Goal: Task Accomplishment & Management: Manage account settings

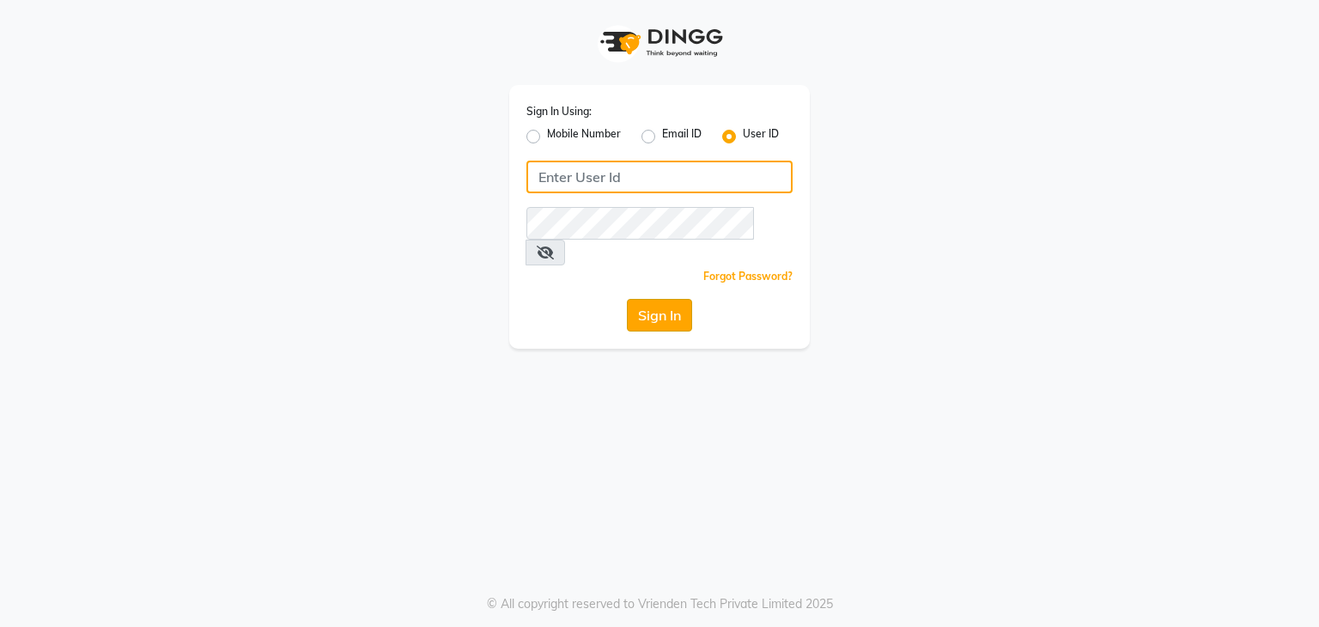
type input "debo beauty"
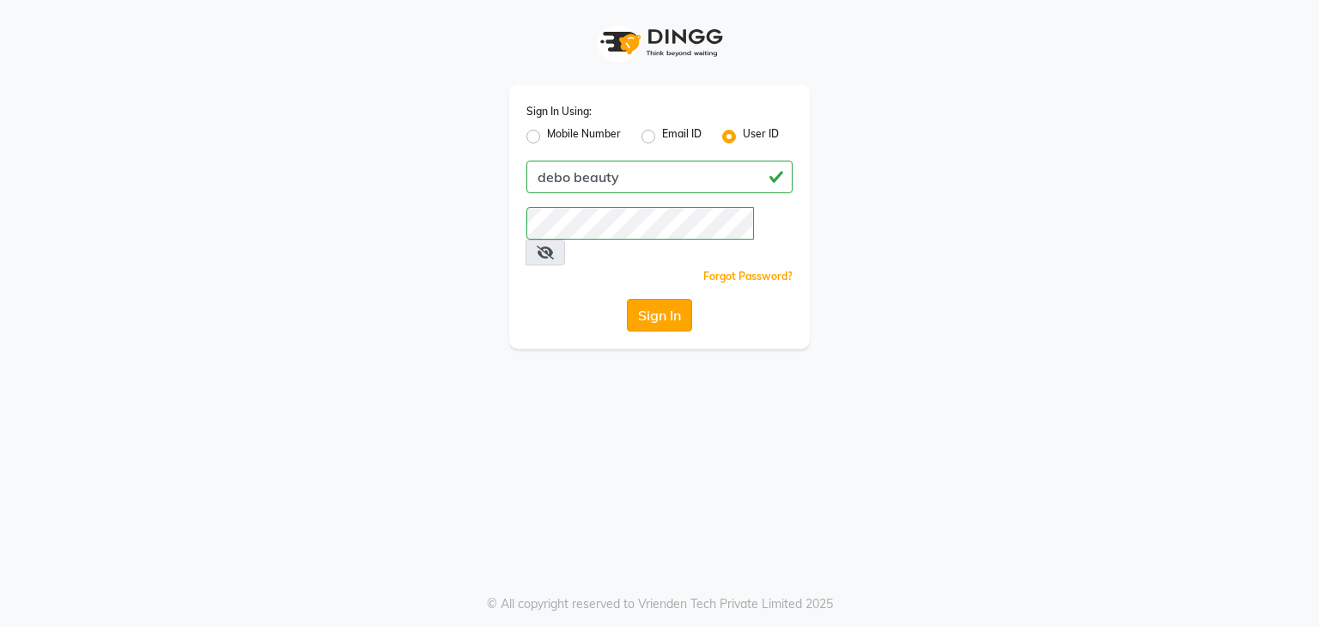
click at [676, 299] on button "Sign In" at bounding box center [659, 315] width 65 height 33
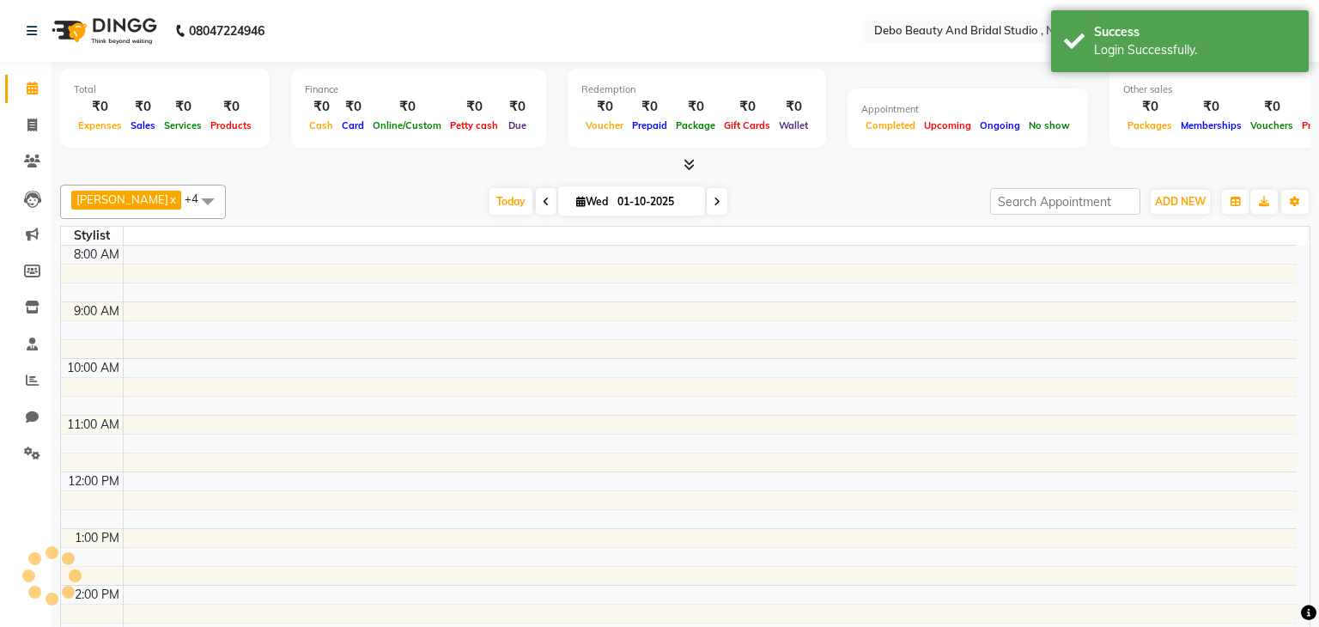
select select "en"
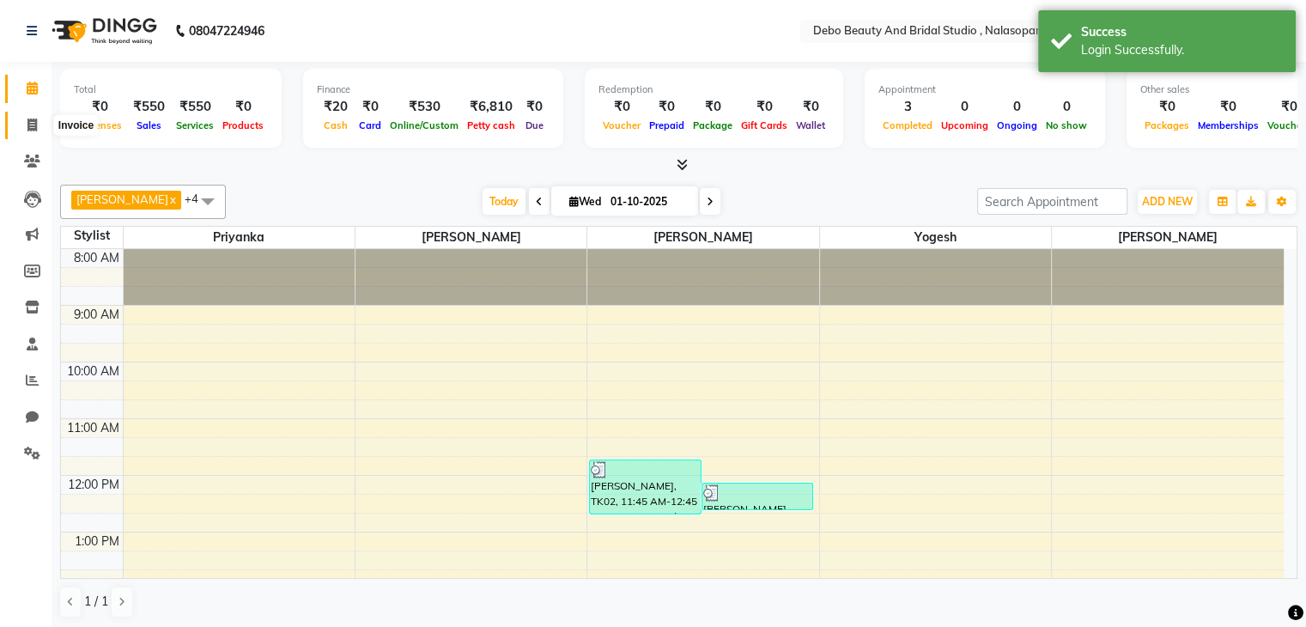
click at [33, 128] on icon at bounding box center [31, 124] width 9 height 13
select select "service"
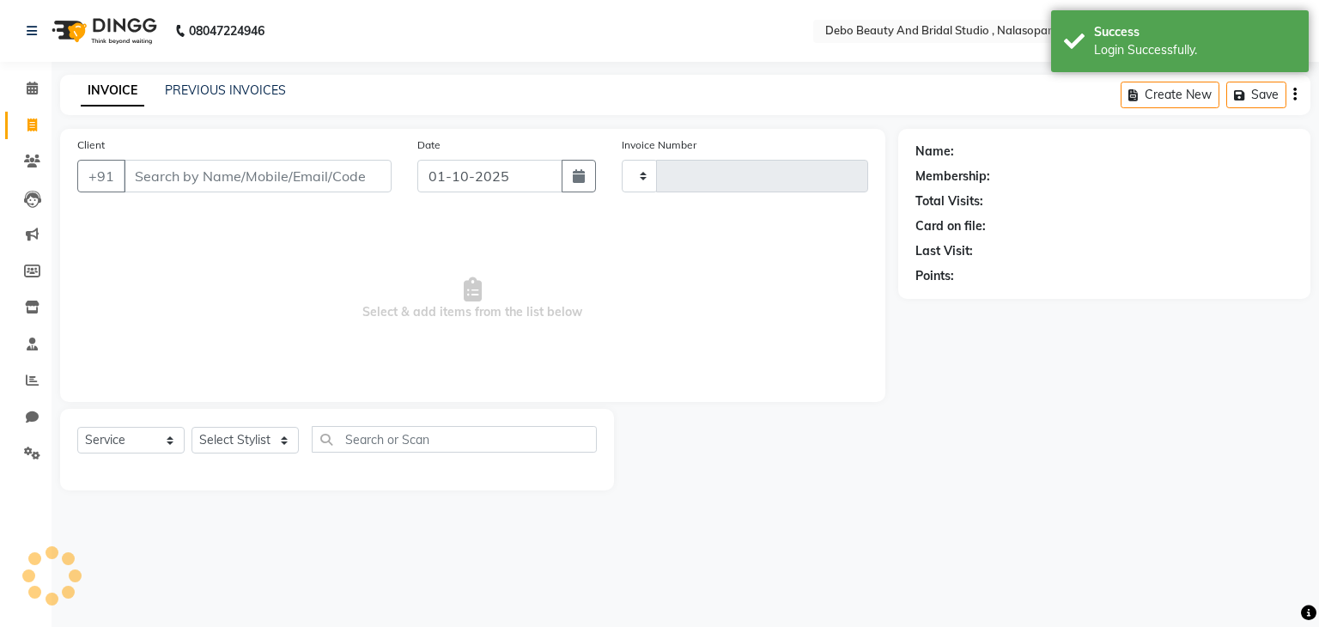
type input "0022"
select select "9026"
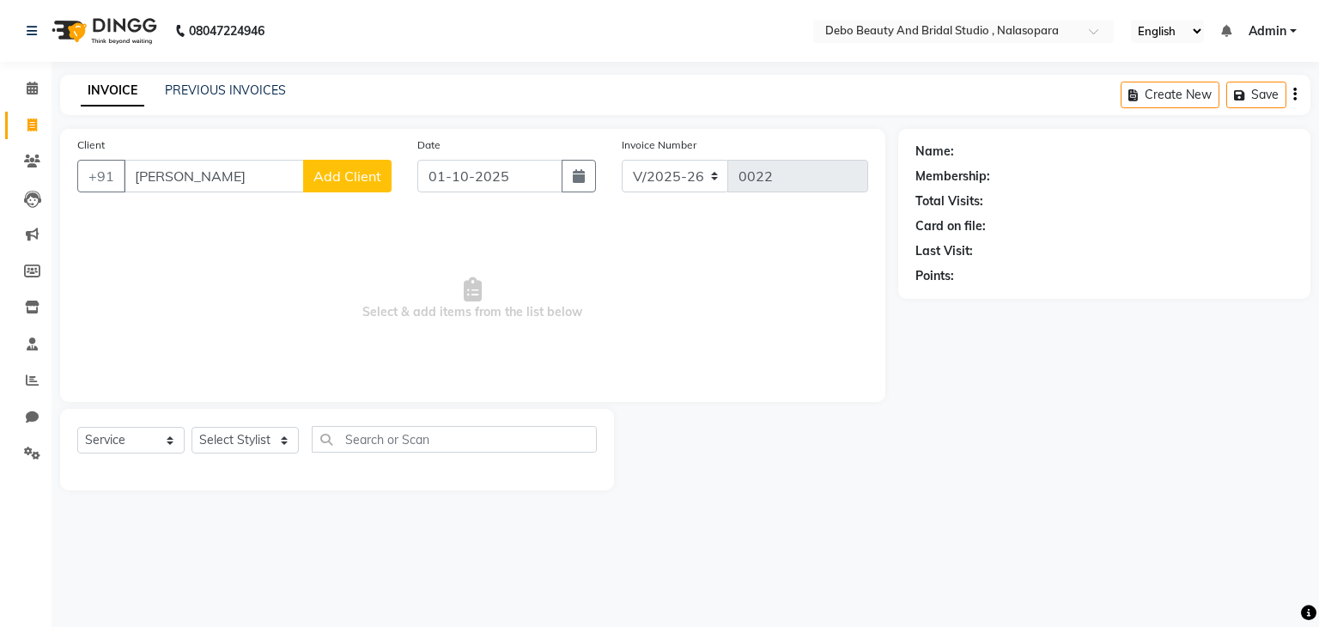
type input "sameera arde"
click at [356, 181] on span "Add Client" at bounding box center [347, 175] width 68 height 17
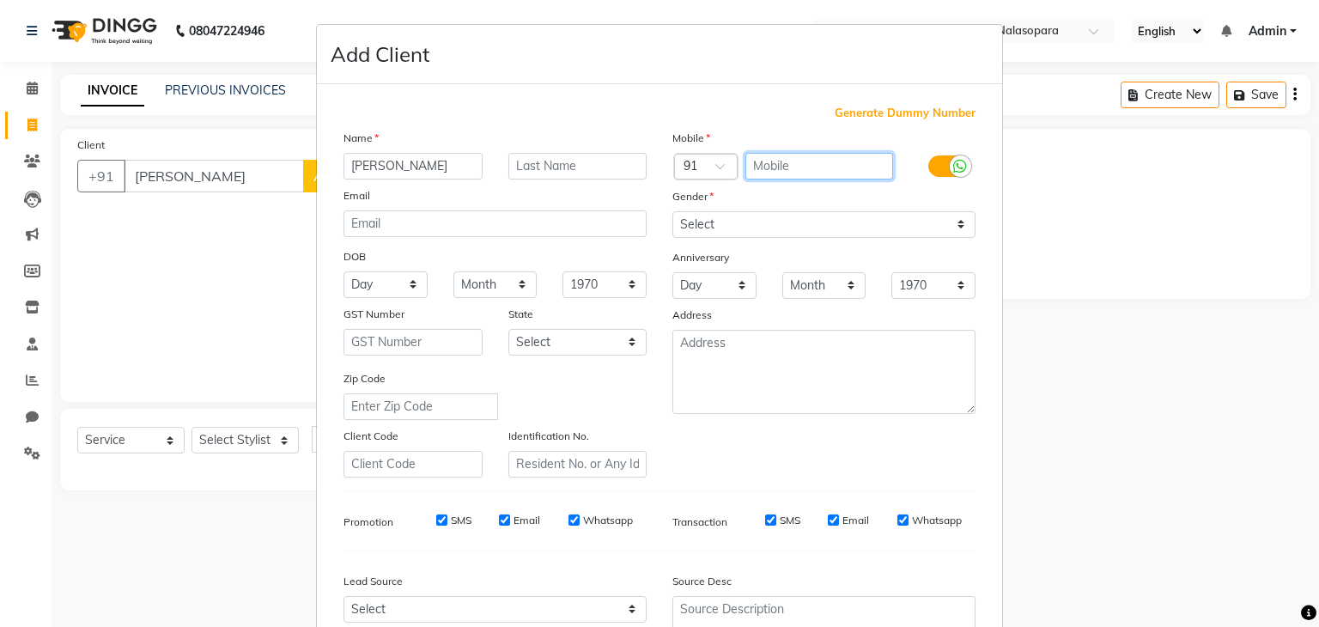
click at [769, 169] on input "text" at bounding box center [819, 166] width 149 height 27
type input "7021753560"
click at [534, 163] on input "text" at bounding box center [577, 166] width 139 height 27
type input "Arde"
click at [447, 170] on input "sameera arde" at bounding box center [412, 166] width 139 height 27
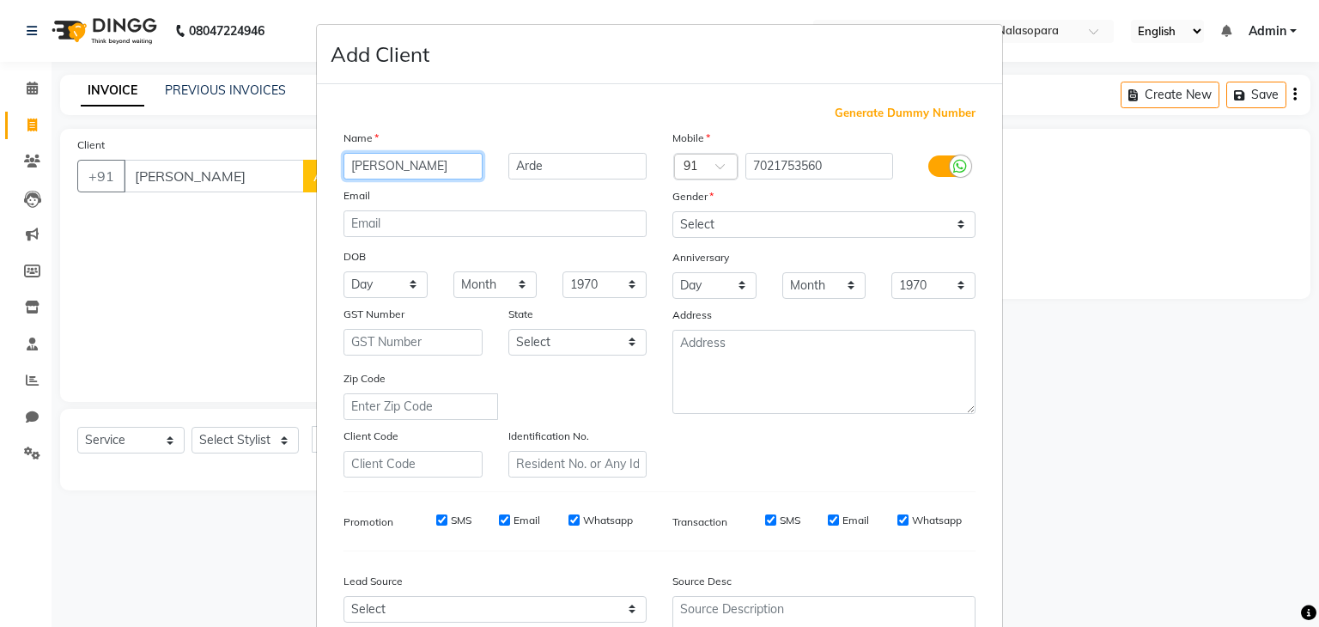
type input "sameera"
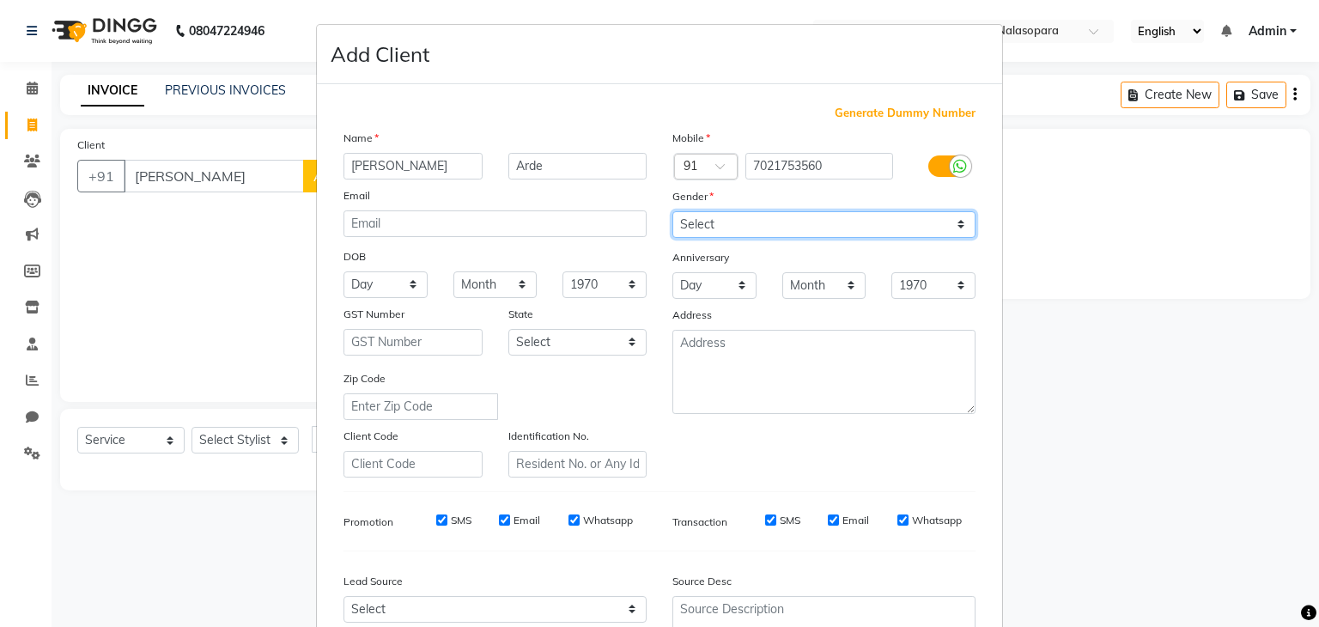
click at [953, 228] on select "Select Male Female Other Prefer Not To Say" at bounding box center [823, 224] width 303 height 27
select select "female"
click at [672, 212] on select "Select Male Female Other Prefer Not To Say" at bounding box center [823, 224] width 303 height 27
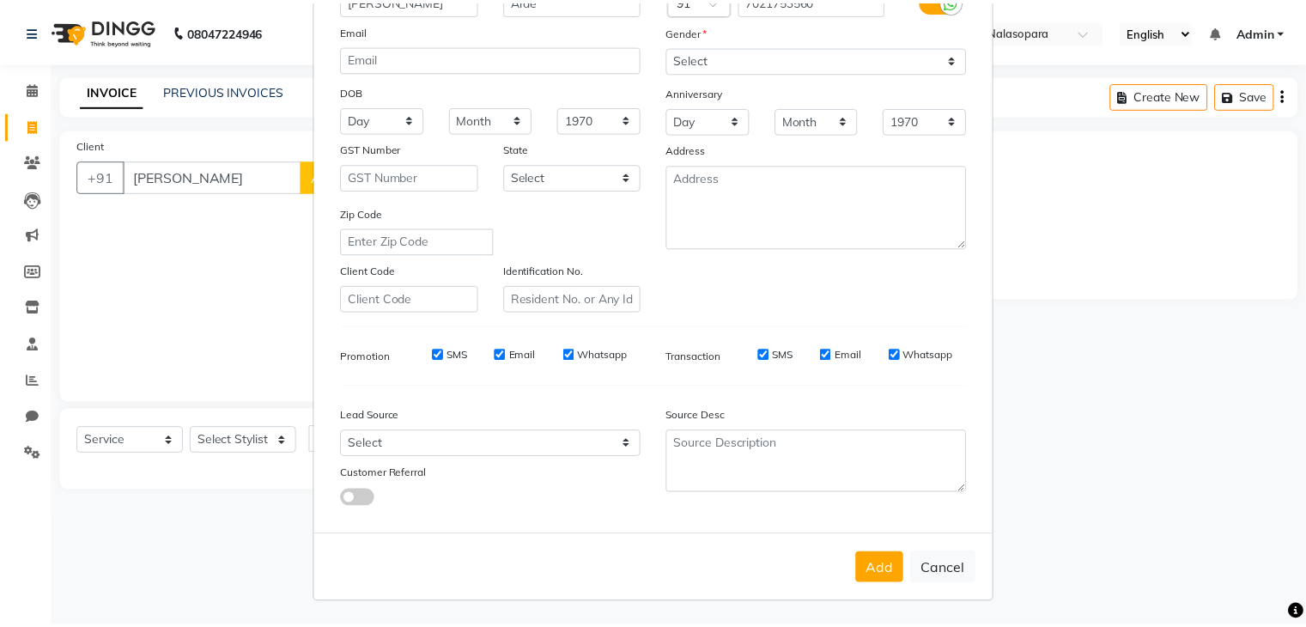
scroll to position [174, 0]
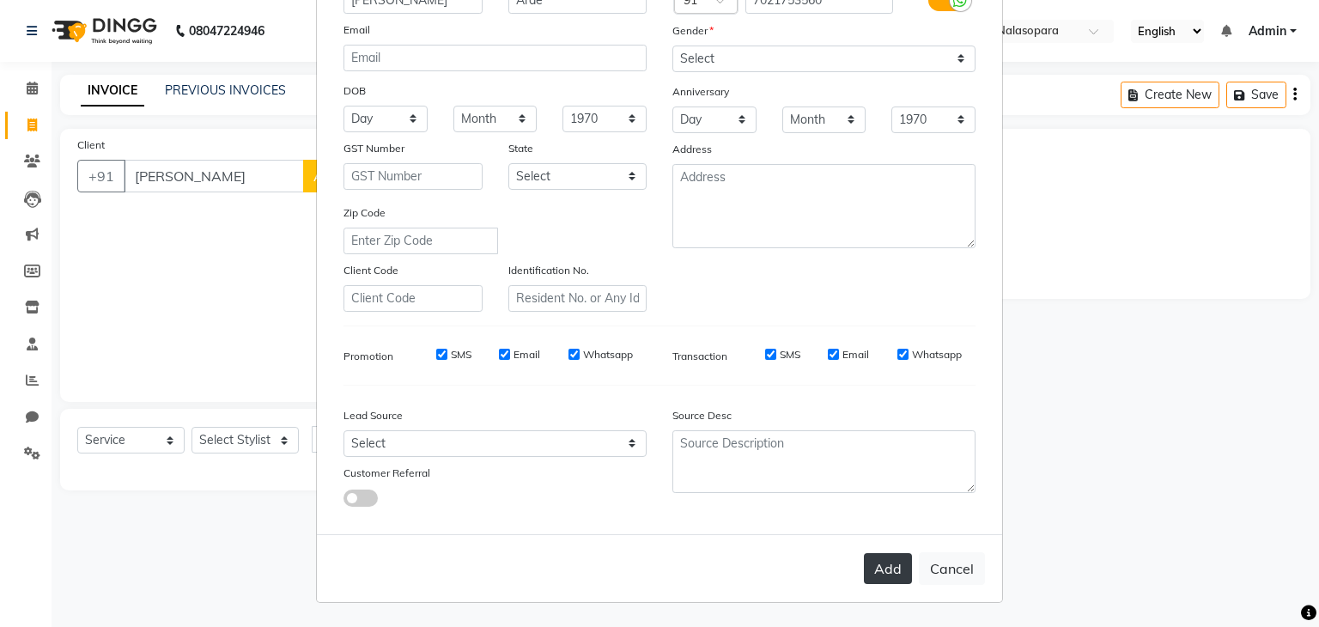
click at [889, 567] on button "Add" at bounding box center [888, 568] width 48 height 31
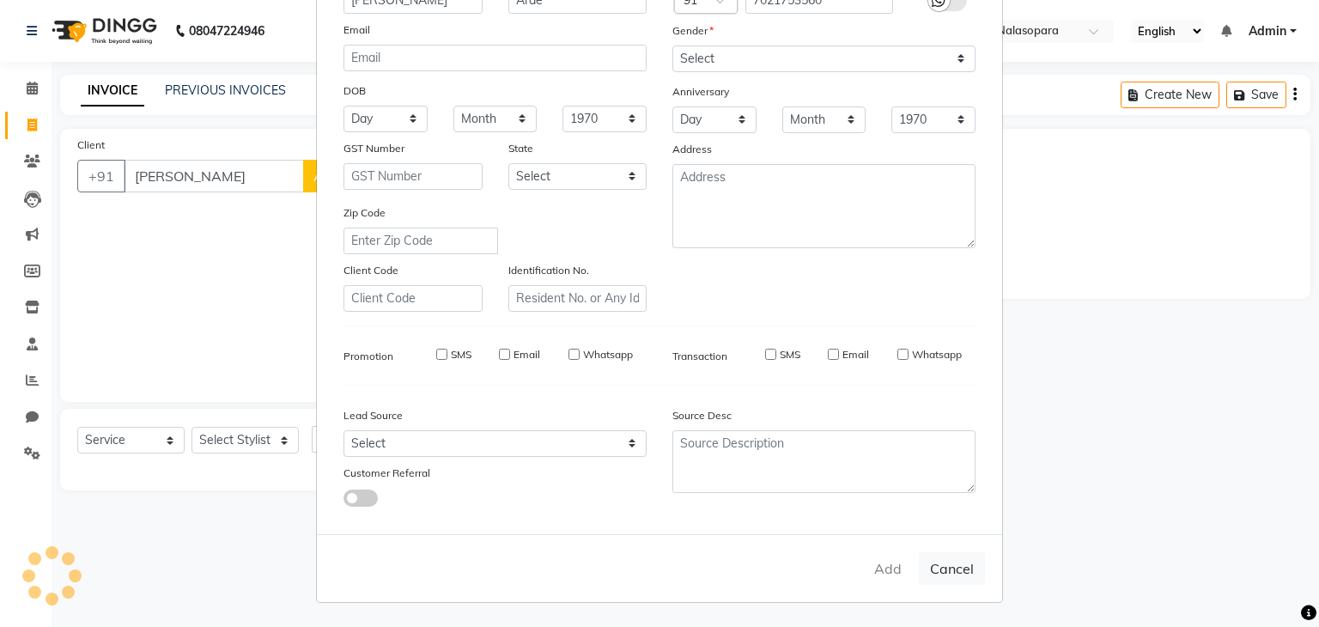
type input "7021753560"
select select
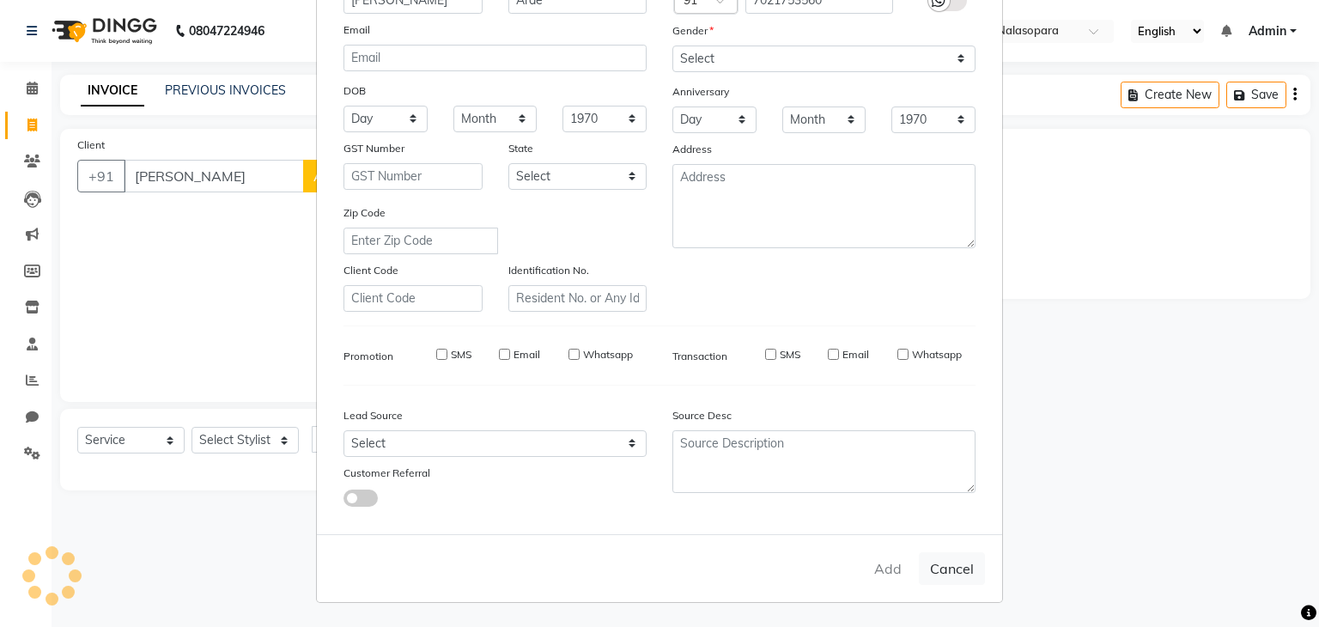
select select
checkbox input "false"
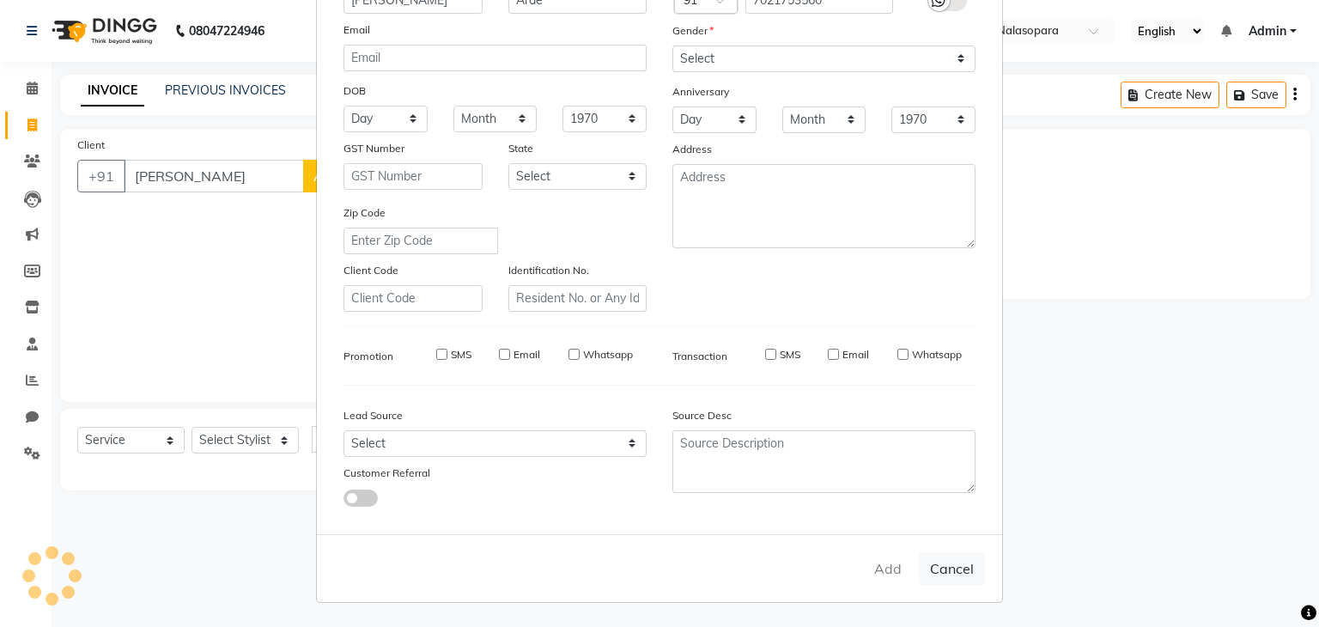
checkbox input "false"
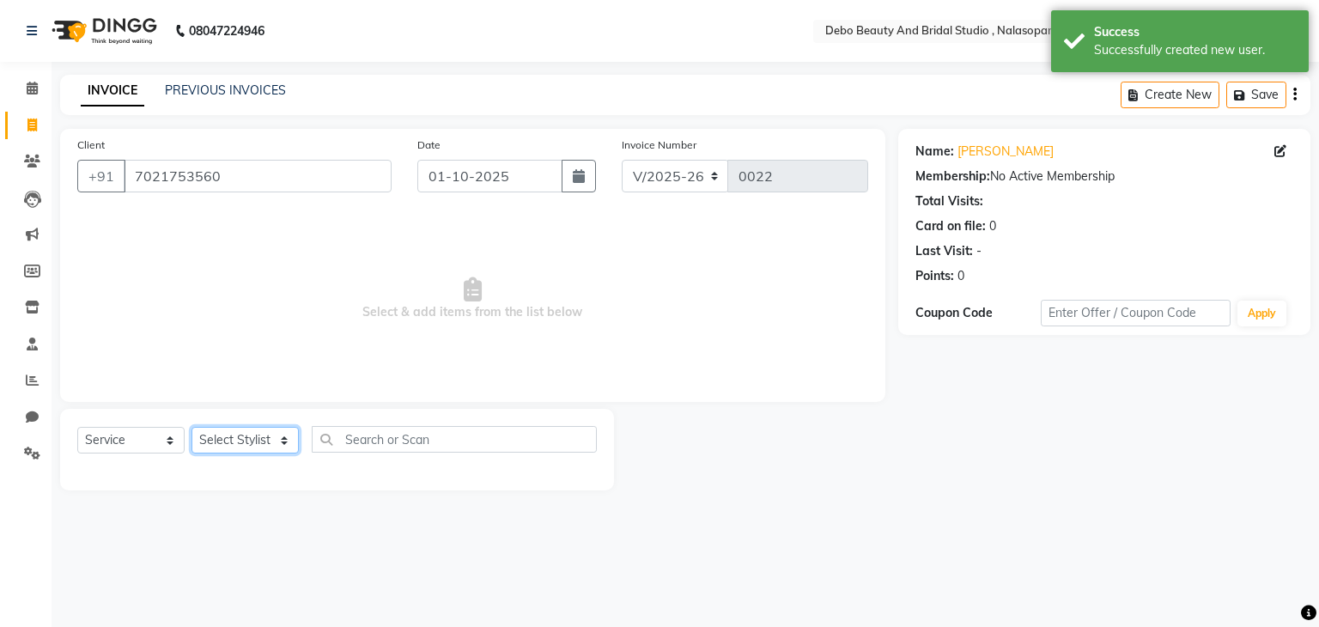
click at [285, 440] on select "Select Stylist chaitrali julie Kanchan priyanka roshni yogesh" at bounding box center [244, 440] width 107 height 27
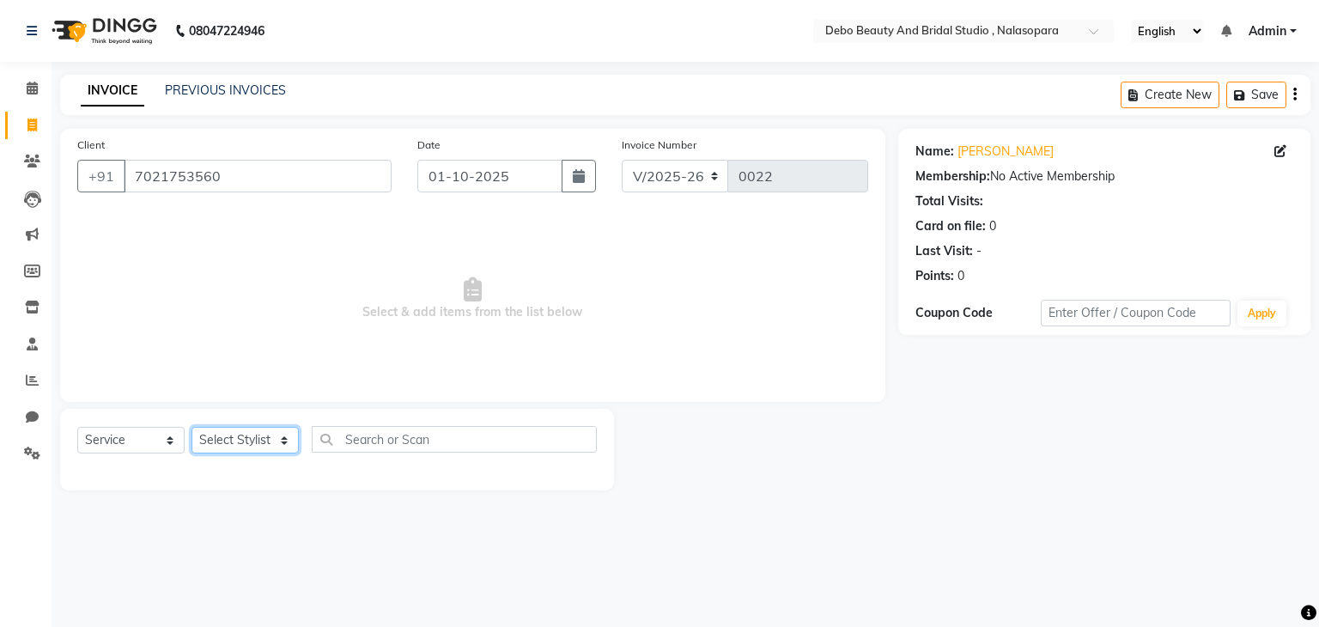
click at [191, 428] on select "Select Stylist chaitrali julie Kanchan priyanka roshni yogesh" at bounding box center [244, 440] width 107 height 27
click at [287, 446] on select "Select Stylist chaitrali julie Kanchan priyanka roshni yogesh" at bounding box center [244, 440] width 107 height 27
click at [110, 285] on span "Select & add items from the list below" at bounding box center [472, 299] width 791 height 172
click at [34, 347] on icon at bounding box center [32, 343] width 11 height 13
click at [282, 444] on select "Select Stylist chaitrali julie Kanchan priyanka roshni yogesh" at bounding box center [244, 440] width 107 height 27
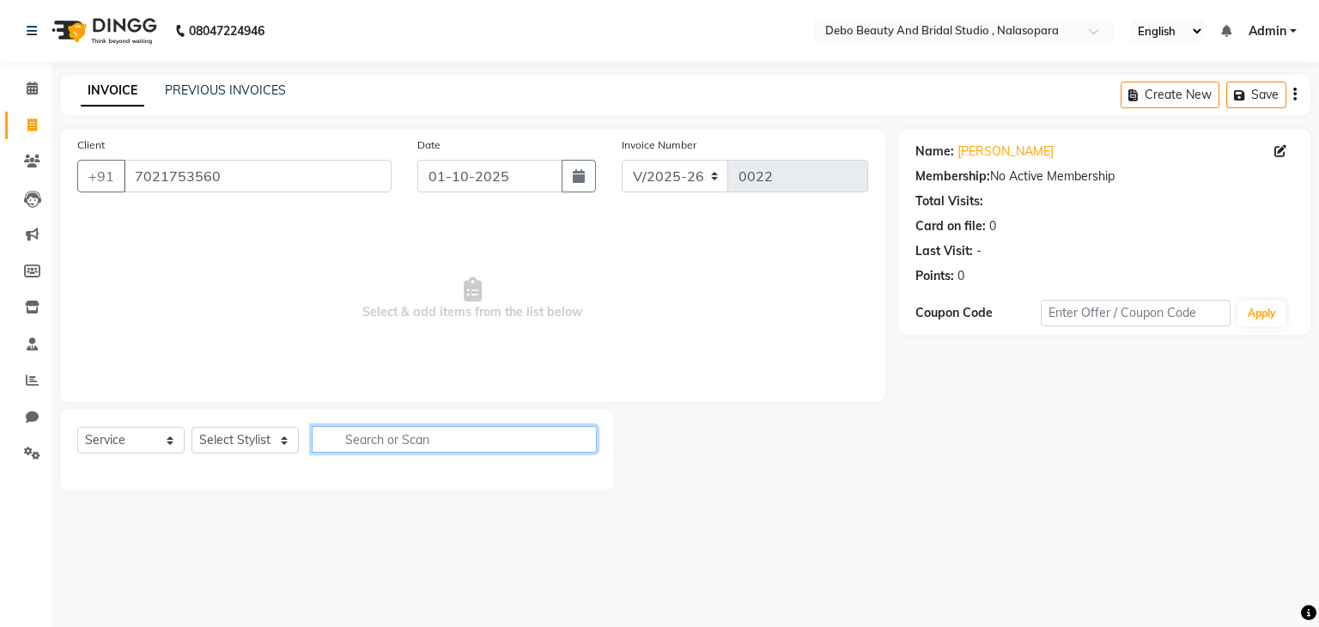
click at [423, 437] on input "text" at bounding box center [454, 439] width 285 height 27
type input "hair cut"
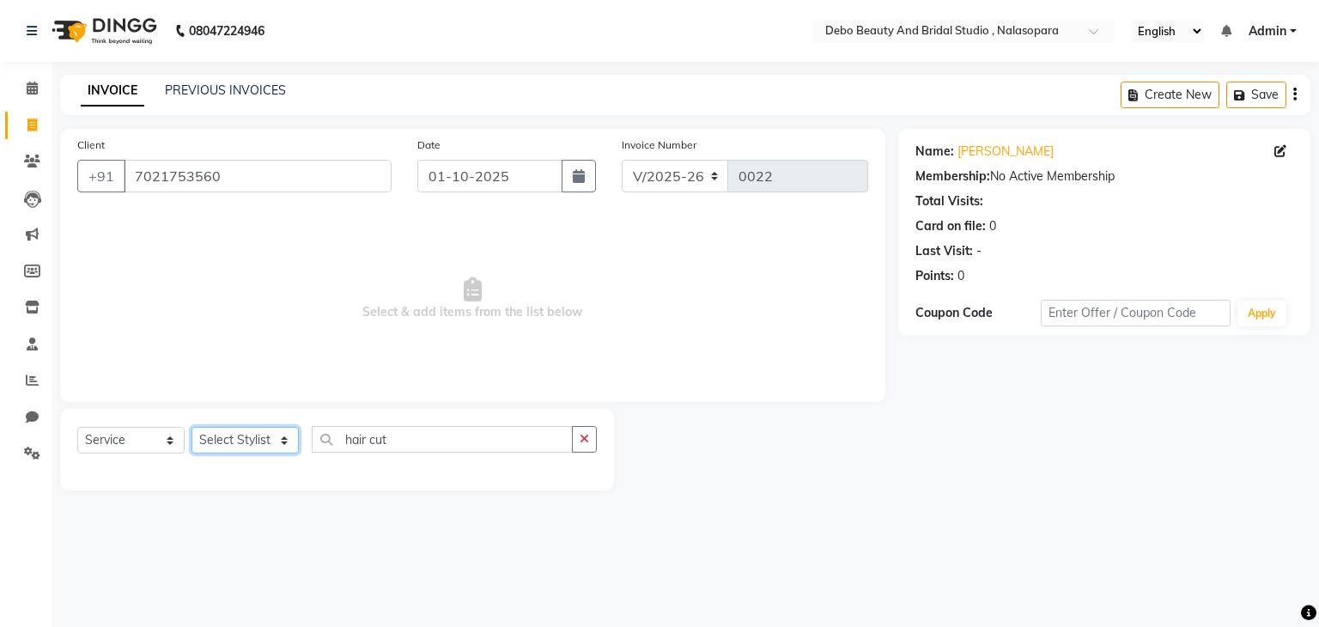
click at [287, 442] on select "Select Stylist chaitrali julie Kanchan priyanka roshni yogesh" at bounding box center [244, 440] width 107 height 27
select select "92631"
click at [191, 428] on select "Select Stylist chaitrali julie Kanchan priyanka roshni yogesh" at bounding box center [244, 440] width 107 height 27
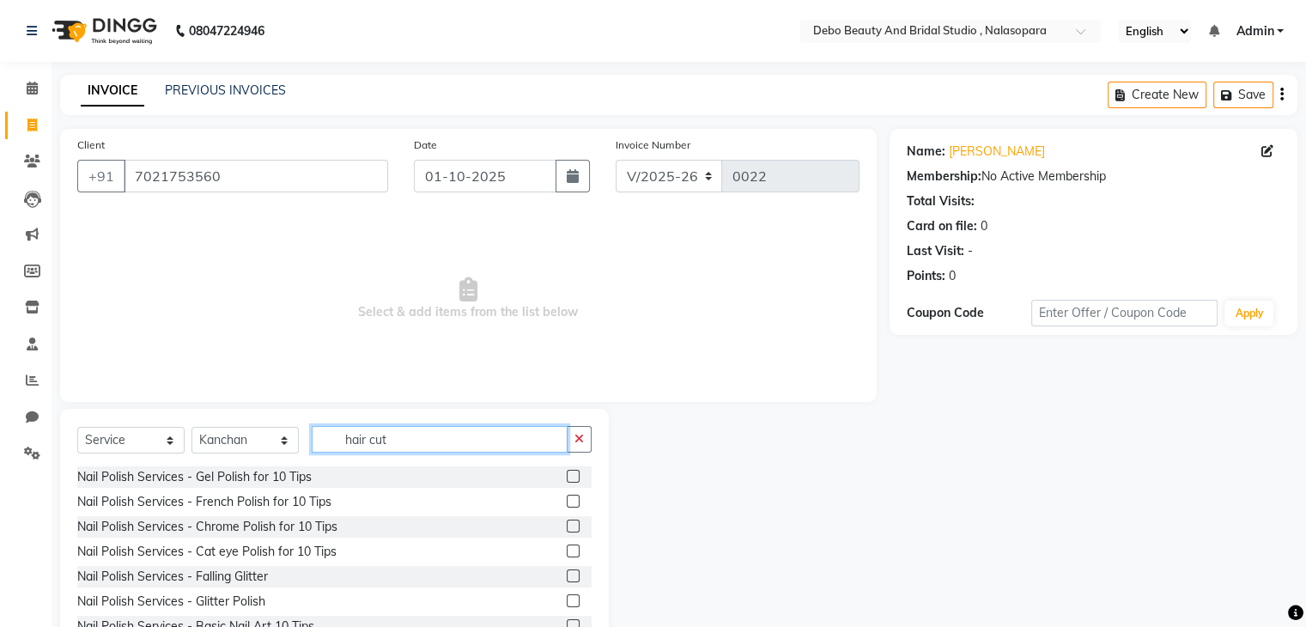
click at [429, 440] on input "hair cut" at bounding box center [440, 439] width 256 height 27
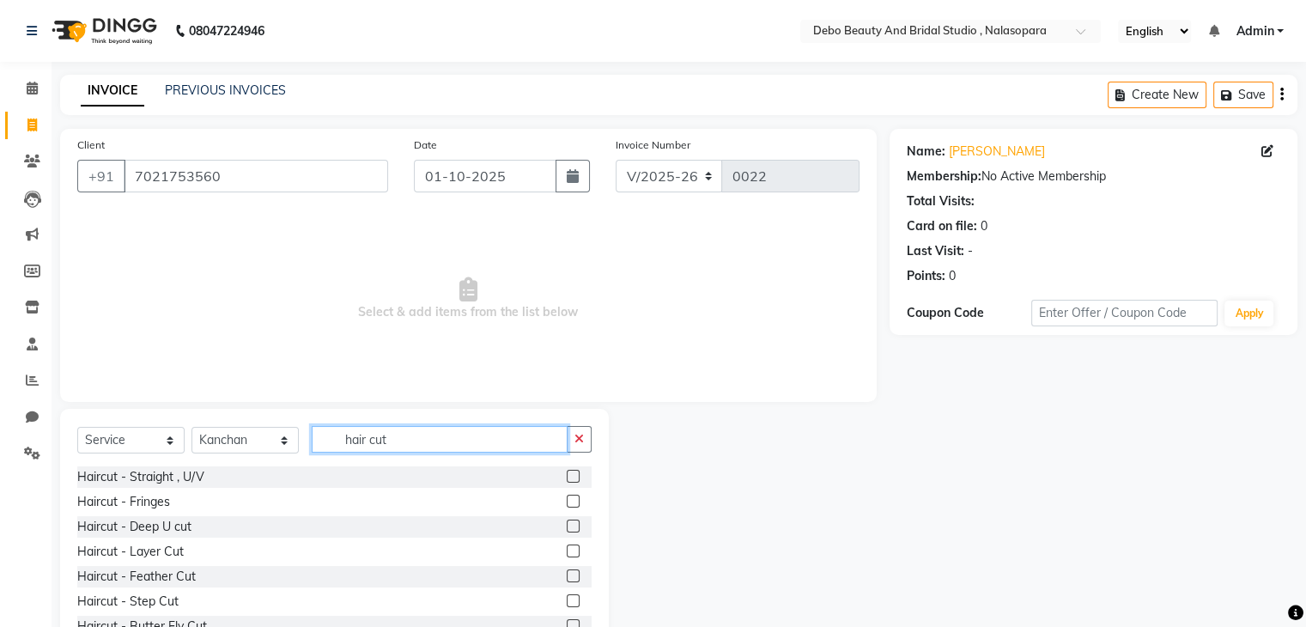
type input "hair cut"
click at [240, 553] on div "Haircut - Layer Cut" at bounding box center [334, 551] width 514 height 21
click at [157, 551] on div "Haircut - Layer Cut" at bounding box center [130, 552] width 106 height 18
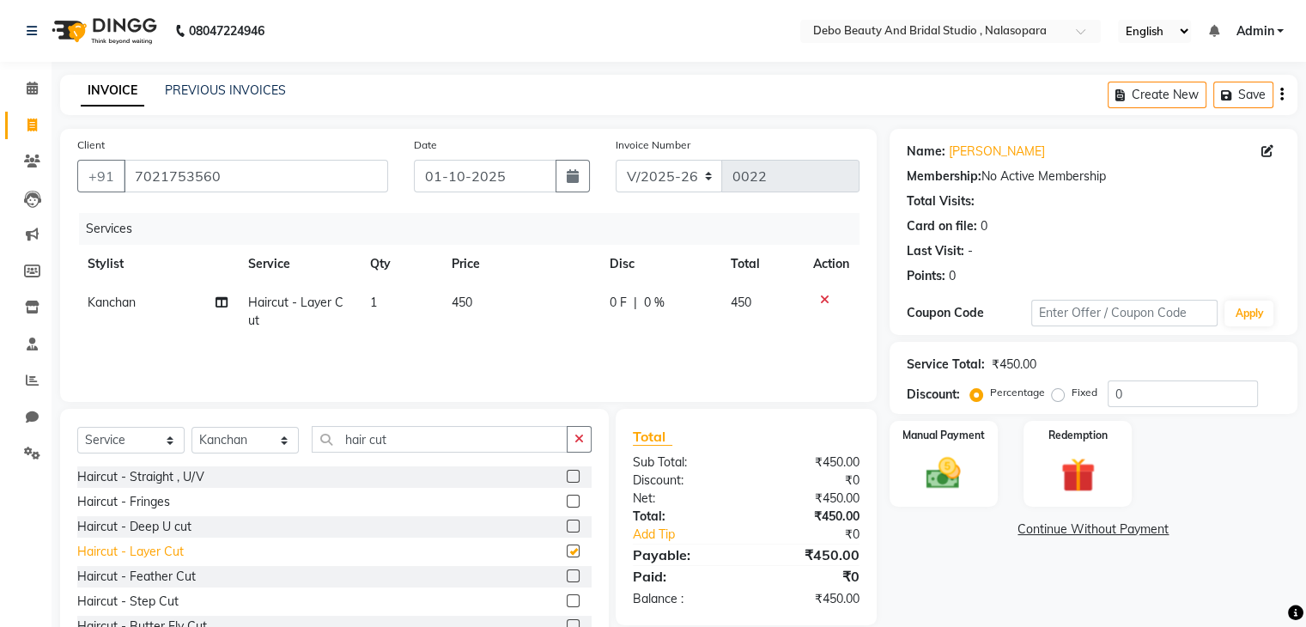
checkbox input "false"
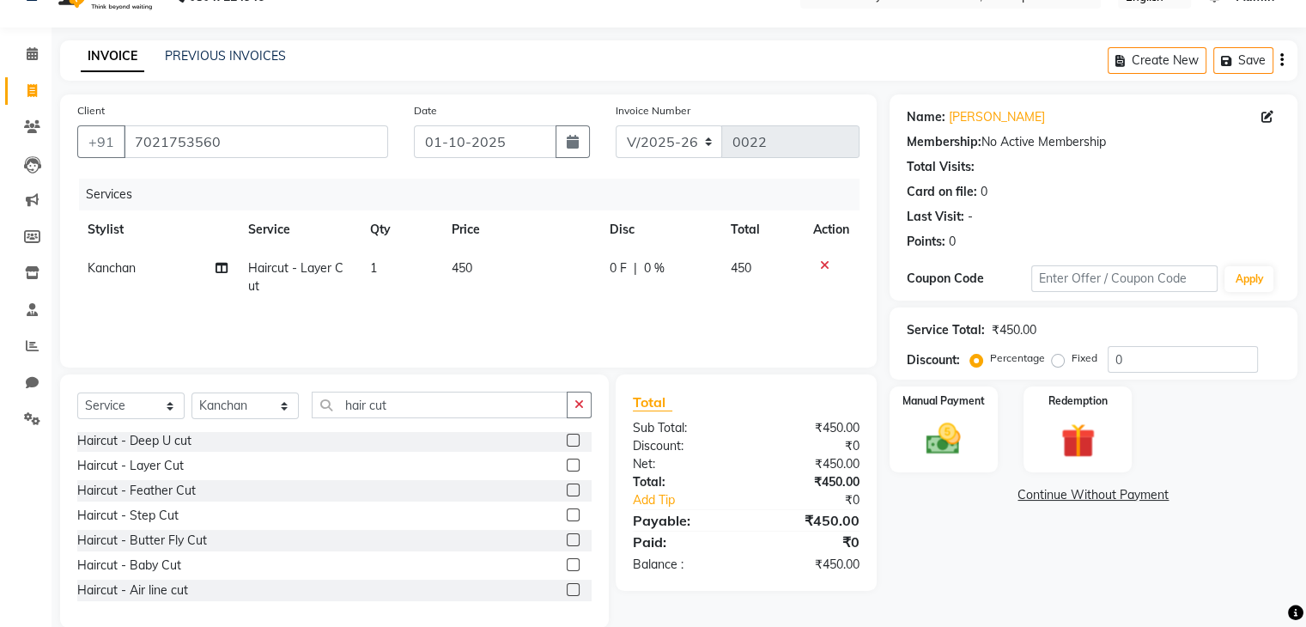
scroll to position [62, 0]
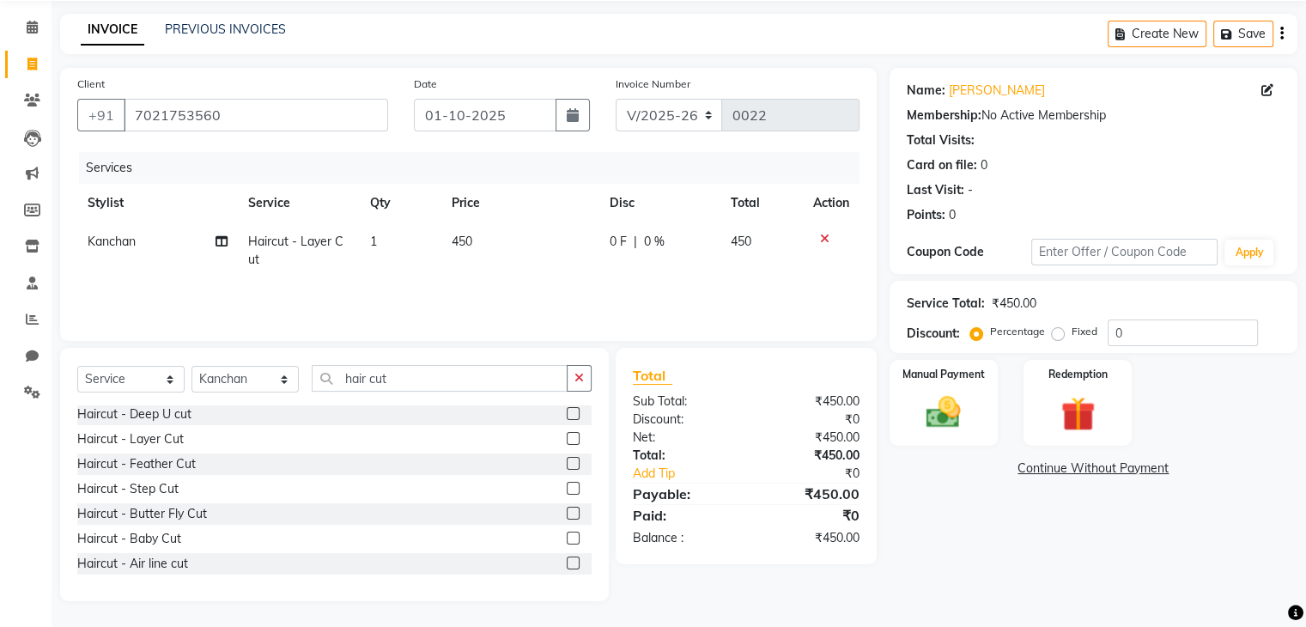
click at [567, 488] on label at bounding box center [573, 488] width 13 height 13
click at [567, 488] on input "checkbox" at bounding box center [572, 488] width 11 height 11
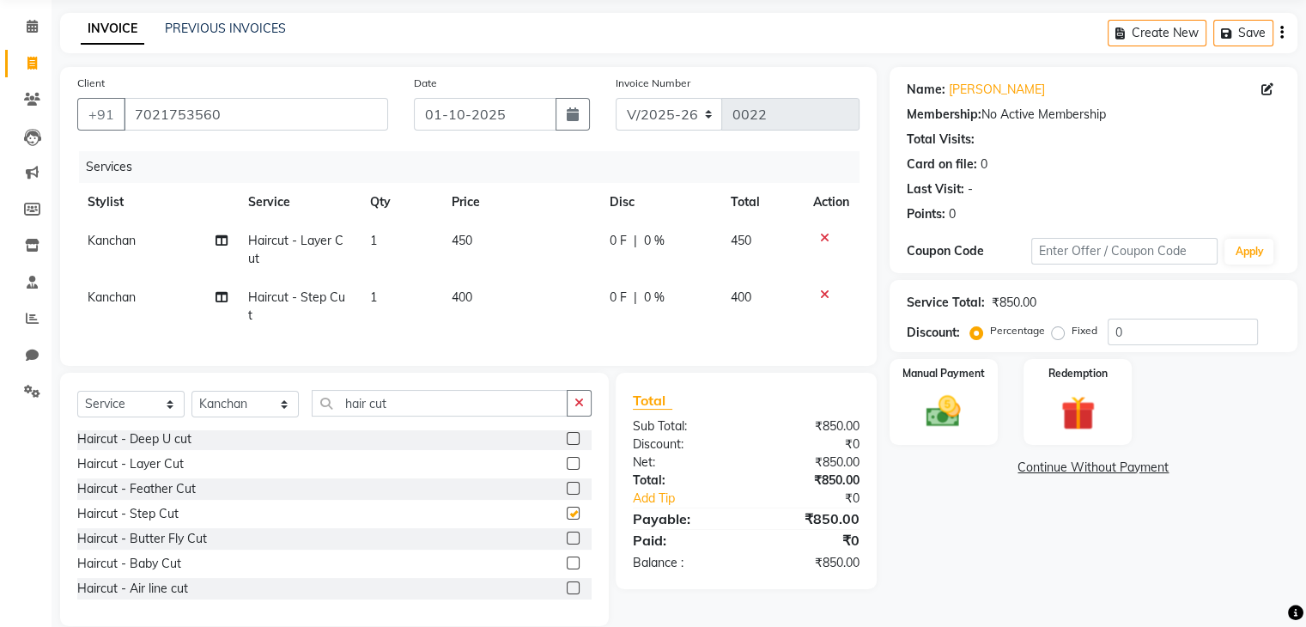
checkbox input "false"
click at [567, 434] on label at bounding box center [573, 438] width 13 height 13
click at [567, 434] on input "checkbox" at bounding box center [572, 439] width 11 height 11
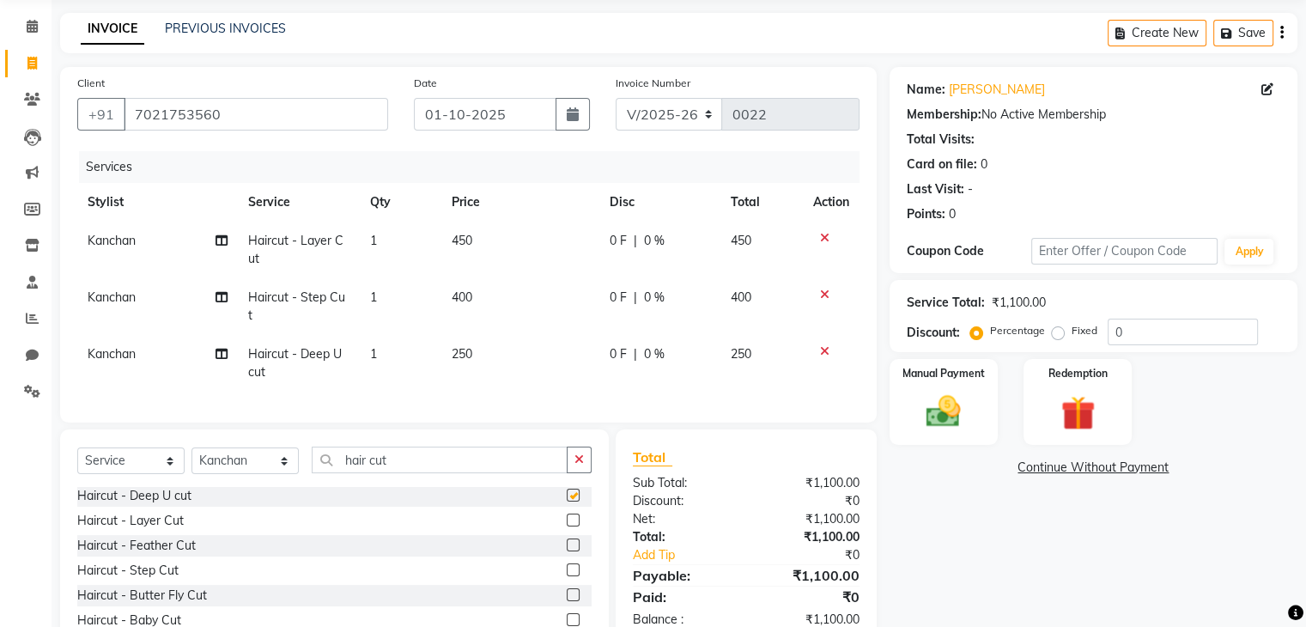
checkbox input "false"
click at [567, 514] on label at bounding box center [573, 519] width 13 height 13
click at [567, 515] on input "checkbox" at bounding box center [572, 520] width 11 height 11
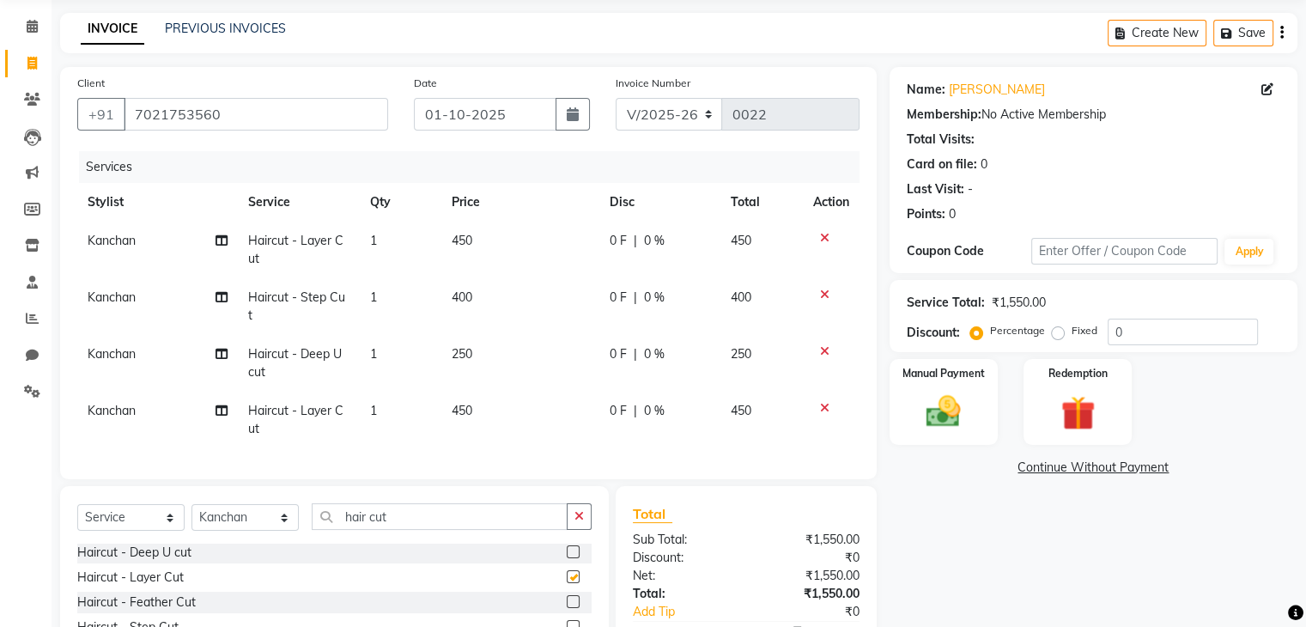
checkbox input "false"
click at [824, 345] on icon at bounding box center [824, 351] width 9 height 12
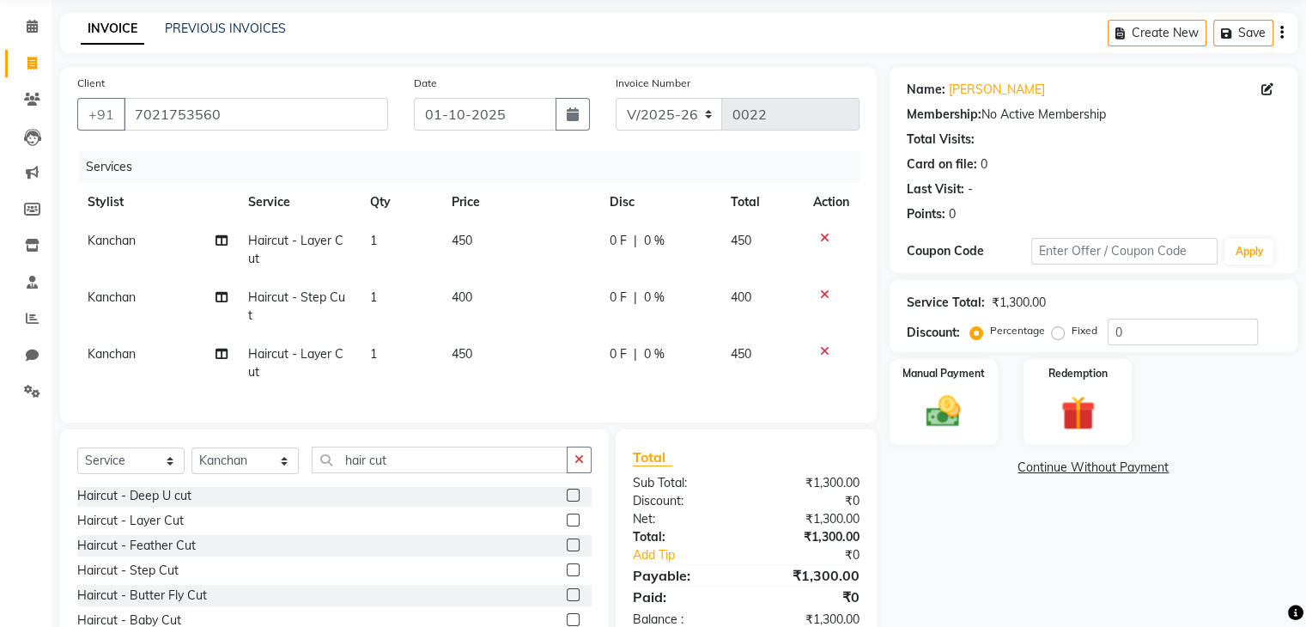
click at [824, 294] on icon at bounding box center [824, 294] width 9 height 12
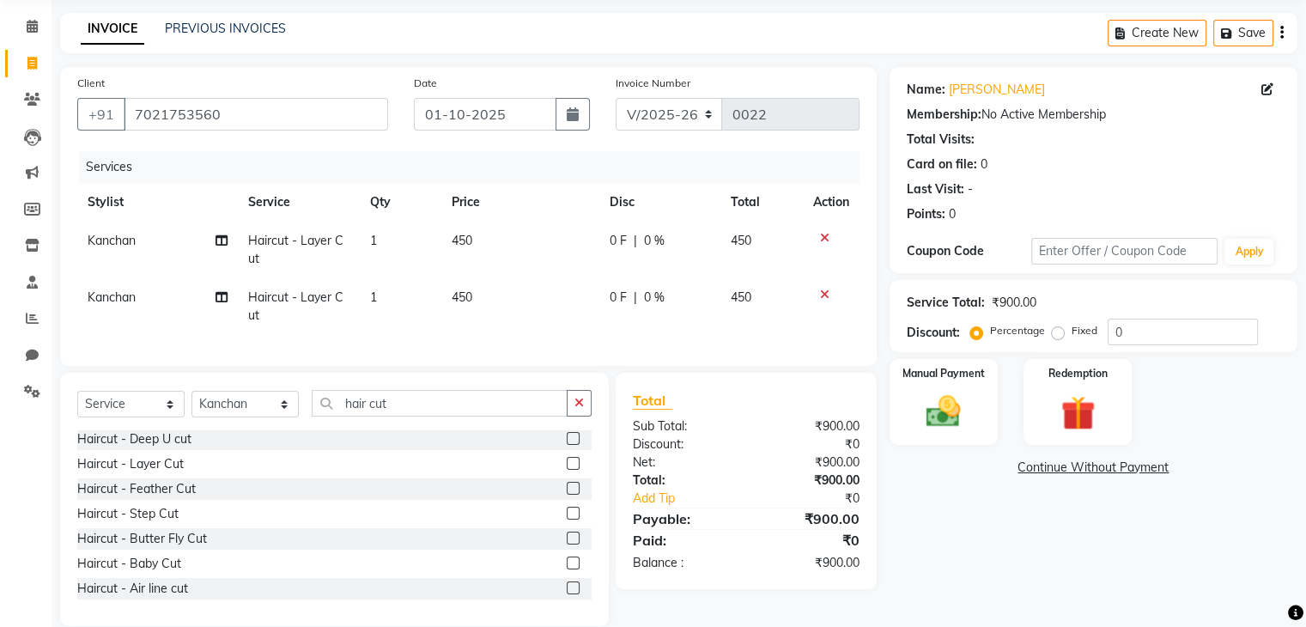
click at [822, 297] on icon at bounding box center [824, 294] width 9 height 12
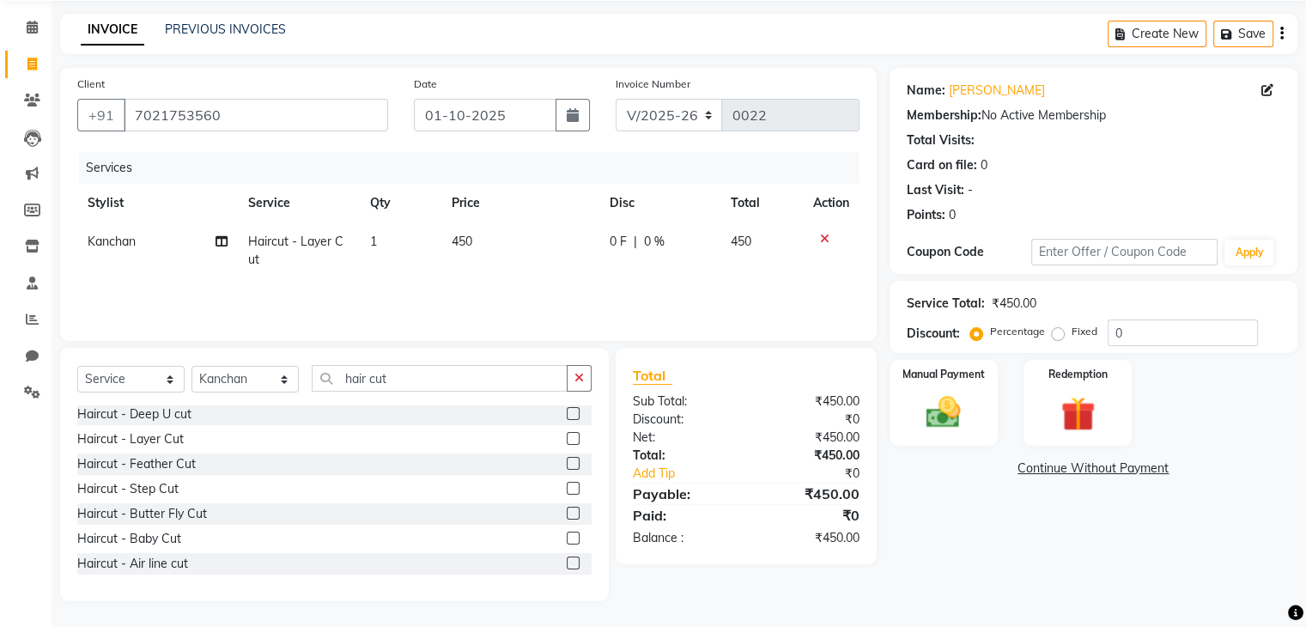
click at [939, 537] on div "Name: Sameera Arde Membership: No Active Membership Total Visits: Card on file:…" at bounding box center [1099, 334] width 421 height 533
click at [742, 248] on span "450" at bounding box center [741, 241] width 21 height 15
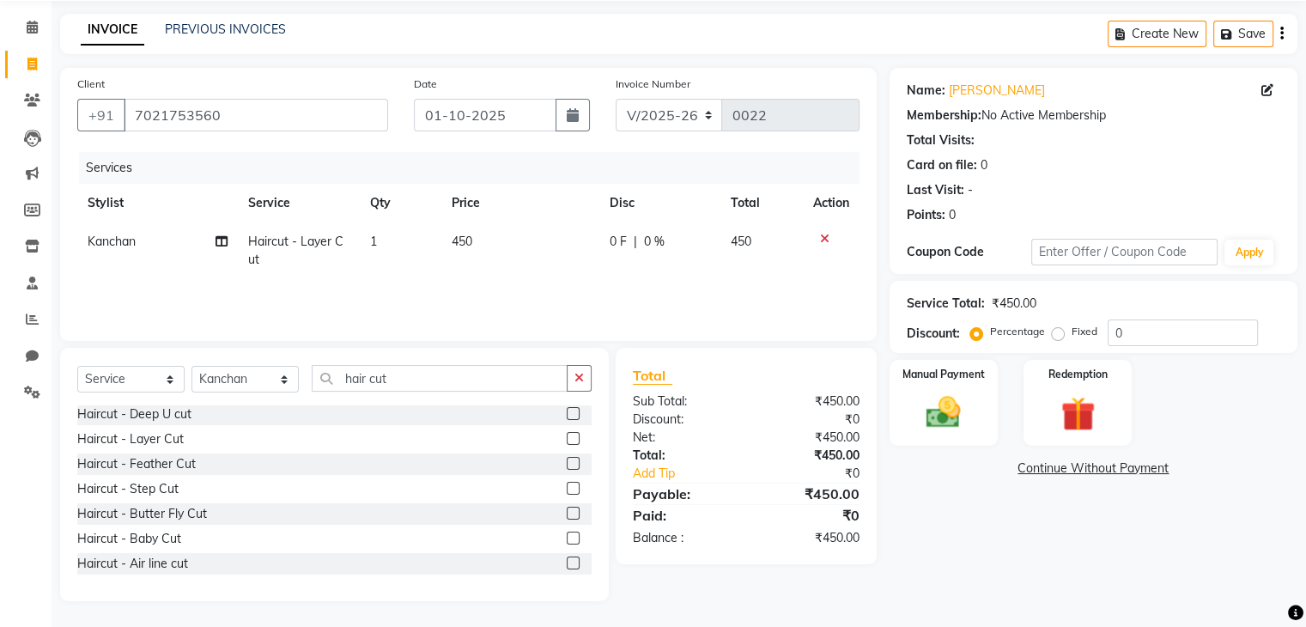
select select "92631"
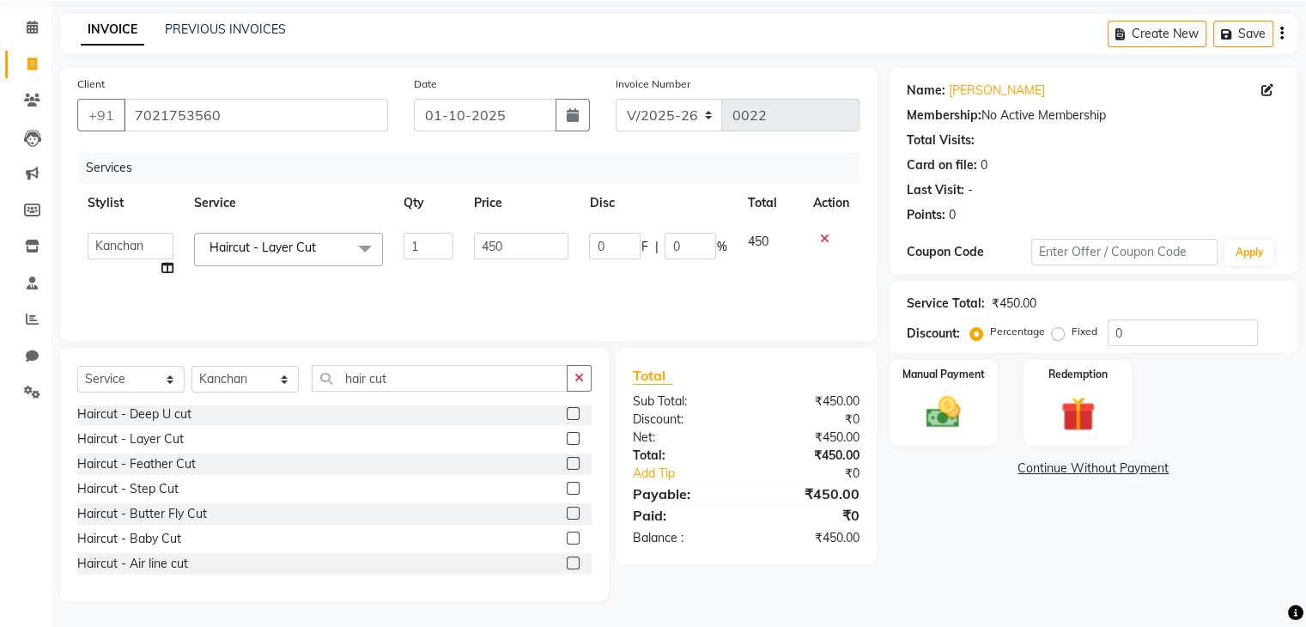
click at [742, 248] on td "450" at bounding box center [769, 254] width 65 height 65
click at [758, 245] on span "450" at bounding box center [757, 241] width 21 height 15
drag, startPoint x: 840, startPoint y: 246, endPoint x: 822, endPoint y: 245, distance: 19.0
click at [822, 245] on td at bounding box center [831, 254] width 57 height 65
click at [567, 437] on label at bounding box center [573, 438] width 13 height 13
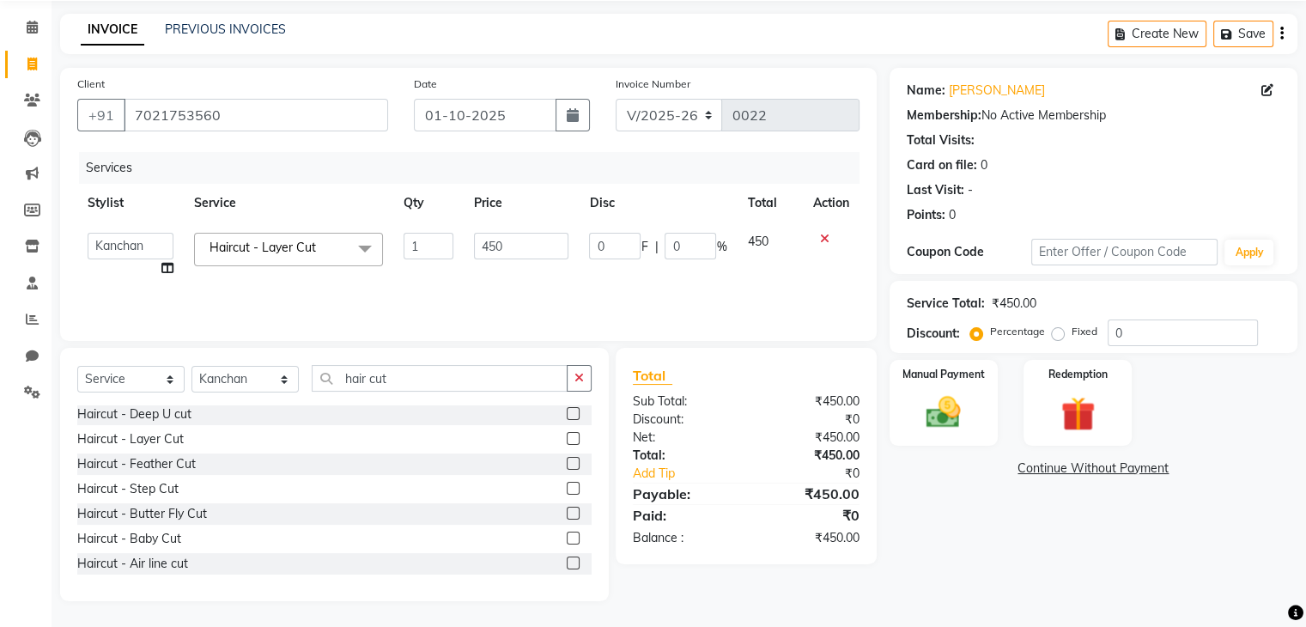
click at [567, 437] on input "checkbox" at bounding box center [572, 439] width 11 height 11
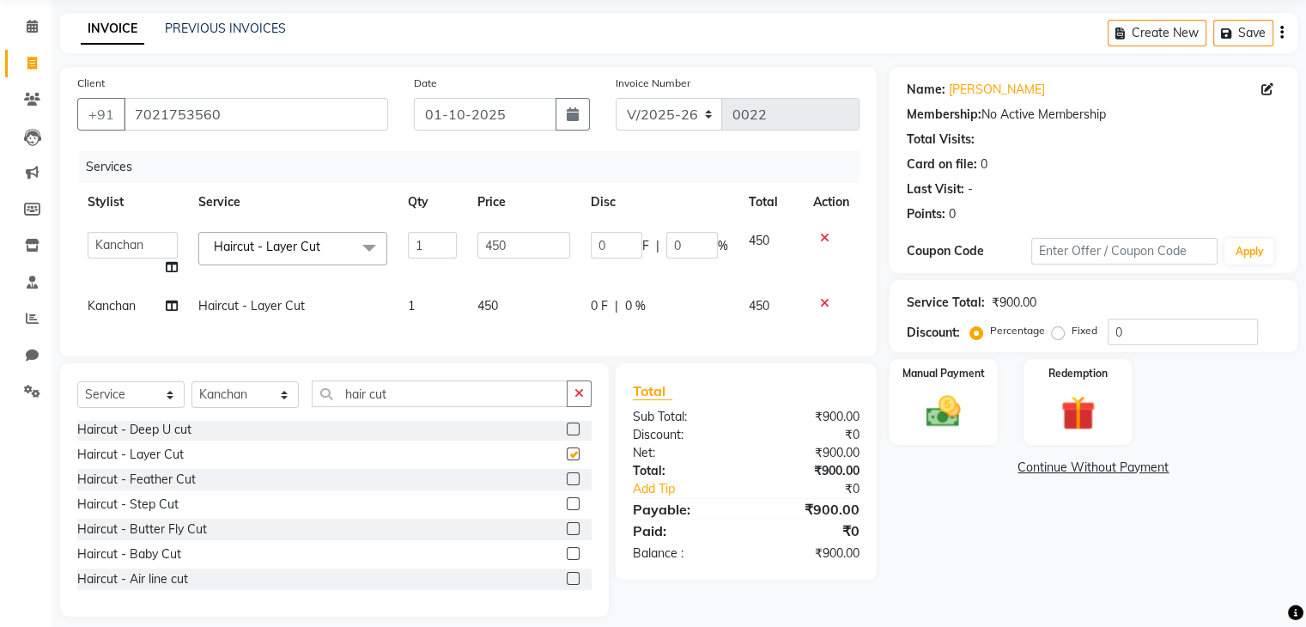
checkbox input "false"
click at [960, 413] on img at bounding box center [943, 411] width 58 height 41
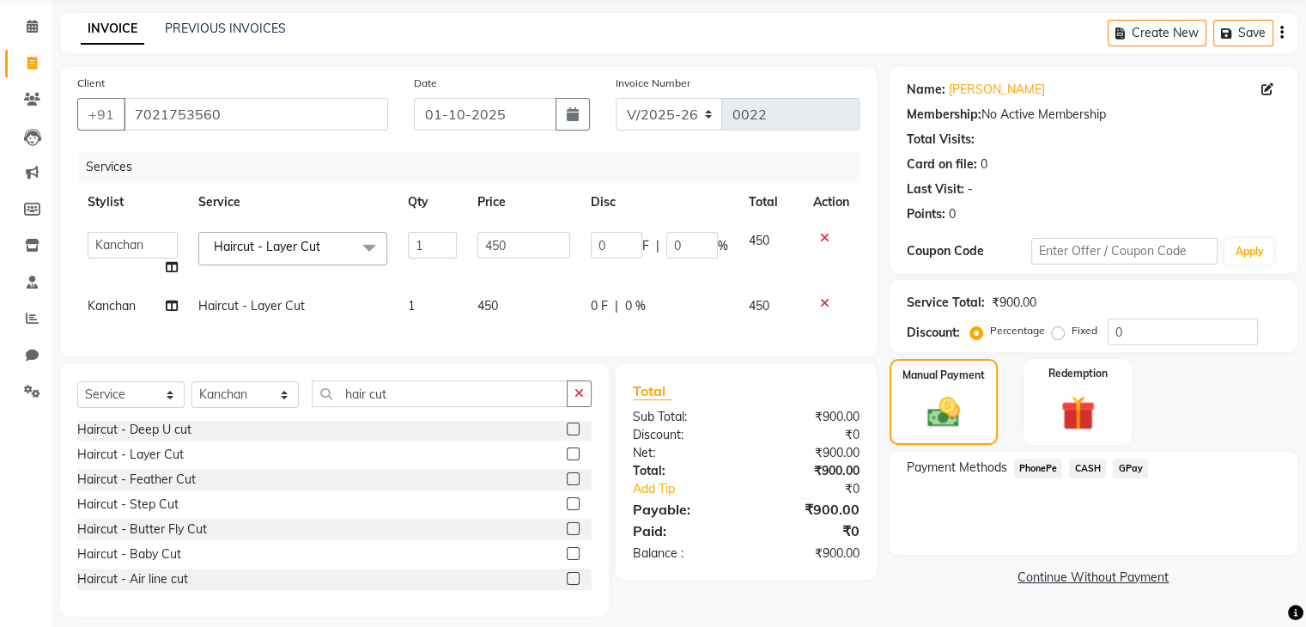
click at [821, 298] on icon at bounding box center [824, 303] width 9 height 12
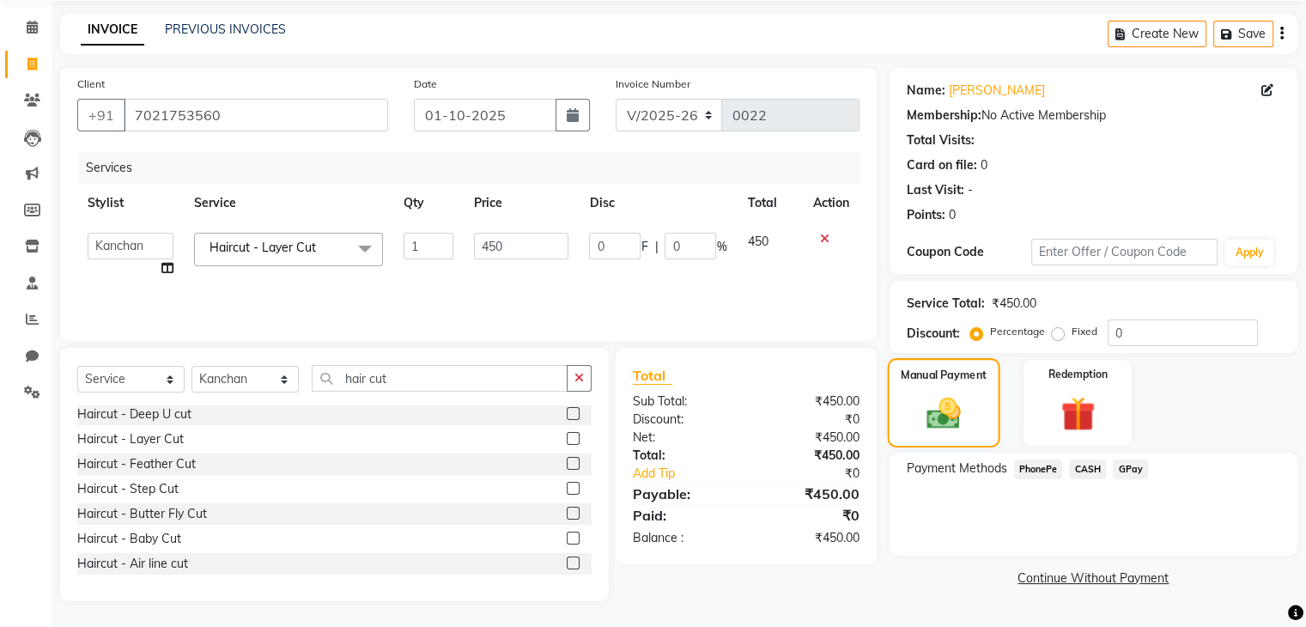
click at [956, 376] on label "Manual Payment" at bounding box center [944, 375] width 86 height 16
click at [1086, 470] on span "CASH" at bounding box center [1087, 469] width 37 height 20
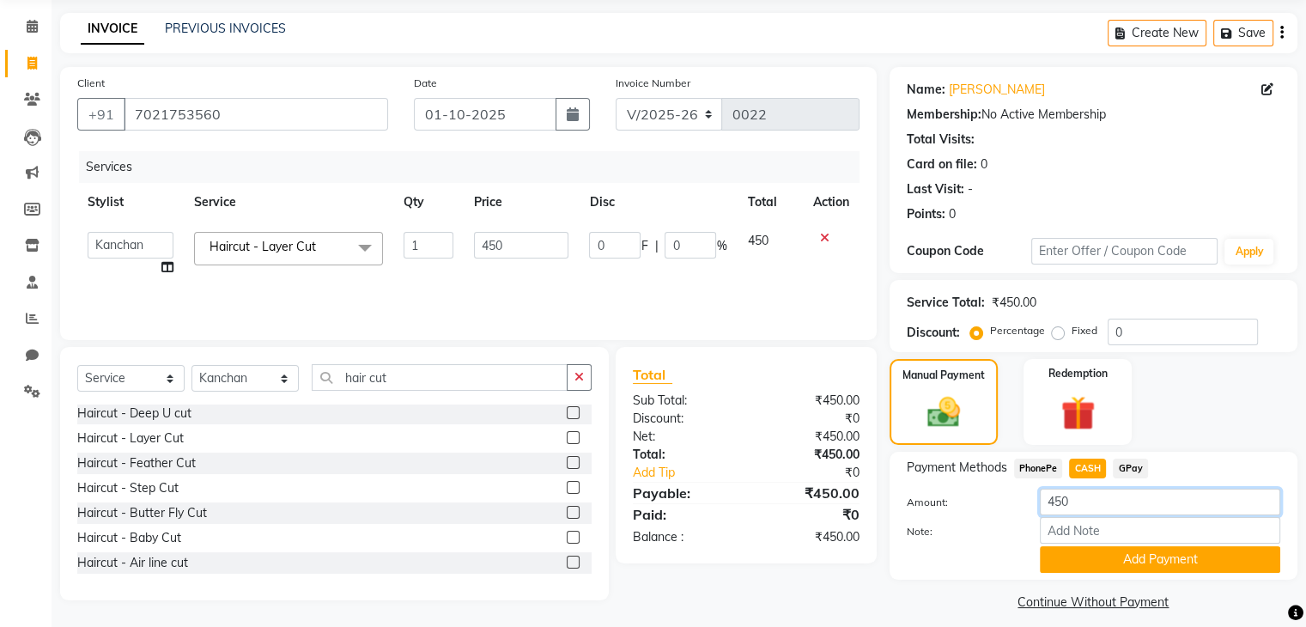
click at [1090, 507] on input "450" at bounding box center [1160, 501] width 240 height 27
type input "4"
type input "500"
click at [1132, 559] on button "Add Payment" at bounding box center [1160, 559] width 240 height 27
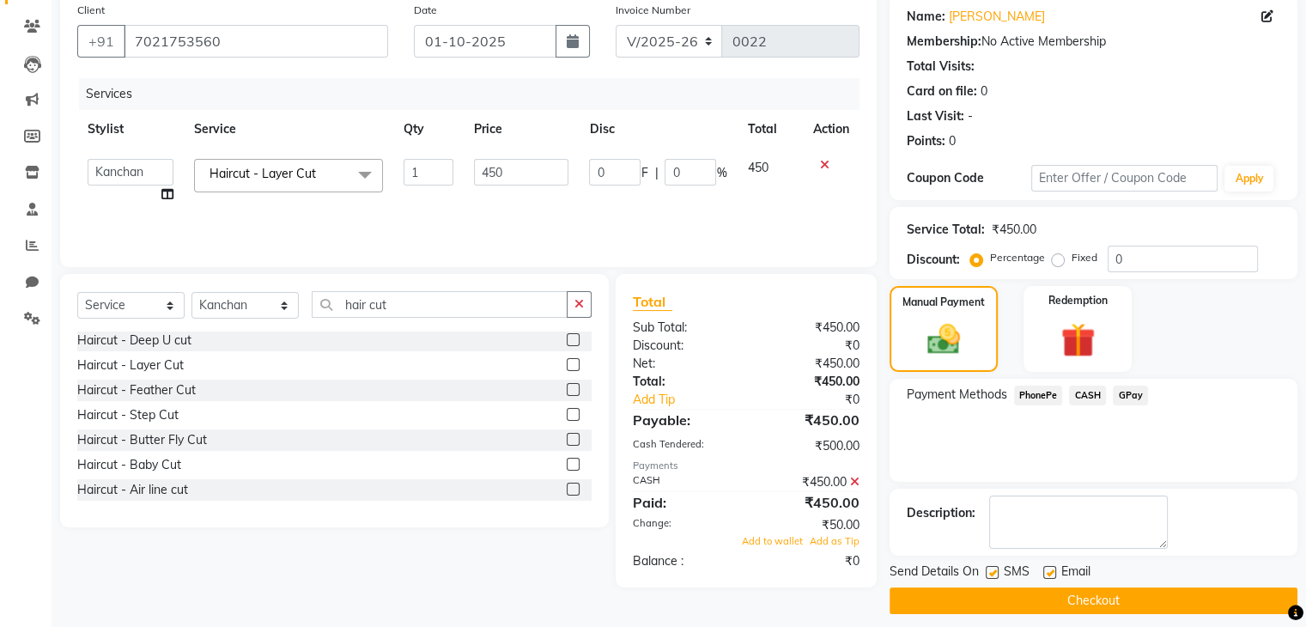
scroll to position [147, 0]
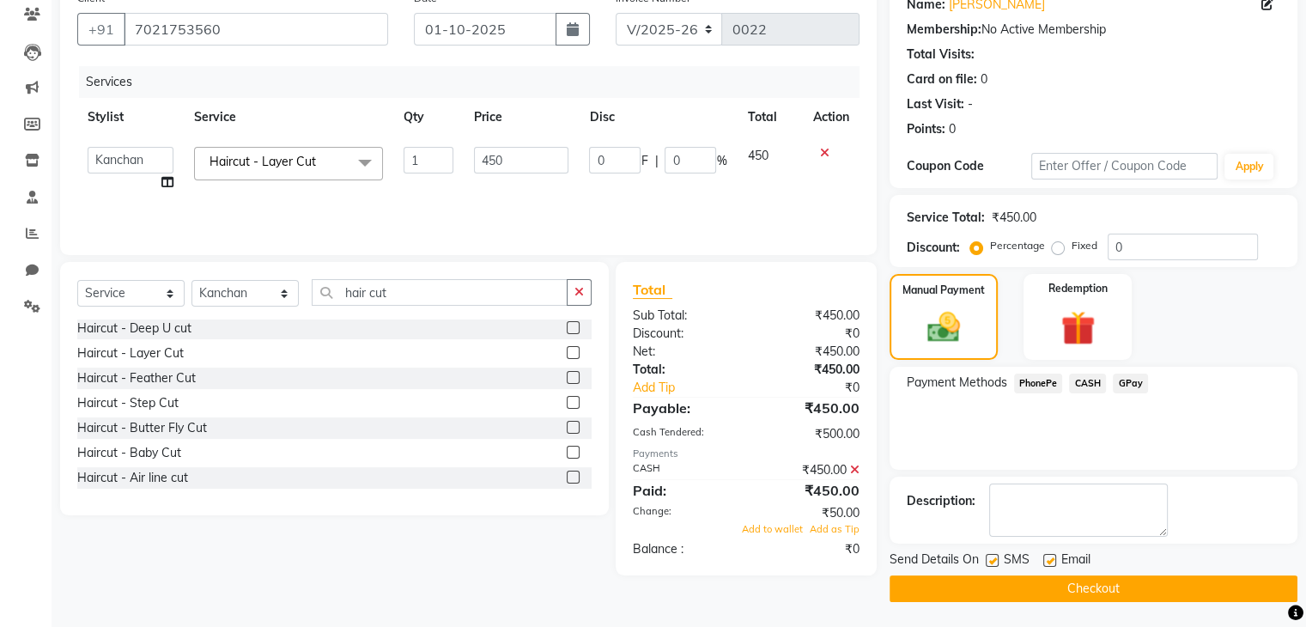
click at [1050, 558] on label at bounding box center [1049, 560] width 13 height 13
click at [1050, 558] on input "checkbox" at bounding box center [1048, 560] width 11 height 11
checkbox input "false"
click at [992, 561] on label at bounding box center [992, 560] width 13 height 13
click at [992, 561] on input "checkbox" at bounding box center [991, 560] width 11 height 11
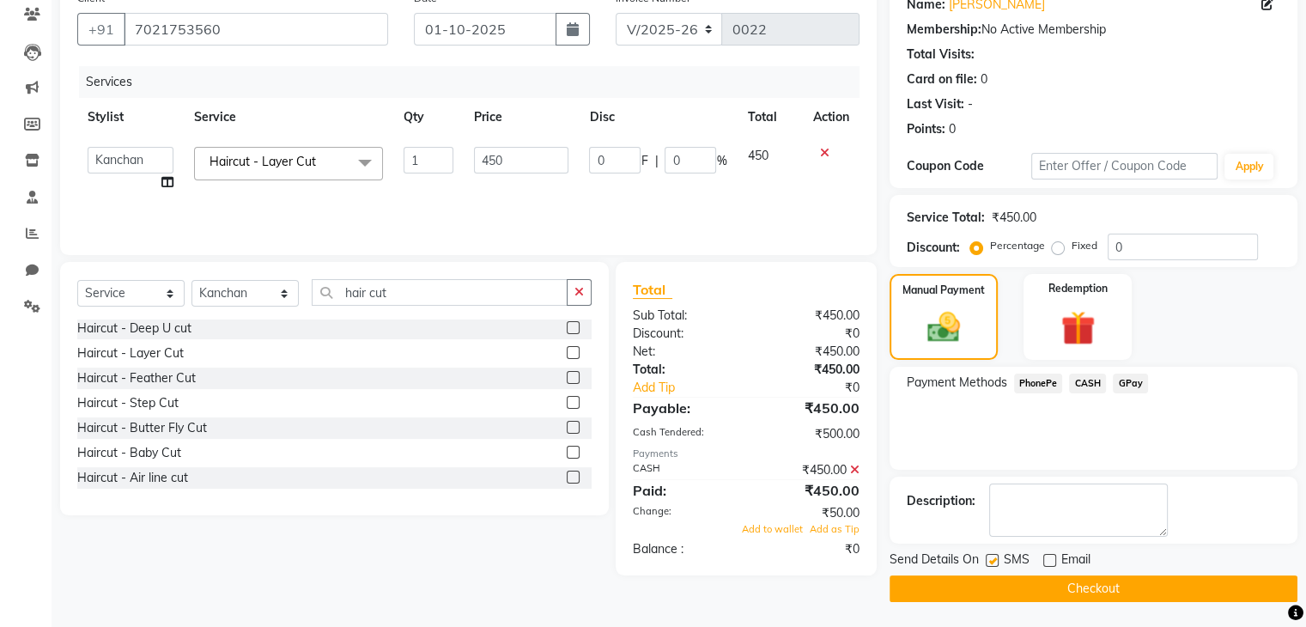
checkbox input "false"
click at [1071, 247] on label "Fixed" at bounding box center [1084, 245] width 26 height 15
click at [1055, 247] on input "Fixed" at bounding box center [1061, 246] width 12 height 12
radio input "true"
click at [531, 161] on input "450" at bounding box center [521, 160] width 94 height 27
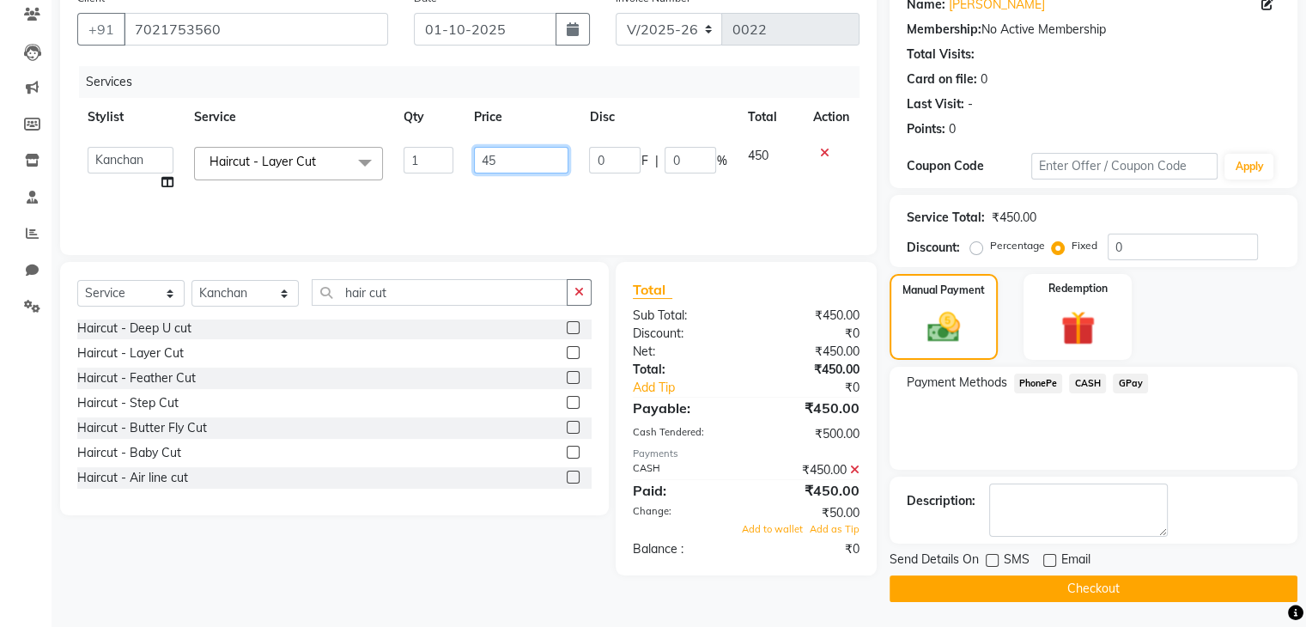
type input "4"
type input "500"
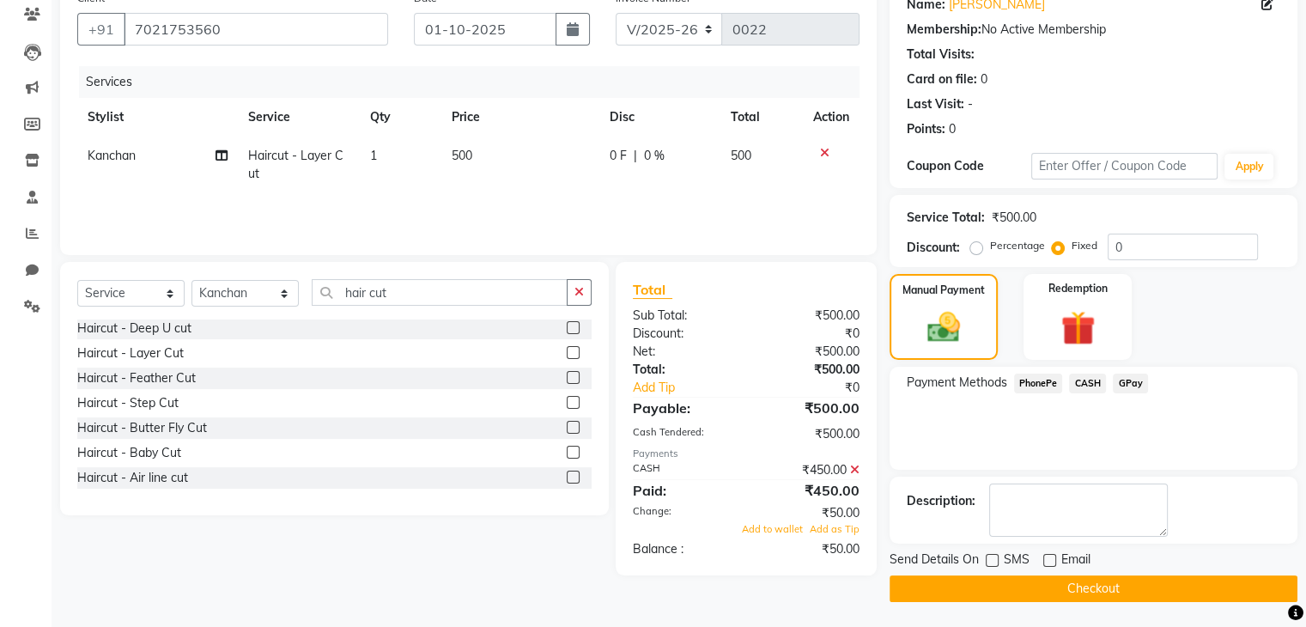
click at [780, 158] on td "500" at bounding box center [761, 165] width 82 height 57
select select "92631"
click at [1085, 379] on span "CASH" at bounding box center [1087, 383] width 37 height 20
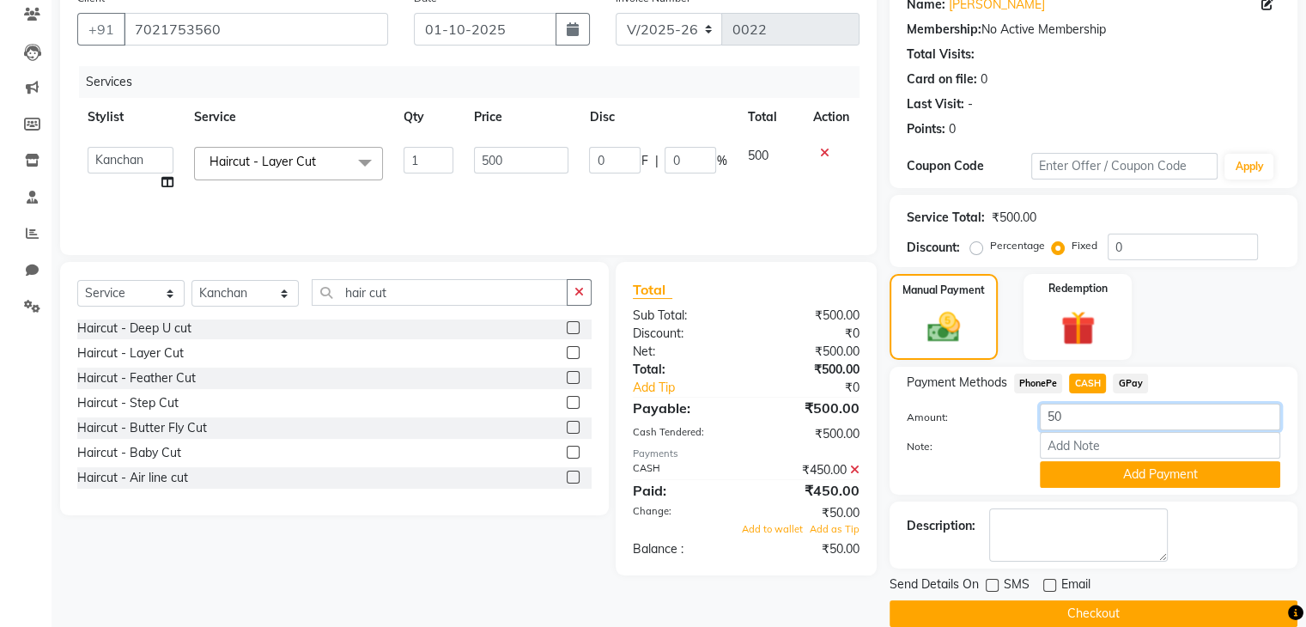
click at [1081, 413] on input "50" at bounding box center [1160, 416] width 240 height 27
type input "5"
click at [1164, 482] on button "Add Payment" at bounding box center [1160, 474] width 240 height 27
click at [859, 472] on icon at bounding box center [854, 470] width 9 height 12
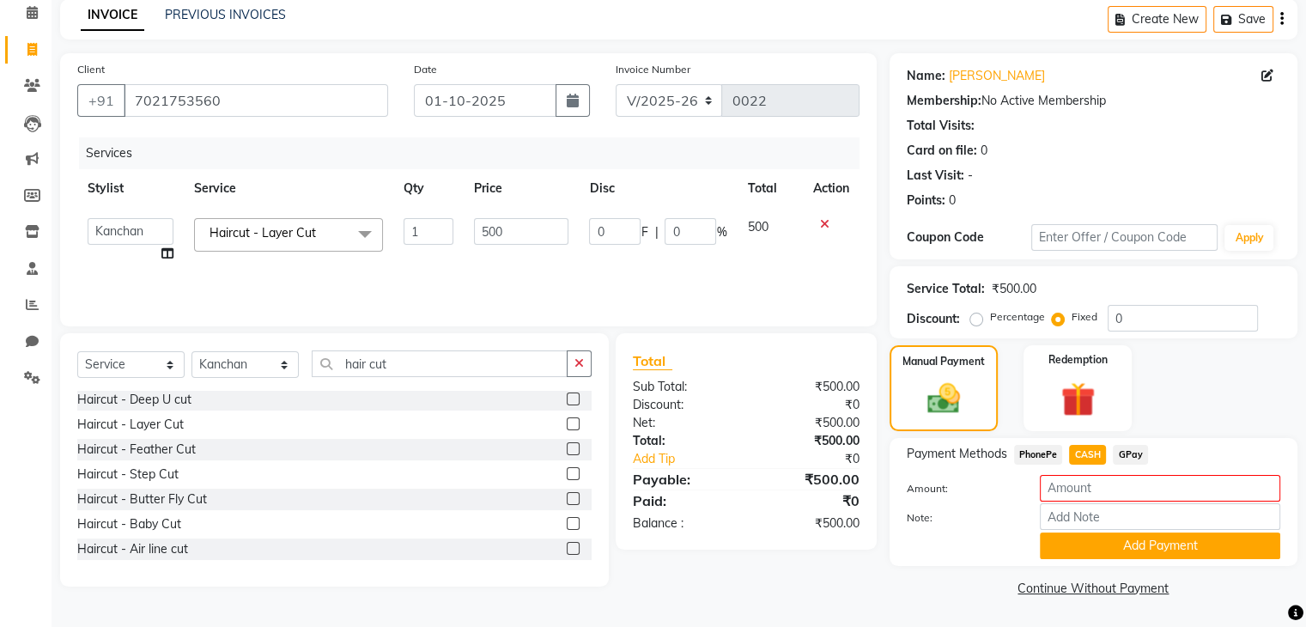
scroll to position [76, 0]
click at [1205, 541] on button "Add Payment" at bounding box center [1160, 545] width 240 height 27
click at [1186, 550] on button "Add Payment" at bounding box center [1160, 545] width 240 height 27
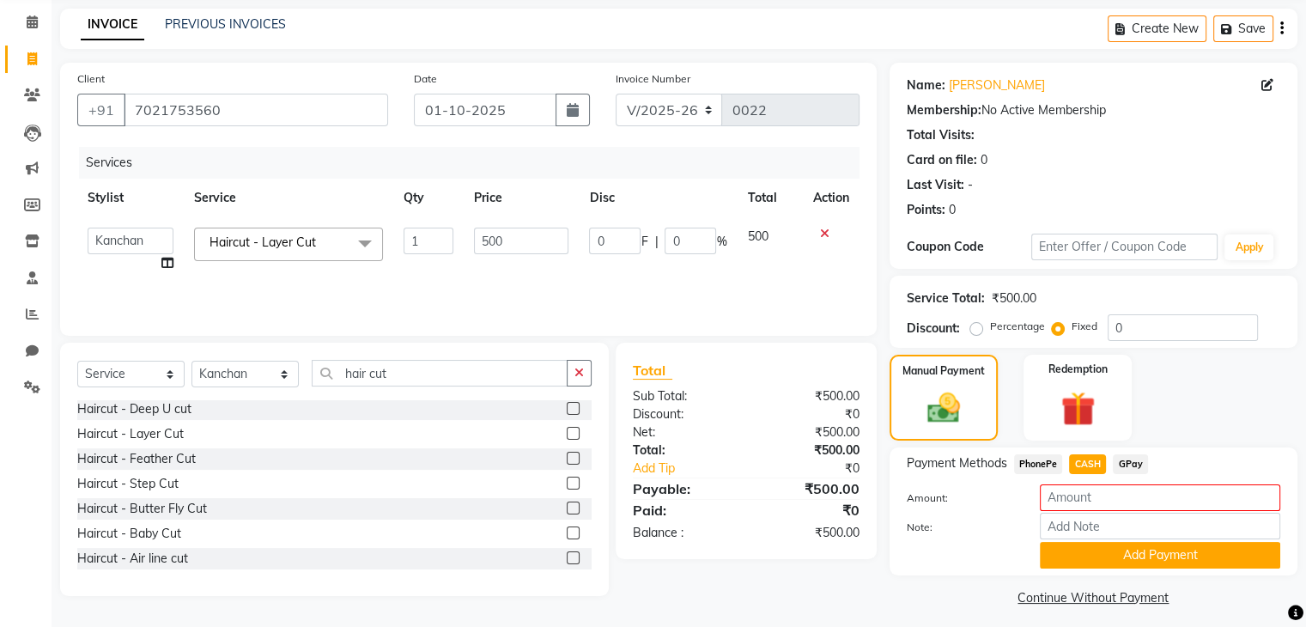
scroll to position [76, 0]
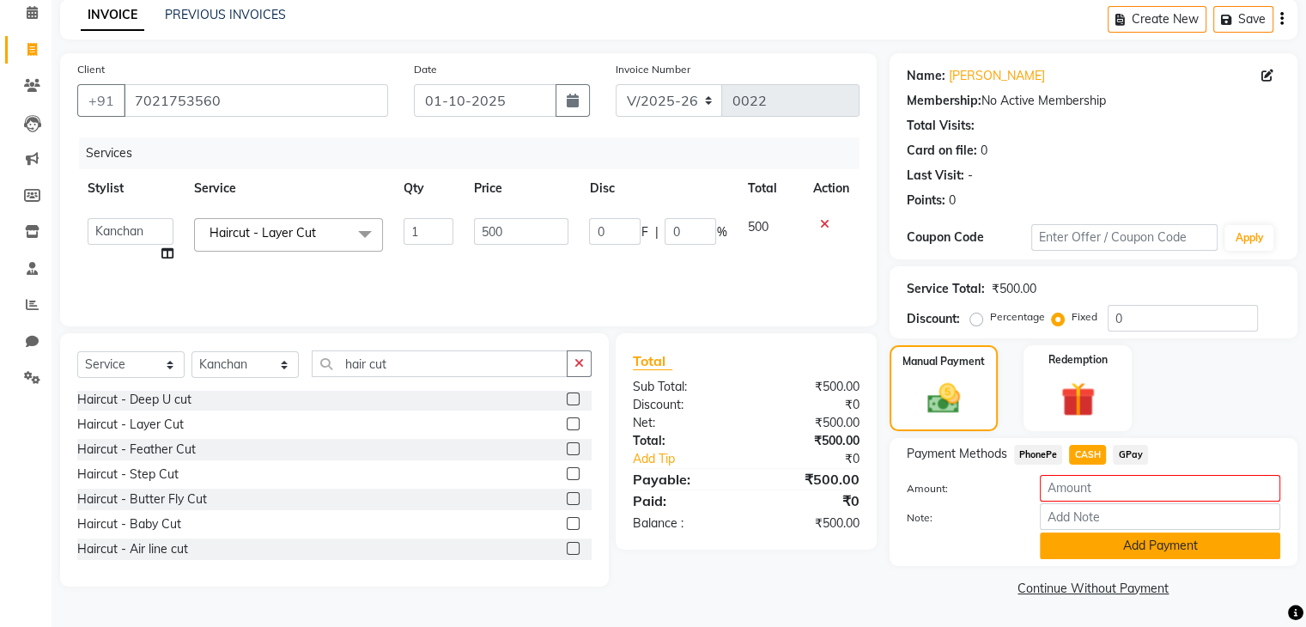
click at [1188, 548] on button "Add Payment" at bounding box center [1160, 545] width 240 height 27
click at [1140, 488] on input "number" at bounding box center [1160, 488] width 240 height 27
type input "500"
click at [1137, 549] on button "Add Payment" at bounding box center [1160, 545] width 240 height 27
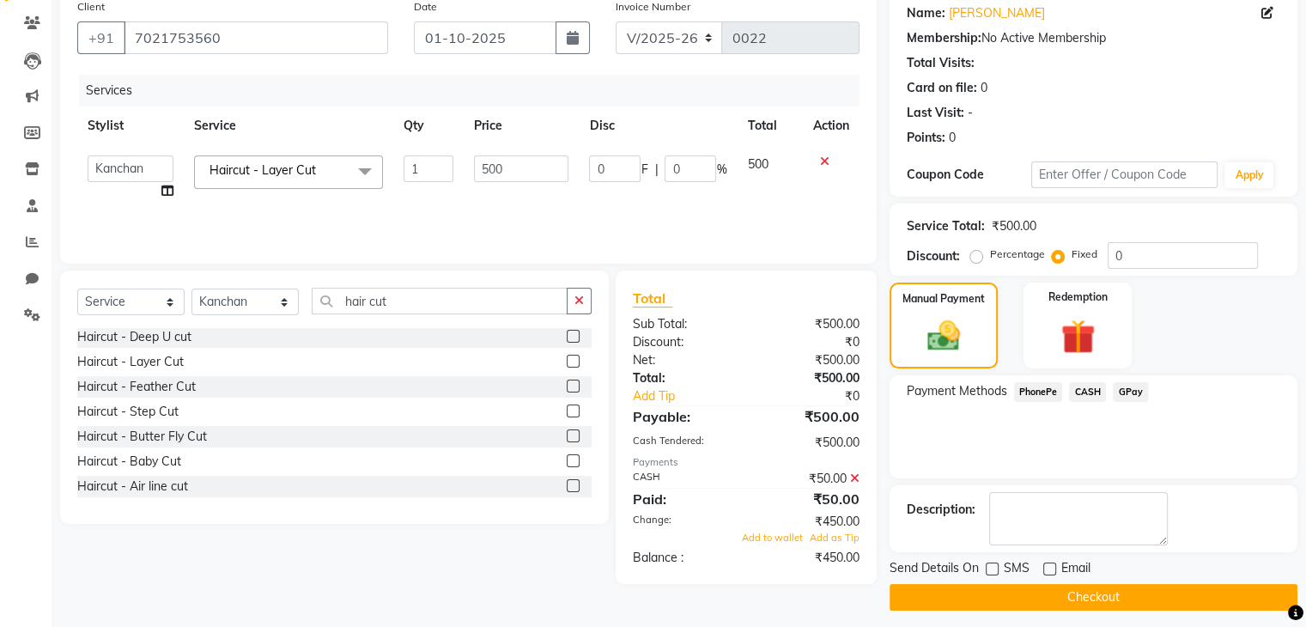
scroll to position [147, 0]
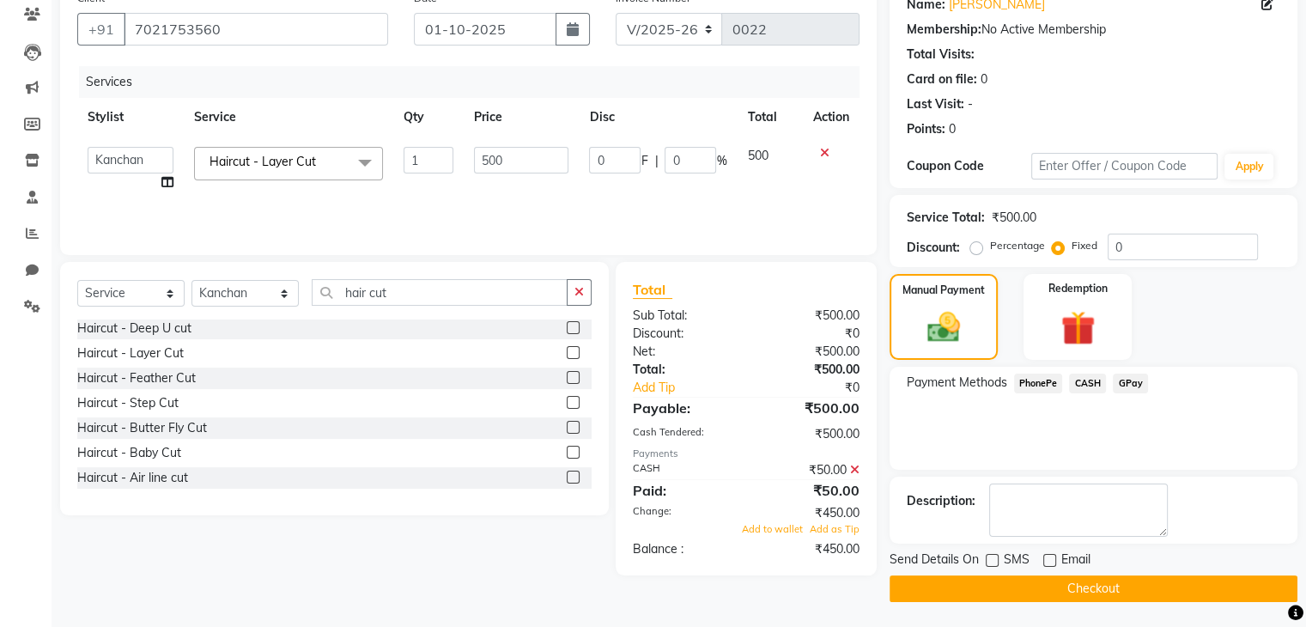
click at [1094, 385] on span "CASH" at bounding box center [1087, 383] width 37 height 20
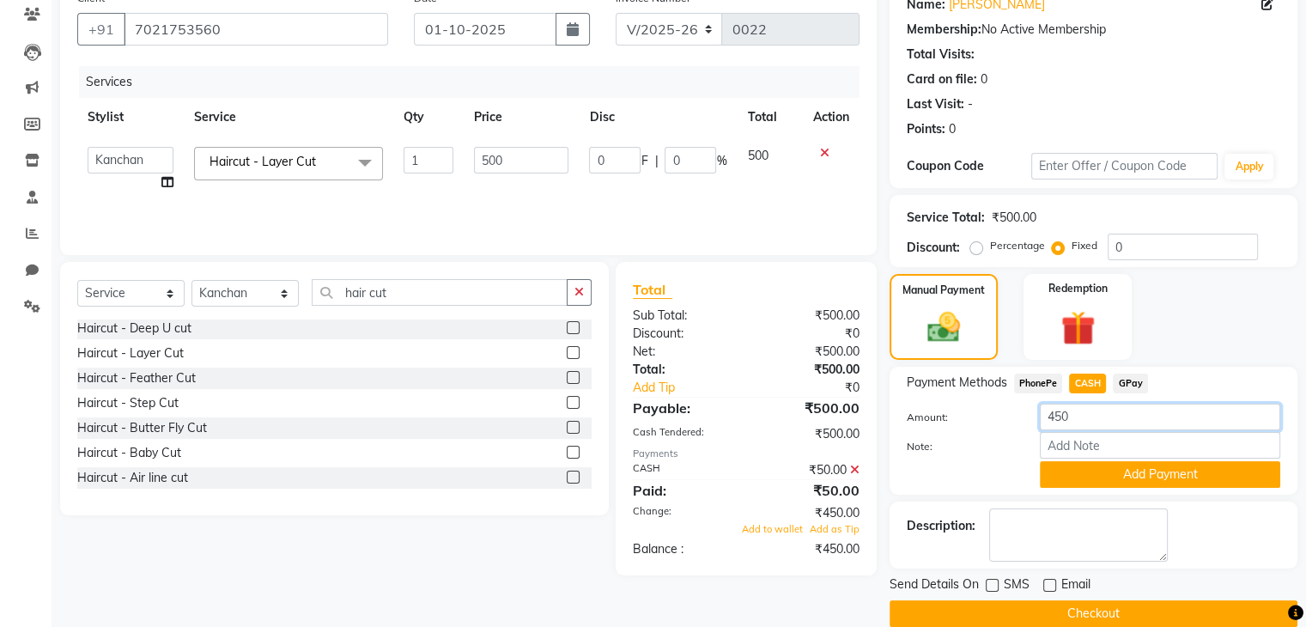
click at [1095, 417] on input "450" at bounding box center [1160, 416] width 240 height 27
type input "4"
click at [852, 489] on div "₹50.00" at bounding box center [809, 490] width 126 height 21
click at [854, 470] on icon at bounding box center [854, 470] width 9 height 12
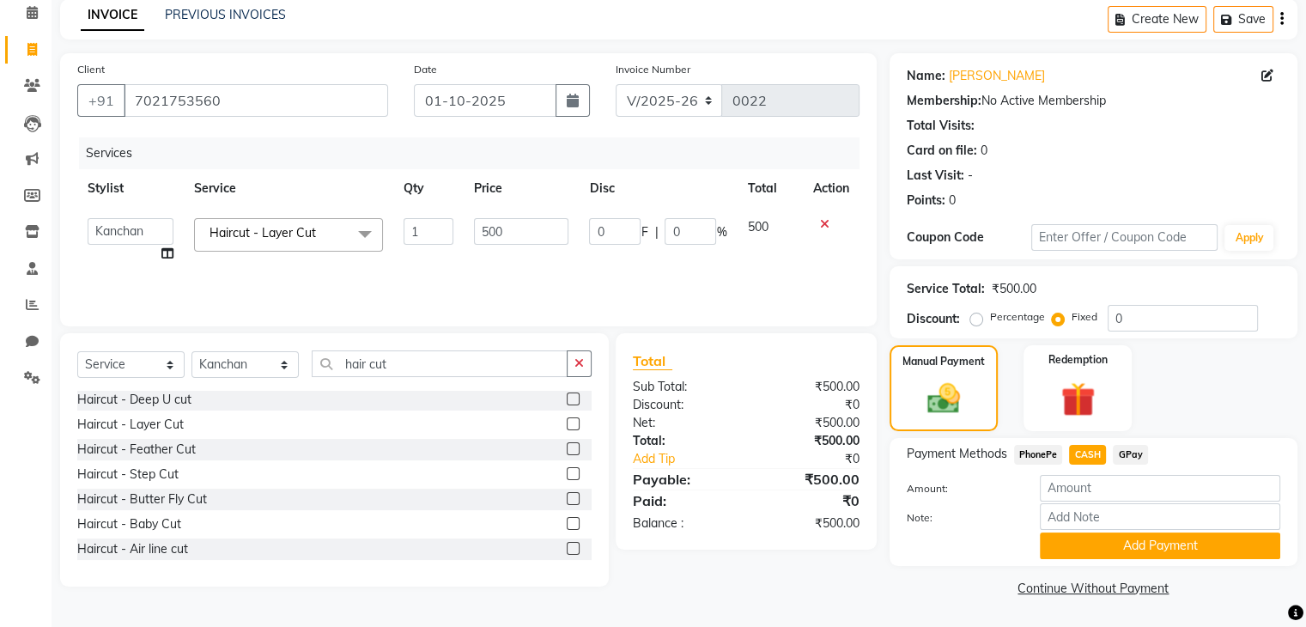
scroll to position [76, 0]
click at [990, 320] on label "Percentage" at bounding box center [1017, 316] width 55 height 15
click at [979, 320] on input "Percentage" at bounding box center [980, 317] width 12 height 12
radio input "true"
click at [1216, 545] on button "Add Payment" at bounding box center [1160, 545] width 240 height 27
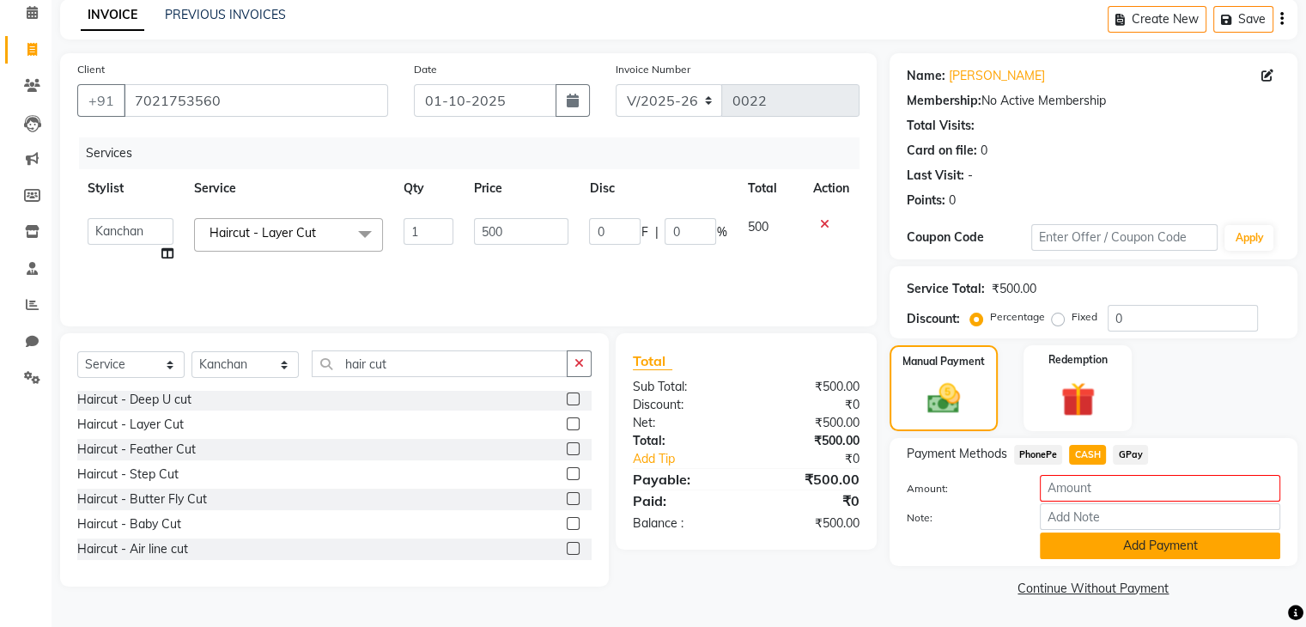
click at [1216, 545] on button "Add Payment" at bounding box center [1160, 545] width 240 height 27
click at [1223, 552] on button "Add Payment" at bounding box center [1160, 545] width 240 height 27
click at [1161, 485] on input "number" at bounding box center [1160, 488] width 240 height 27
type input "4"
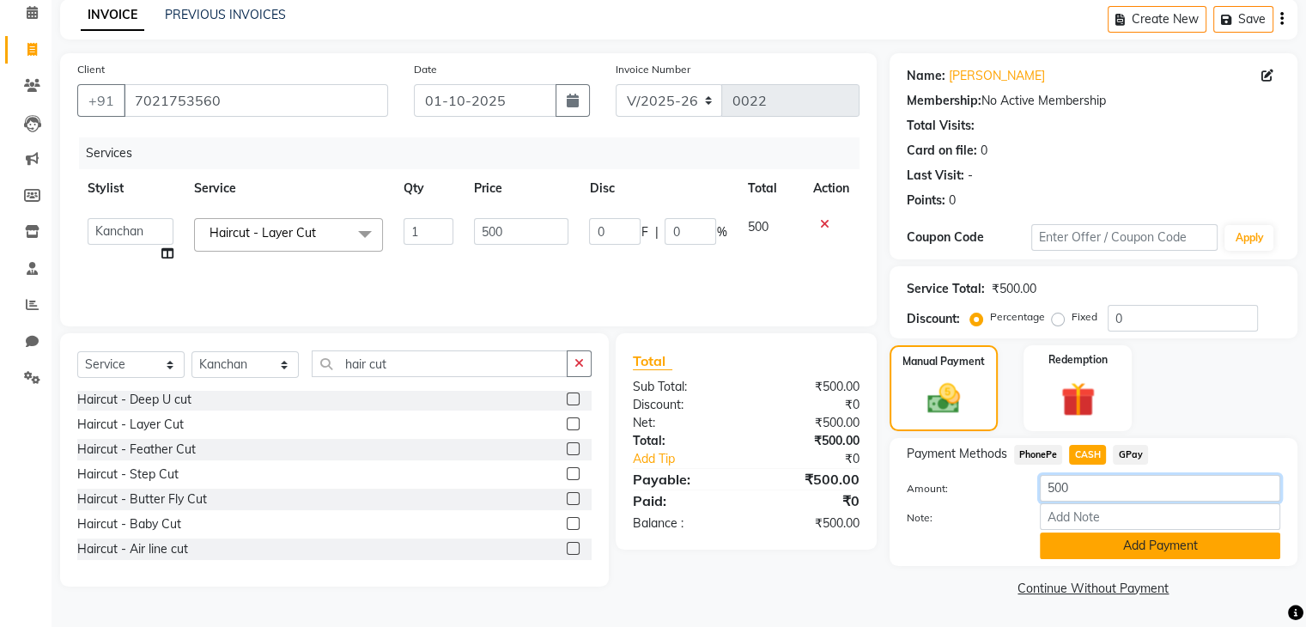
type input "500"
click at [1189, 549] on button "Add Payment" at bounding box center [1160, 545] width 240 height 27
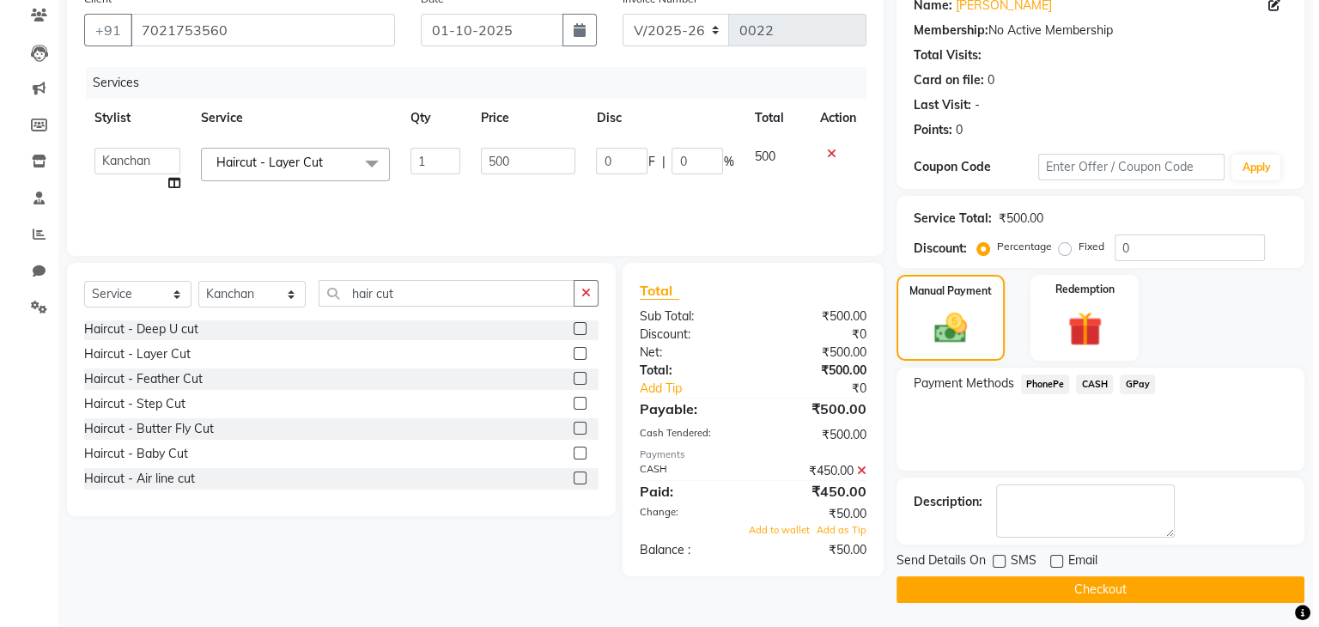
scroll to position [147, 0]
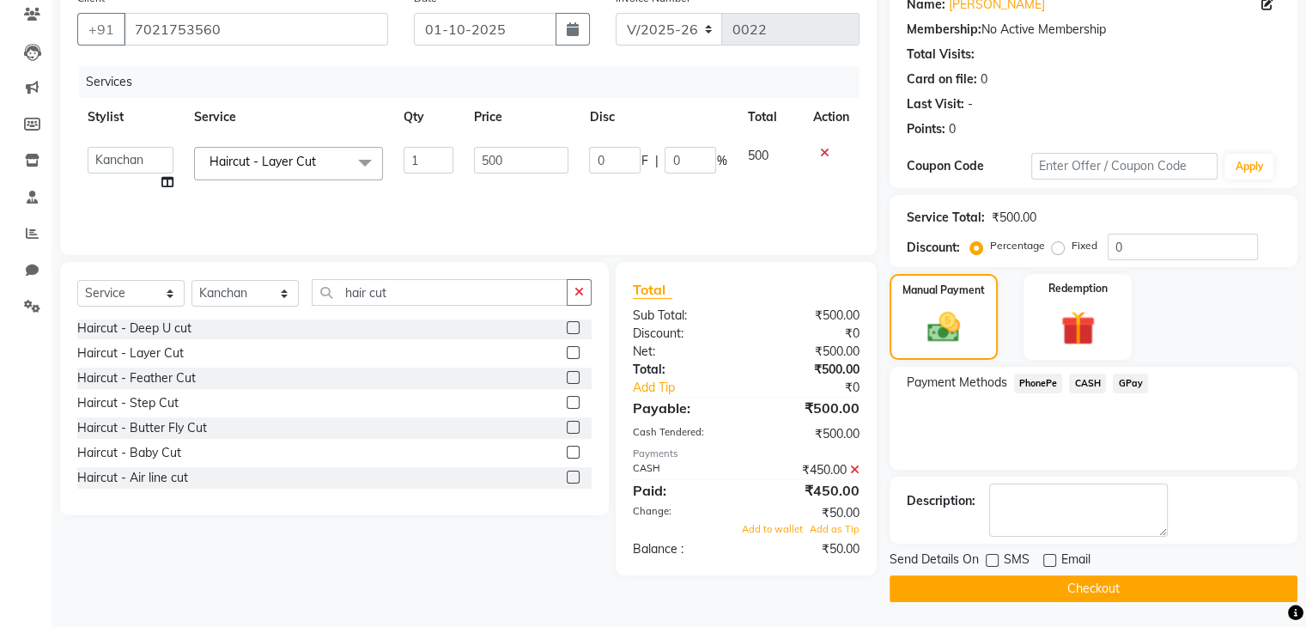
click at [1195, 578] on button "Checkout" at bounding box center [1093, 588] width 408 height 27
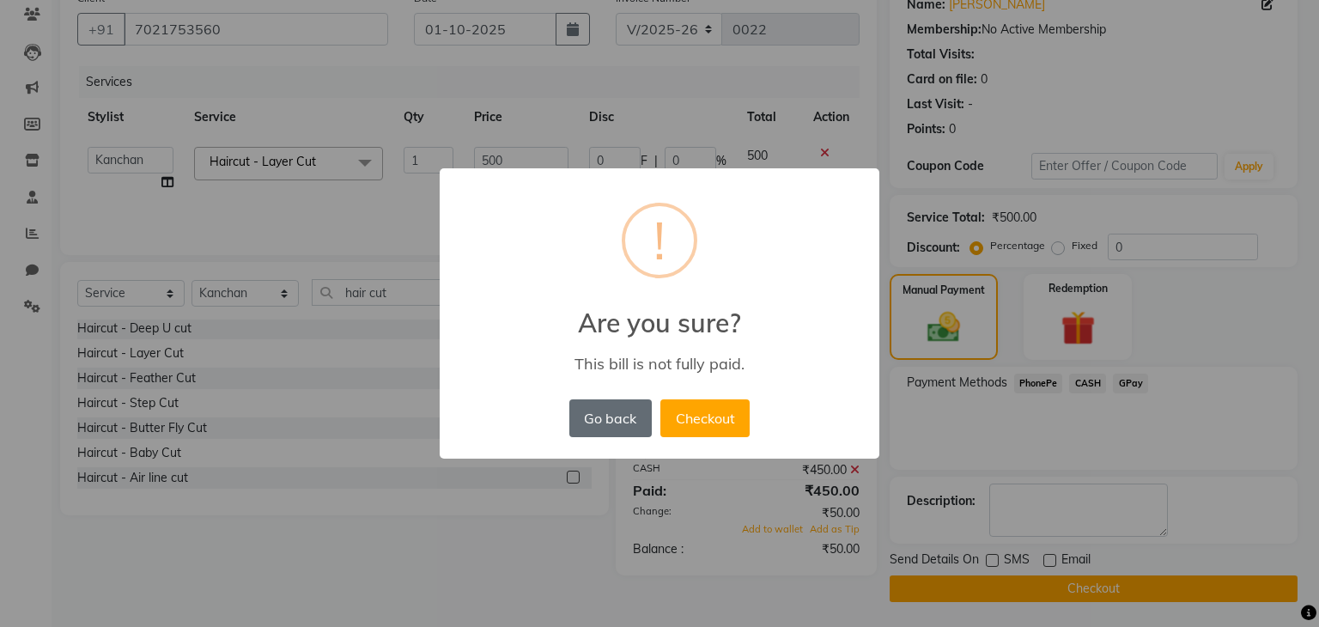
click at [630, 411] on button "Go back" at bounding box center [610, 418] width 82 height 38
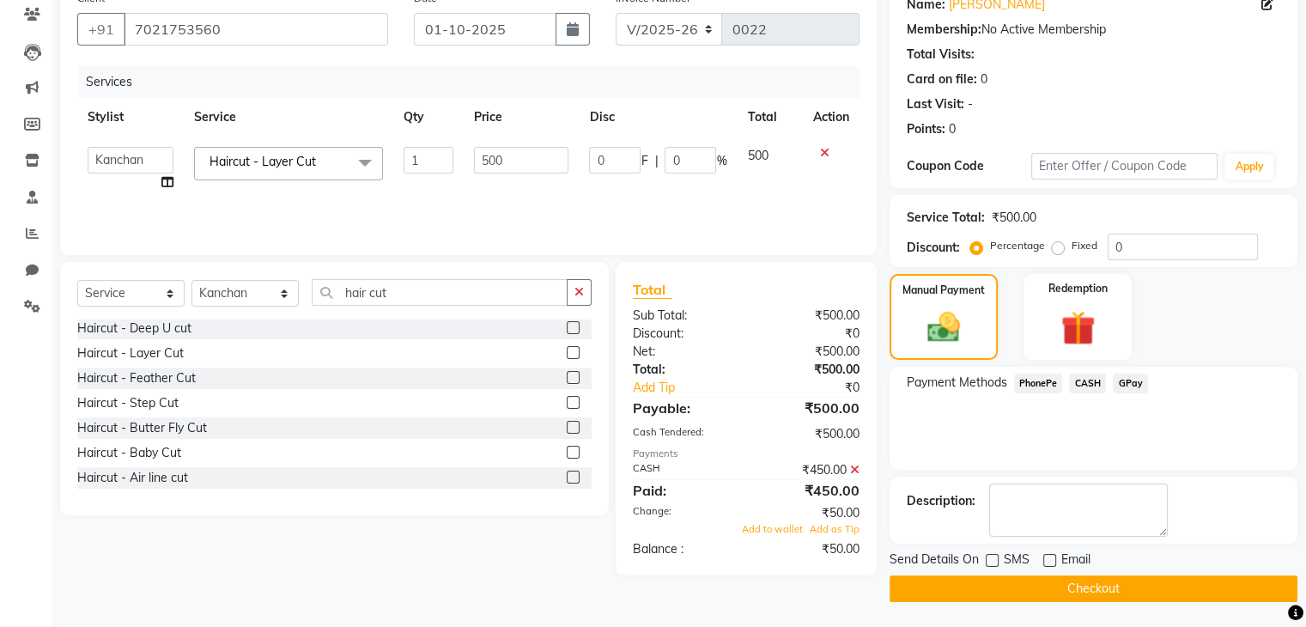
click at [1088, 387] on span "CASH" at bounding box center [1087, 383] width 37 height 20
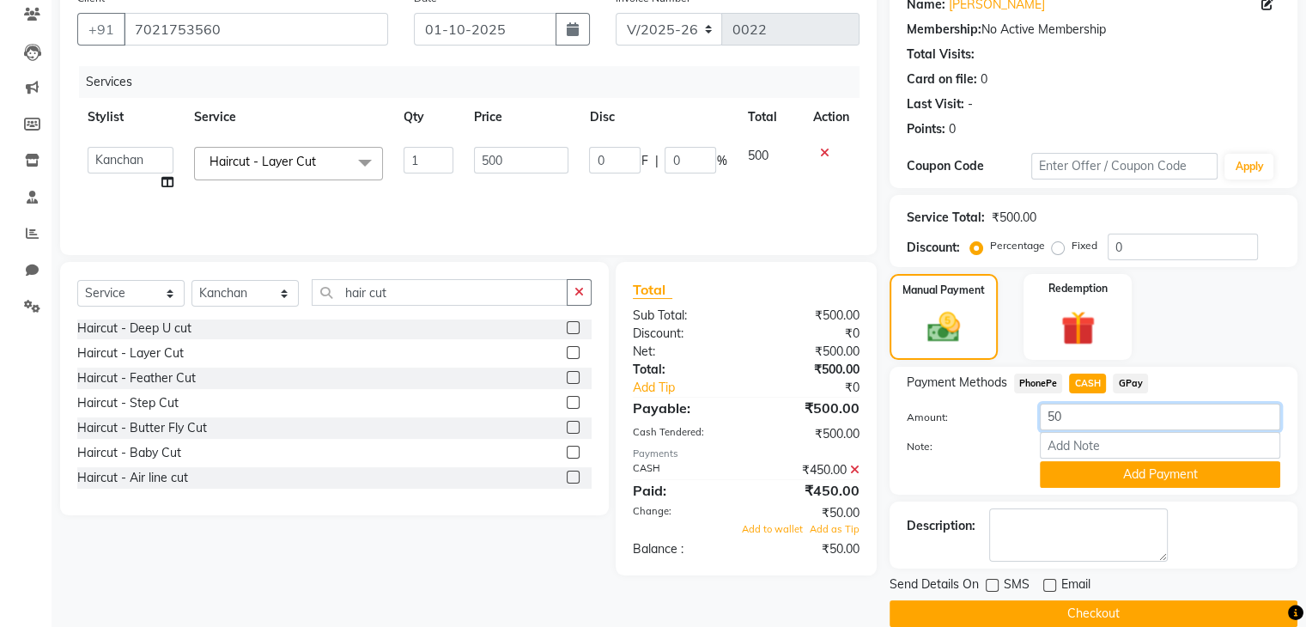
click at [1085, 417] on input "50" at bounding box center [1160, 416] width 240 height 27
type input "5"
click at [1090, 609] on button "Checkout" at bounding box center [1093, 613] width 408 height 27
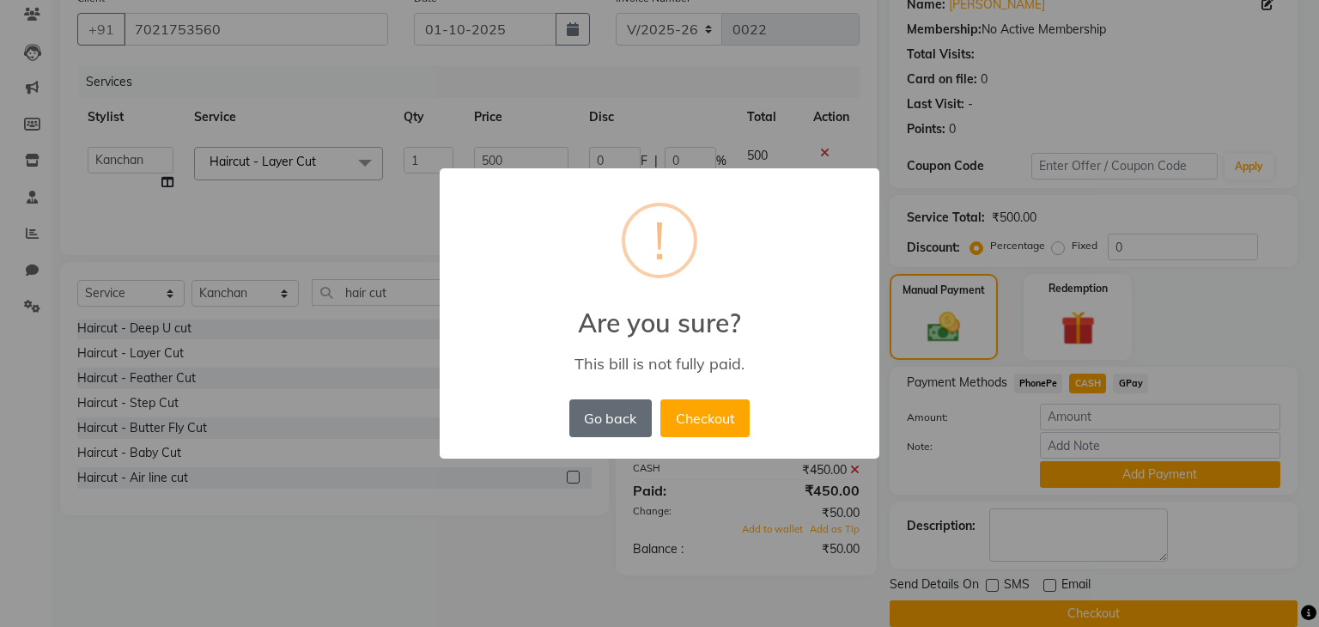
click at [636, 414] on button "Go back" at bounding box center [610, 418] width 82 height 38
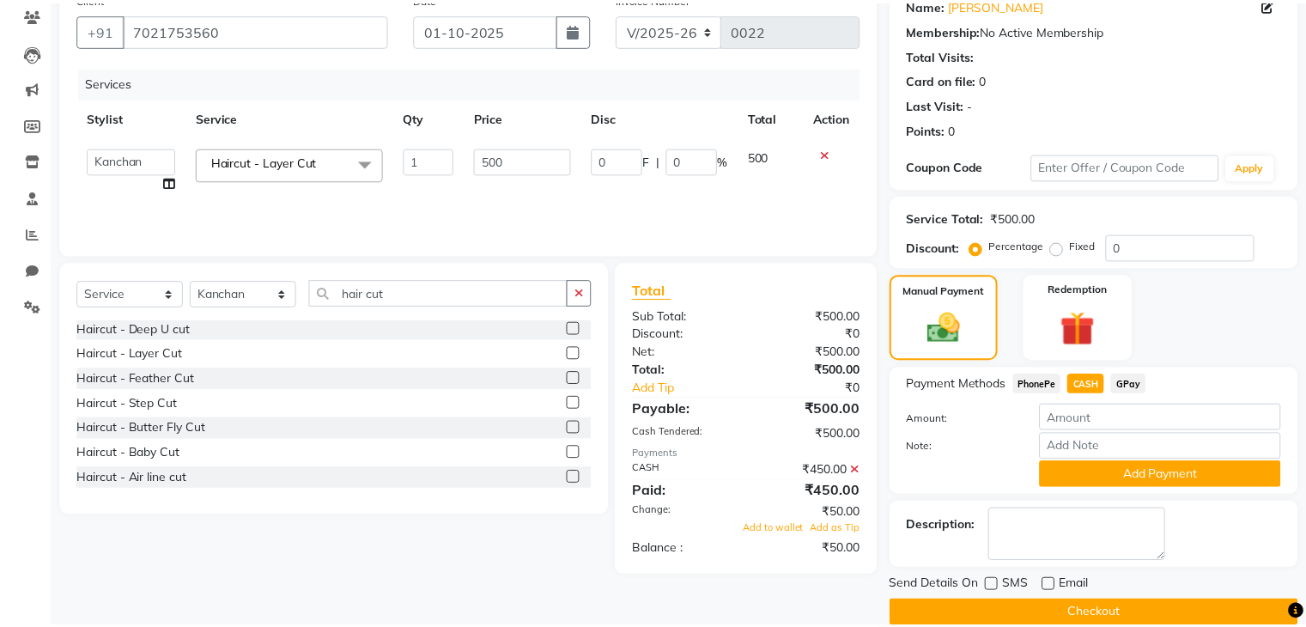
scroll to position [148, 0]
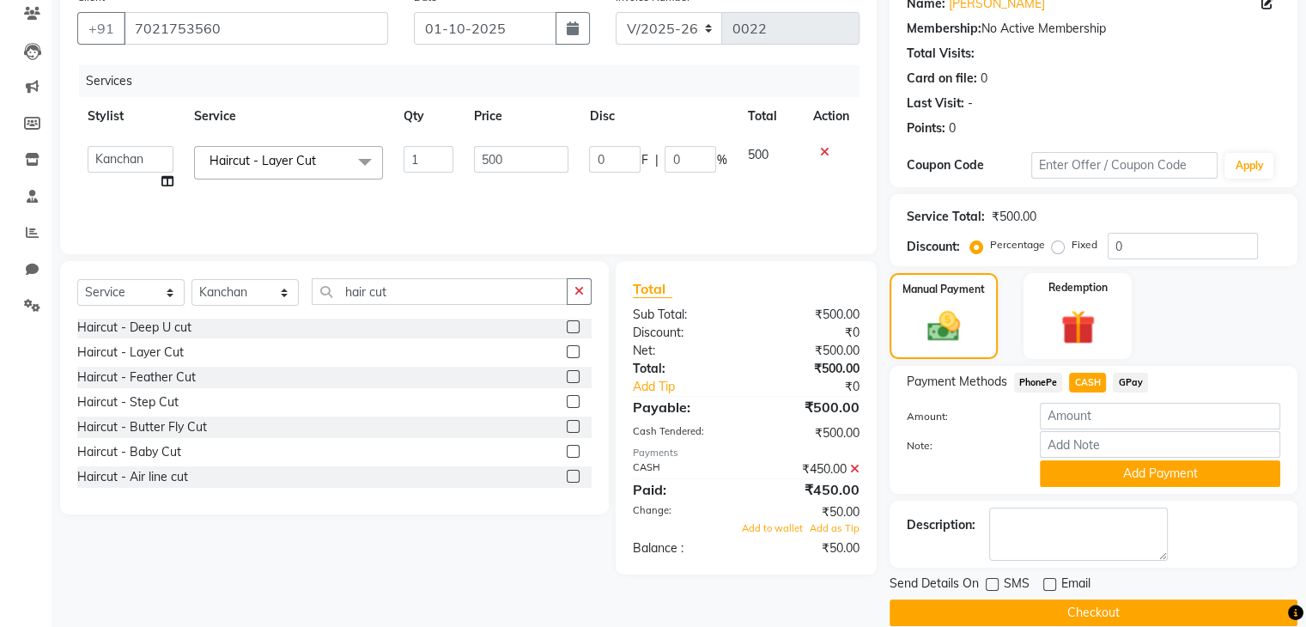
click at [852, 470] on icon at bounding box center [854, 469] width 9 height 12
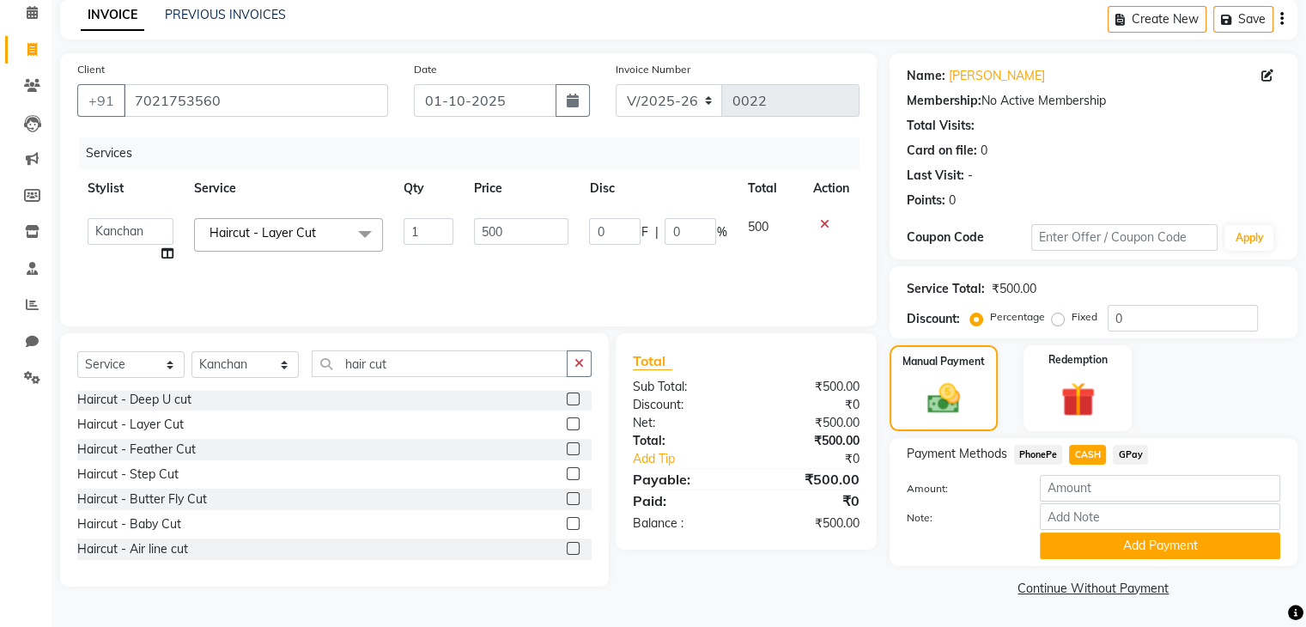
scroll to position [76, 0]
click at [1087, 406] on img at bounding box center [1077, 400] width 58 height 44
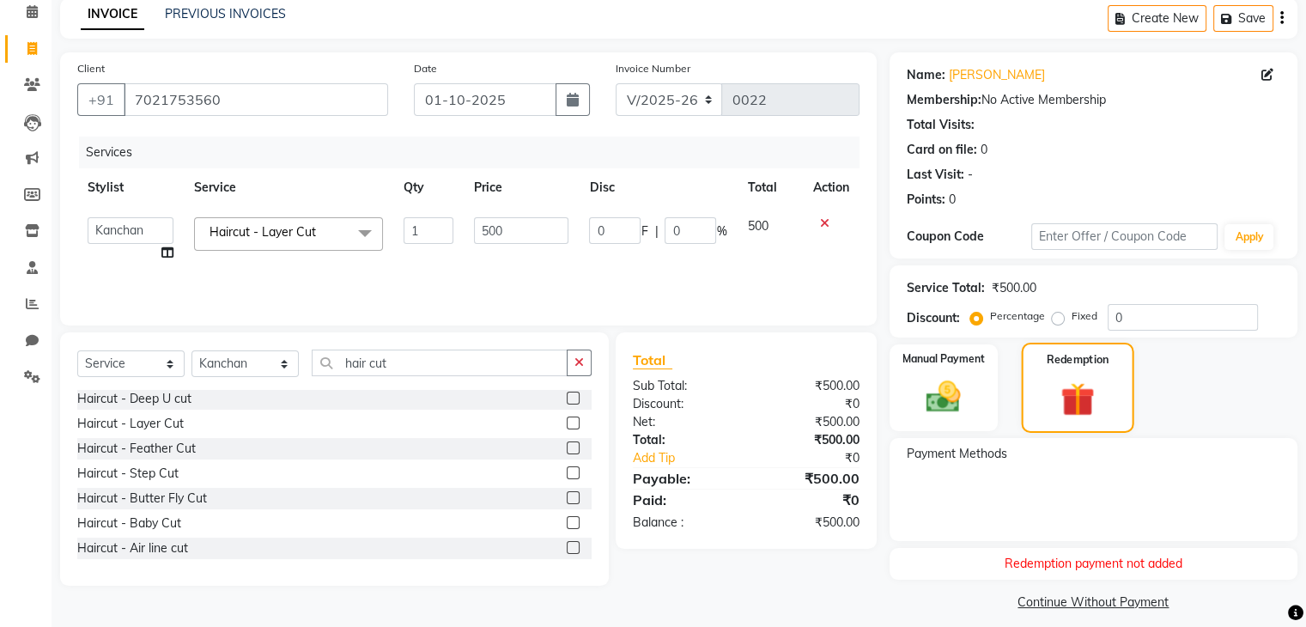
scroll to position [89, 0]
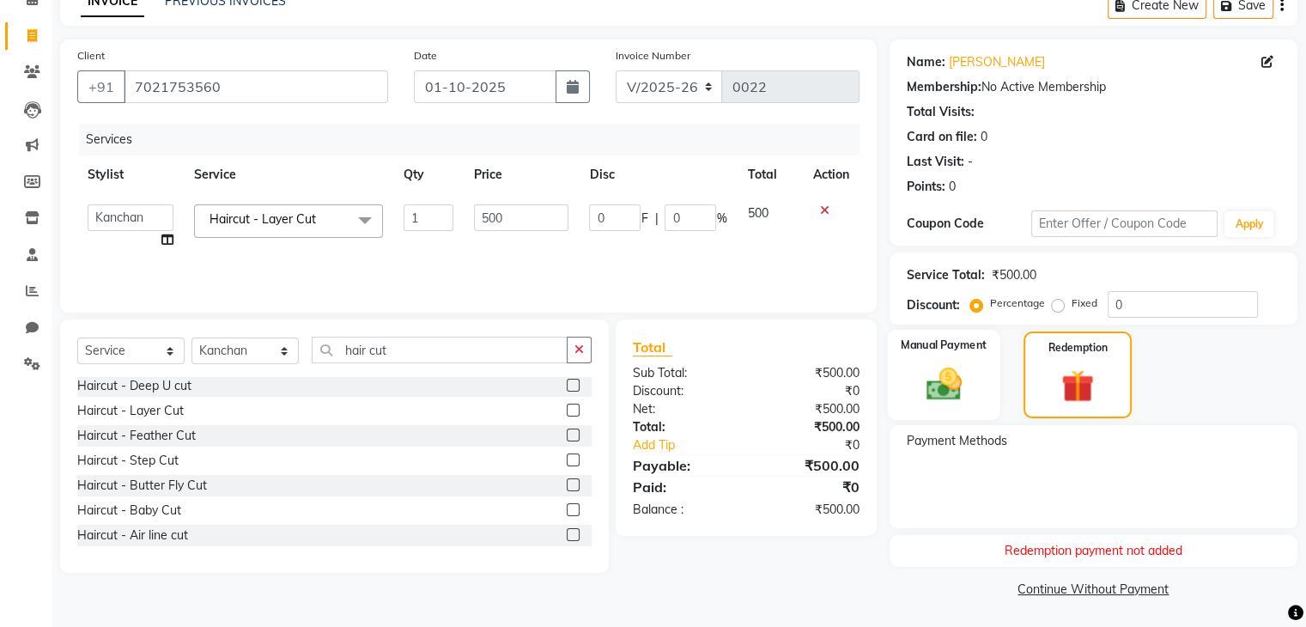
click at [960, 379] on img at bounding box center [943, 383] width 58 height 41
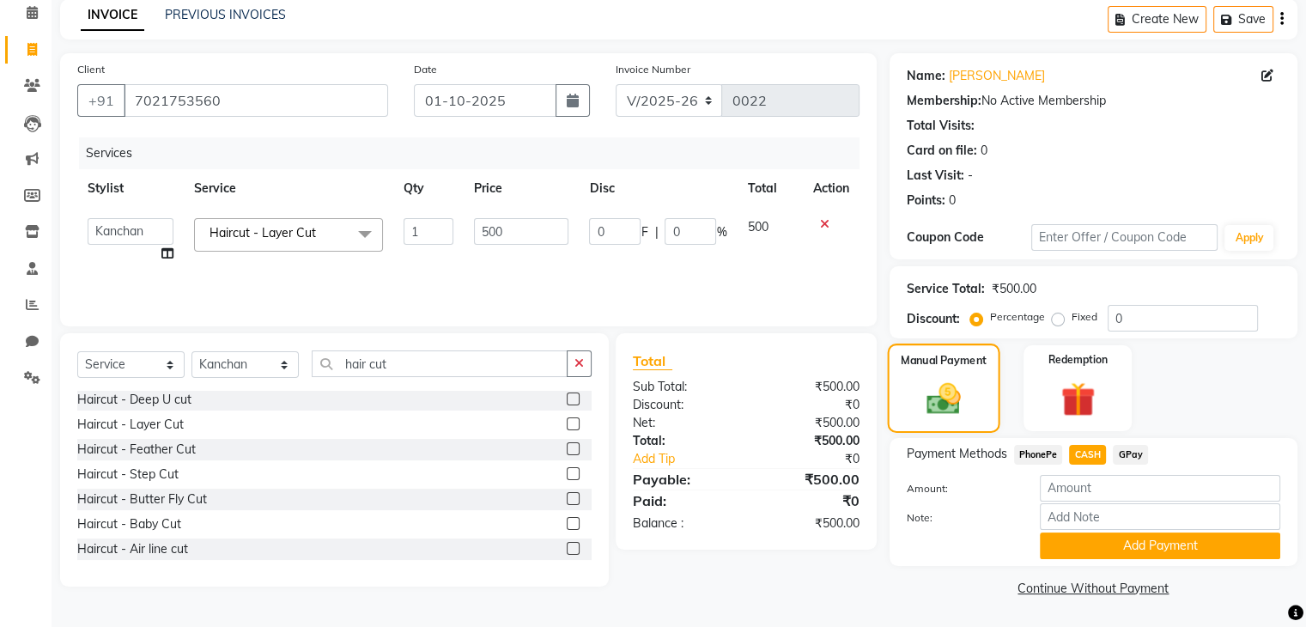
scroll to position [76, 0]
click at [1116, 543] on button "Add Payment" at bounding box center [1160, 545] width 240 height 27
click at [1192, 557] on button "Add Payment" at bounding box center [1160, 545] width 240 height 27
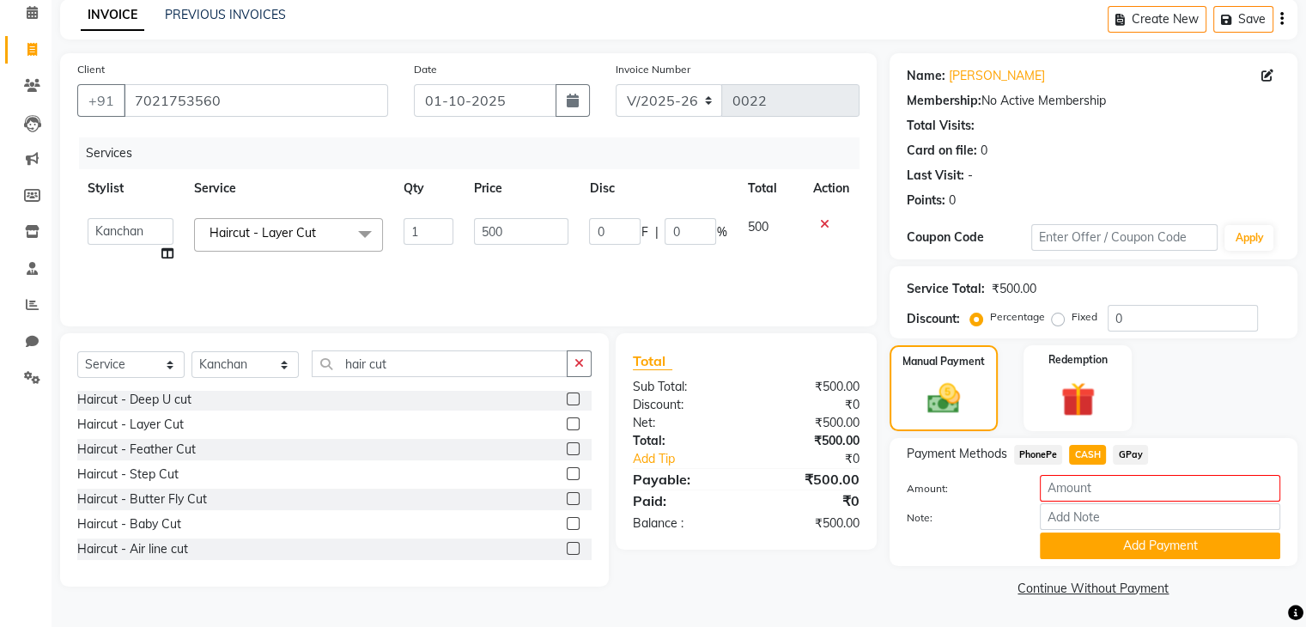
drag, startPoint x: 1192, startPoint y: 557, endPoint x: 1114, endPoint y: 489, distance: 102.8
click at [1114, 489] on div "Amount: Note: Add Payment" at bounding box center [1093, 517] width 373 height 84
click at [1114, 489] on input "number" at bounding box center [1160, 488] width 240 height 27
type input "0"
click at [1107, 552] on button "Add Payment" at bounding box center [1160, 545] width 240 height 27
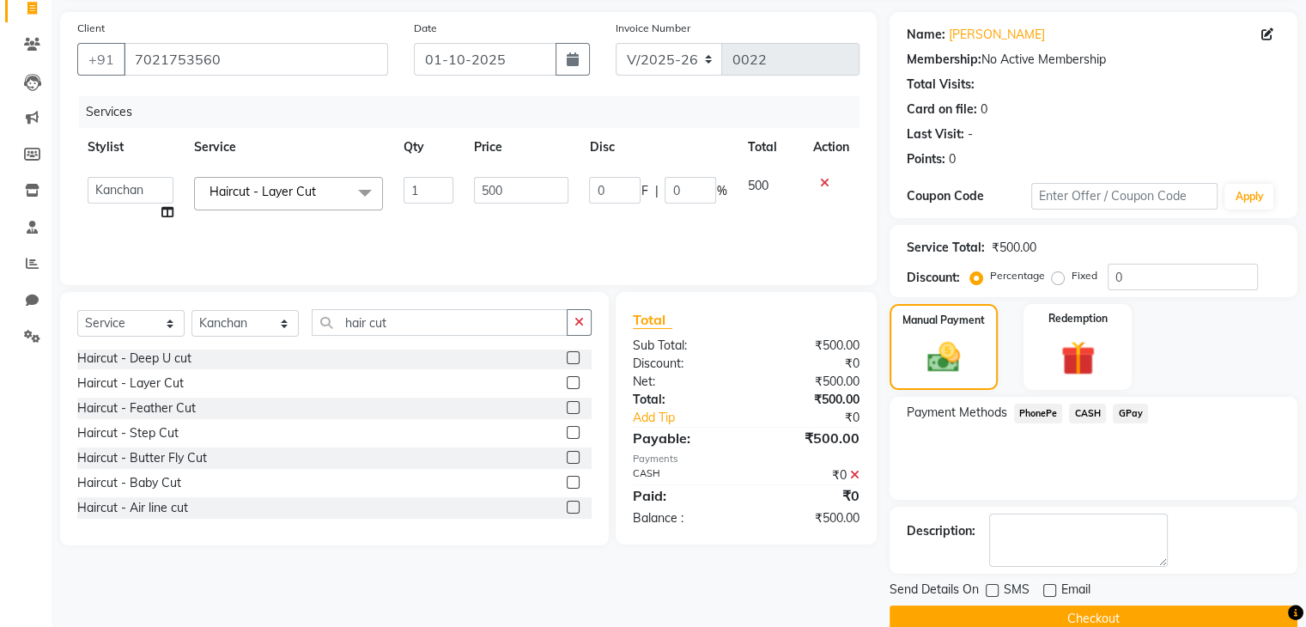
scroll to position [147, 0]
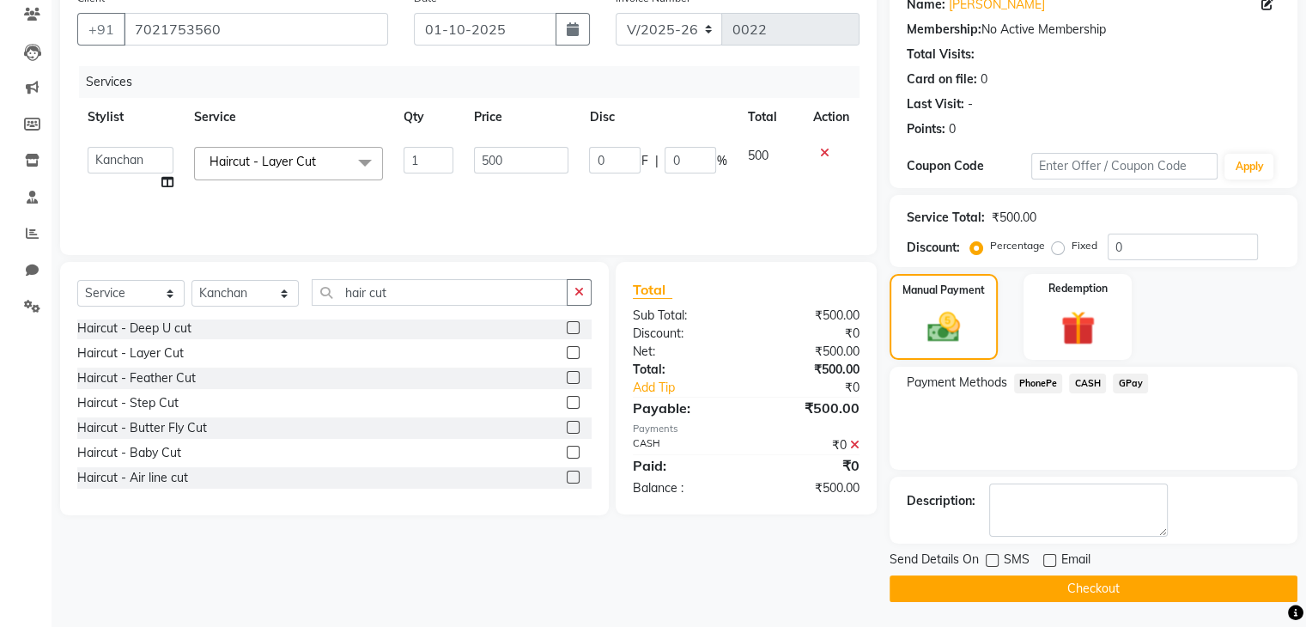
click at [1094, 379] on span "CASH" at bounding box center [1087, 383] width 37 height 20
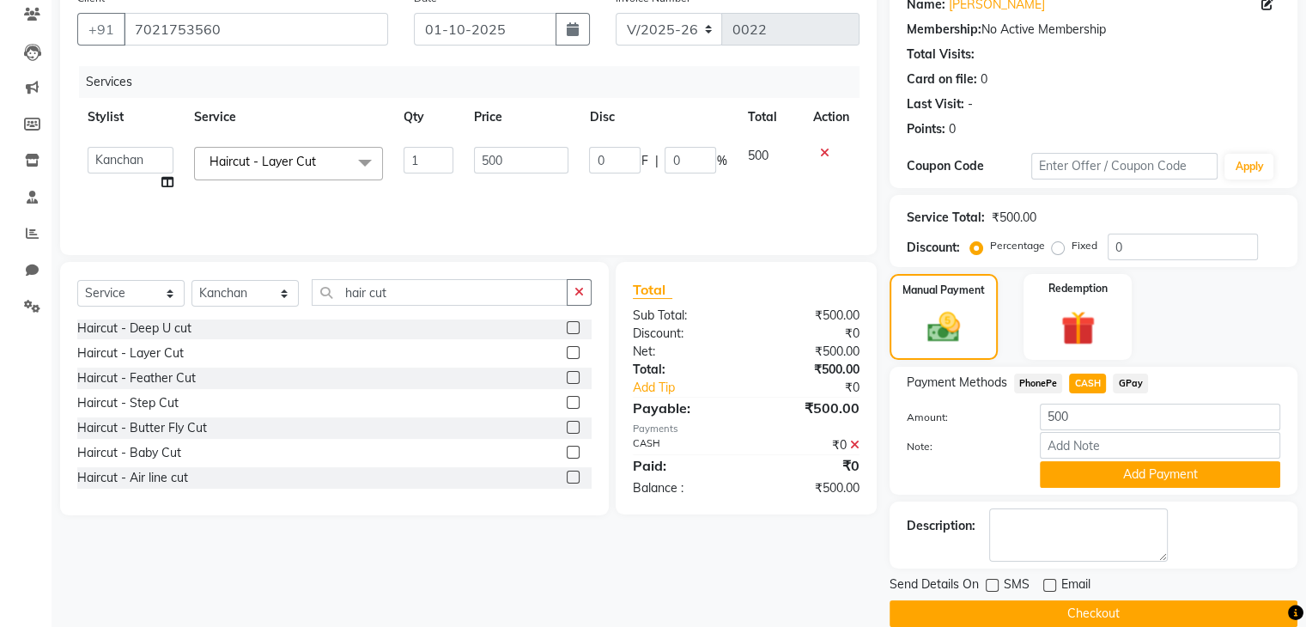
click at [1147, 606] on button "Checkout" at bounding box center [1093, 613] width 408 height 27
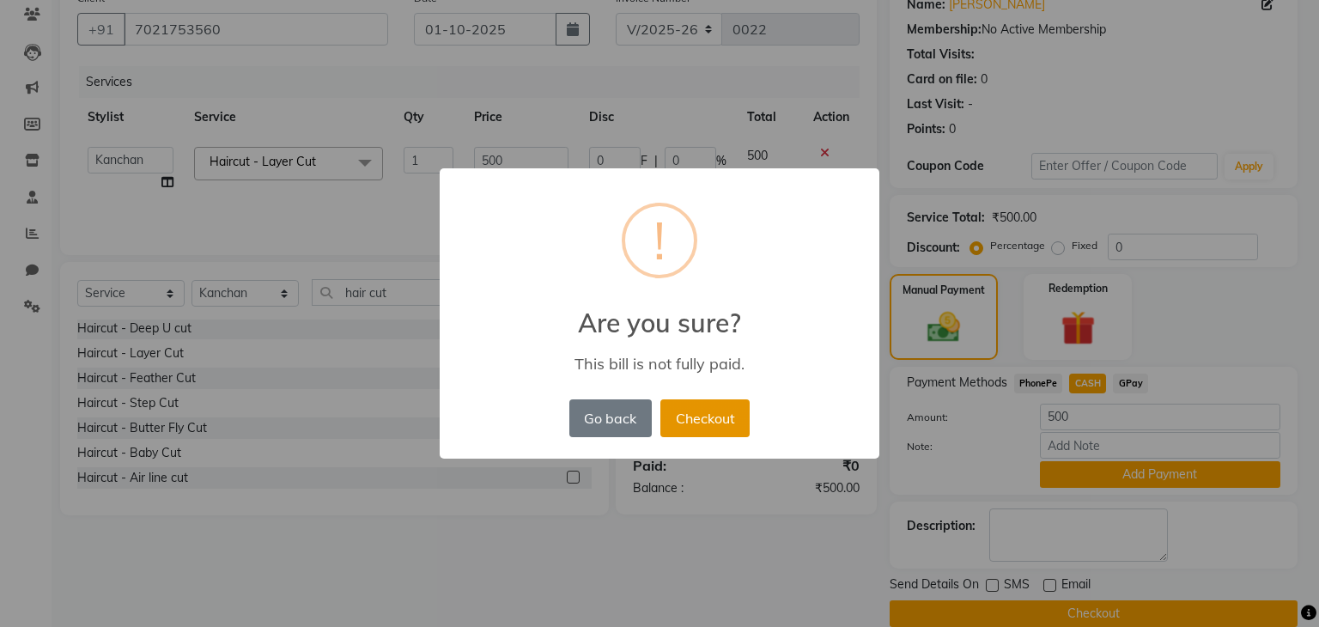
click at [694, 419] on button "Checkout" at bounding box center [704, 418] width 89 height 38
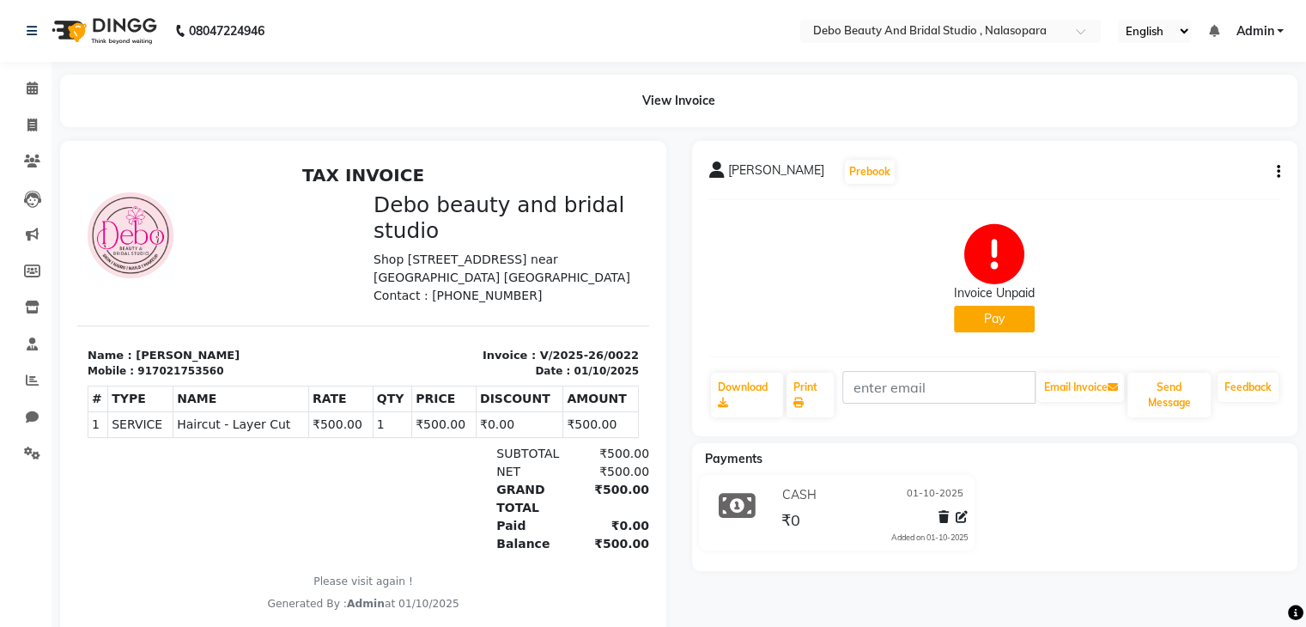
click at [783, 488] on span "CASH" at bounding box center [798, 495] width 34 height 18
click at [965, 522] on icon at bounding box center [962, 517] width 12 height 12
select select "1"
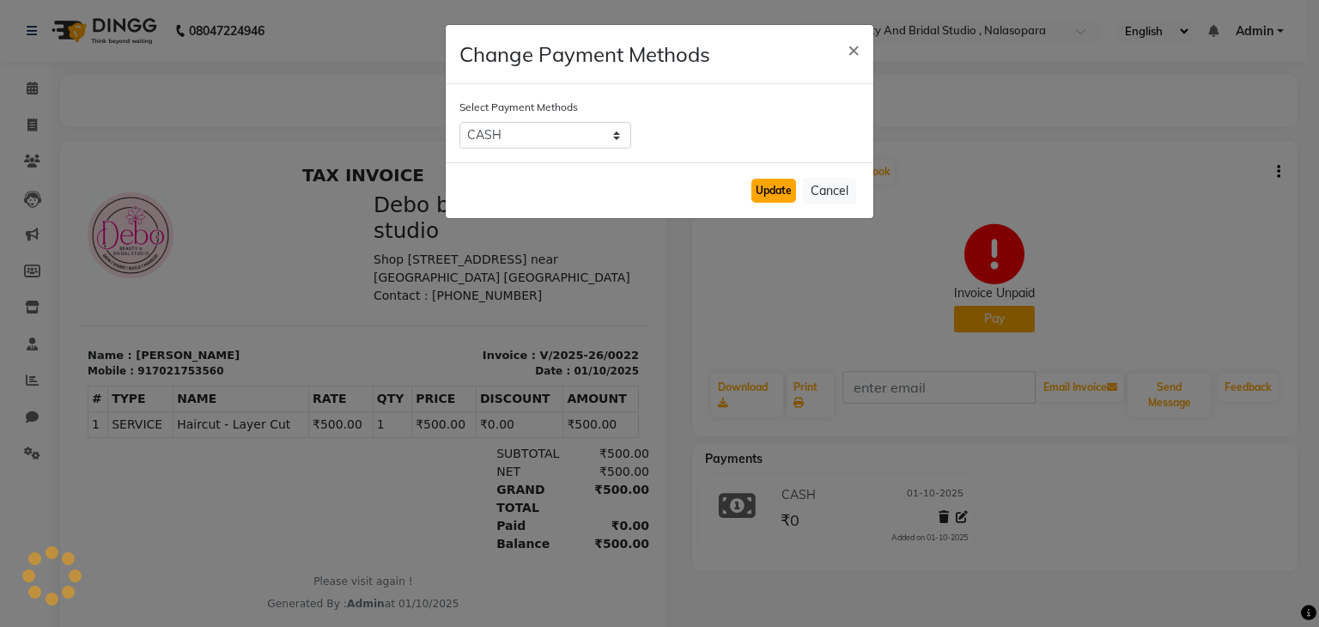
click at [776, 182] on button "Update" at bounding box center [773, 191] width 45 height 24
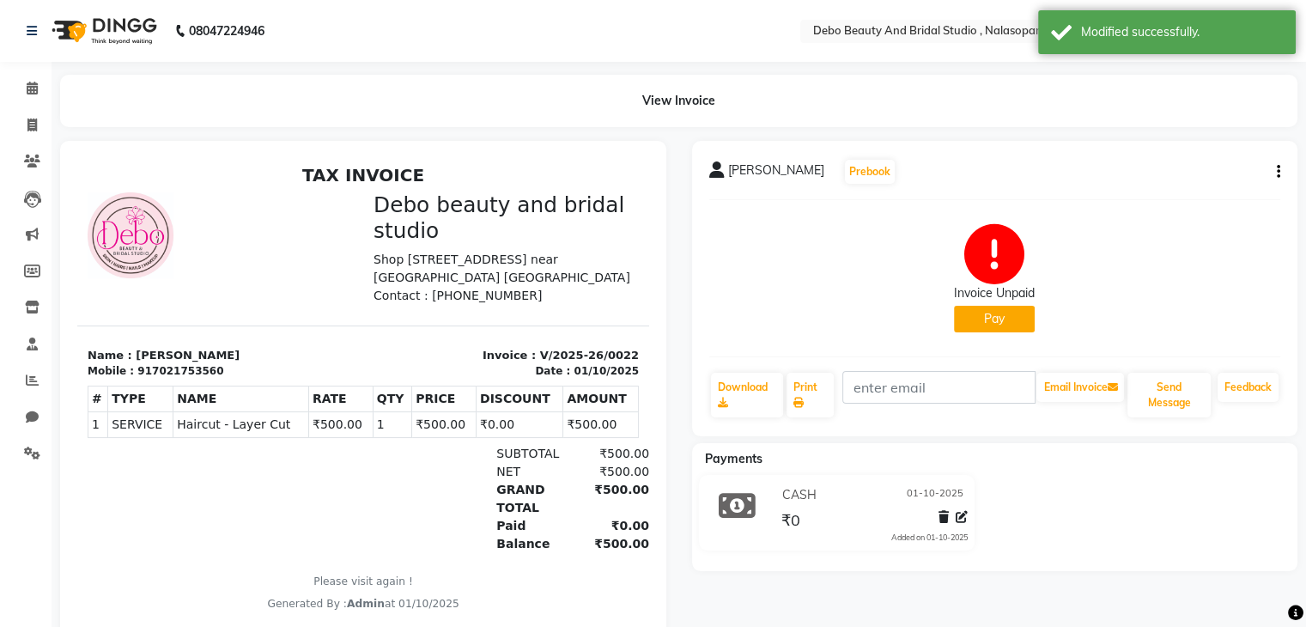
click at [827, 533] on div "CASH 01-10-2025 ₹0 Added on 01-10-2025" at bounding box center [872, 513] width 216 height 62
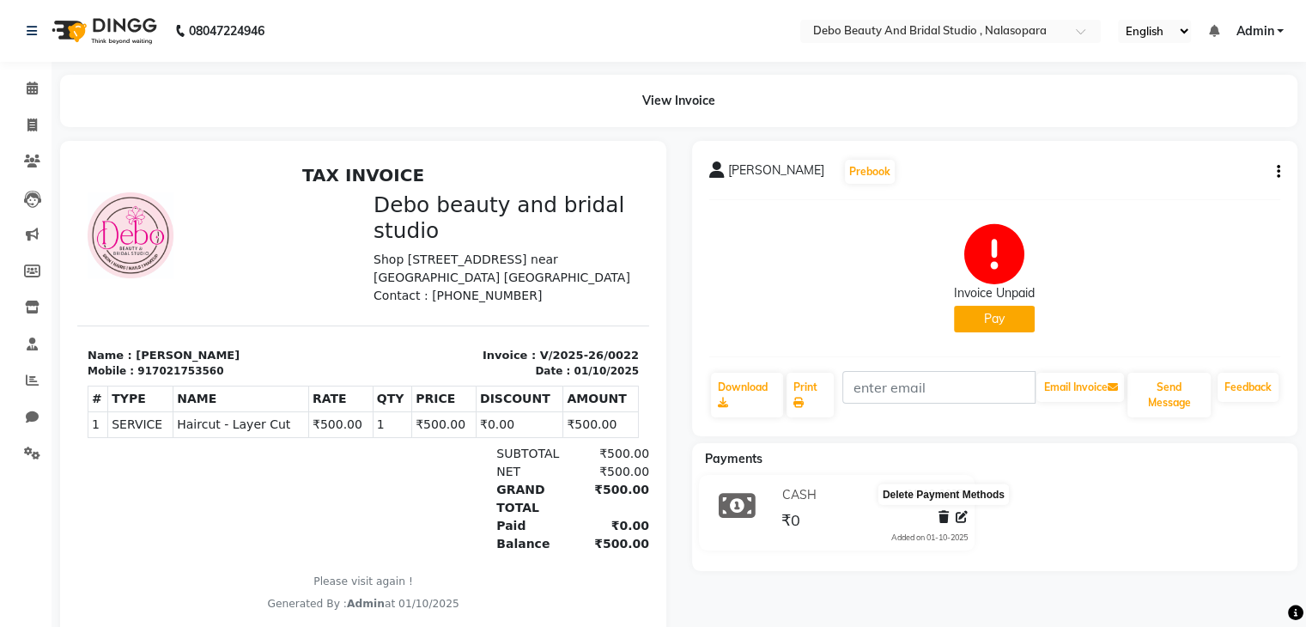
click at [942, 514] on icon at bounding box center [943, 517] width 10 height 12
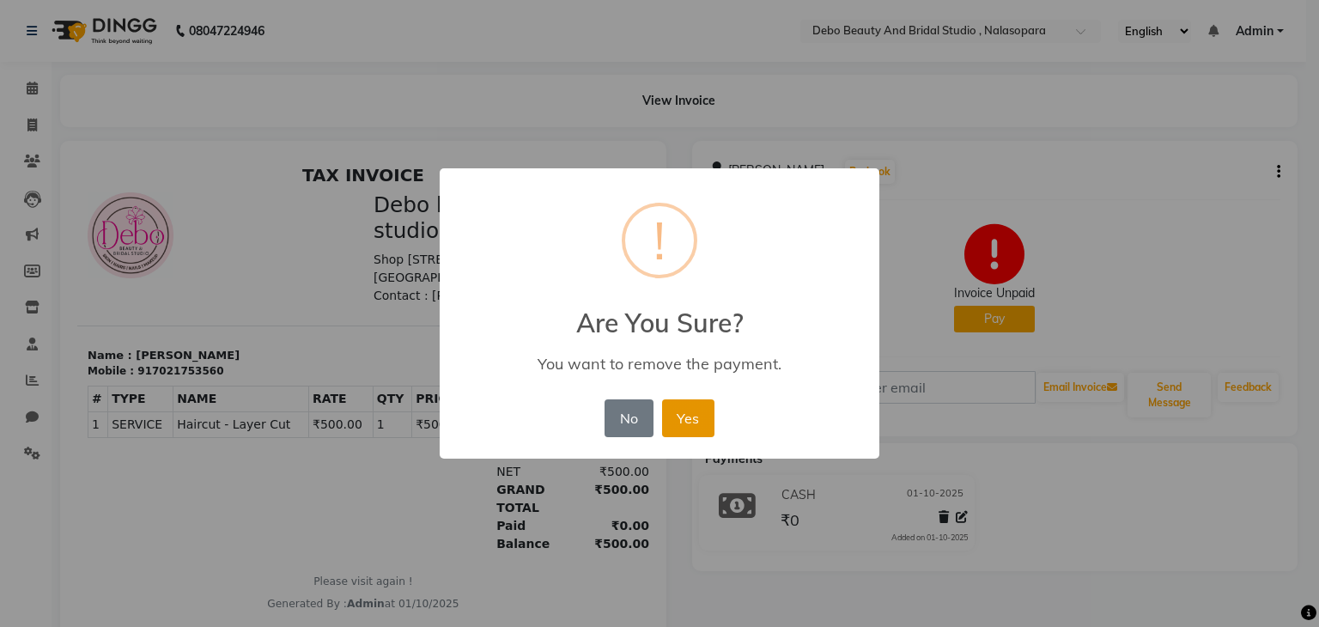
click at [686, 417] on button "Yes" at bounding box center [688, 418] width 52 height 38
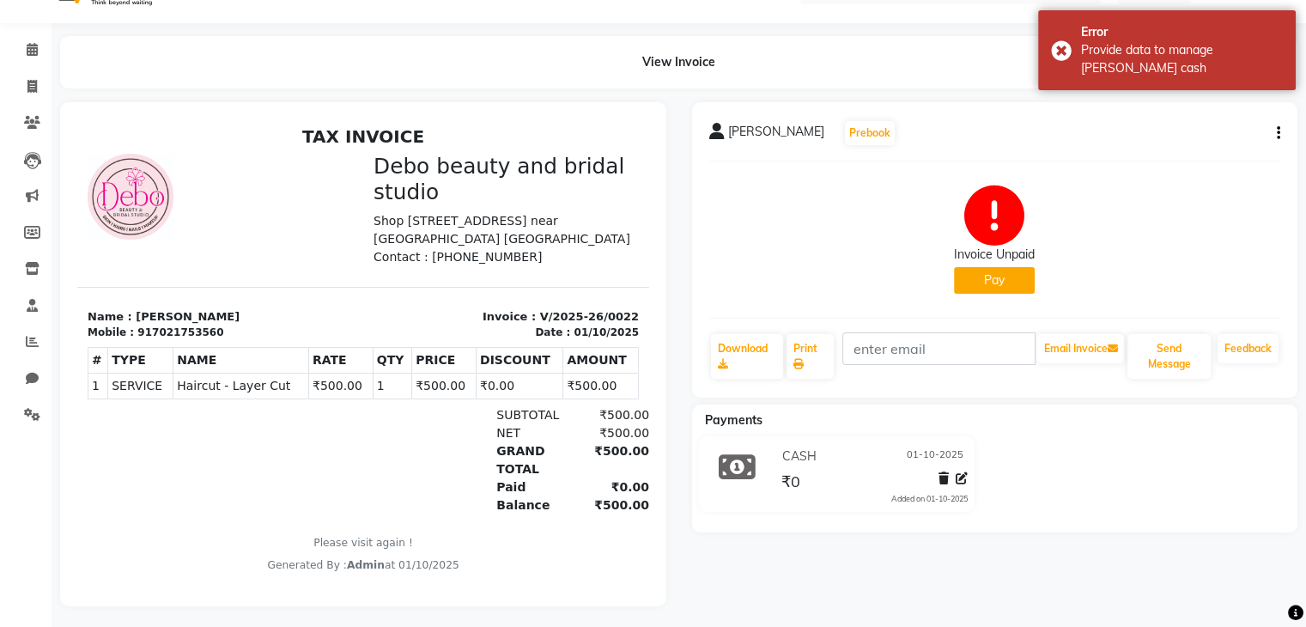
scroll to position [56, 0]
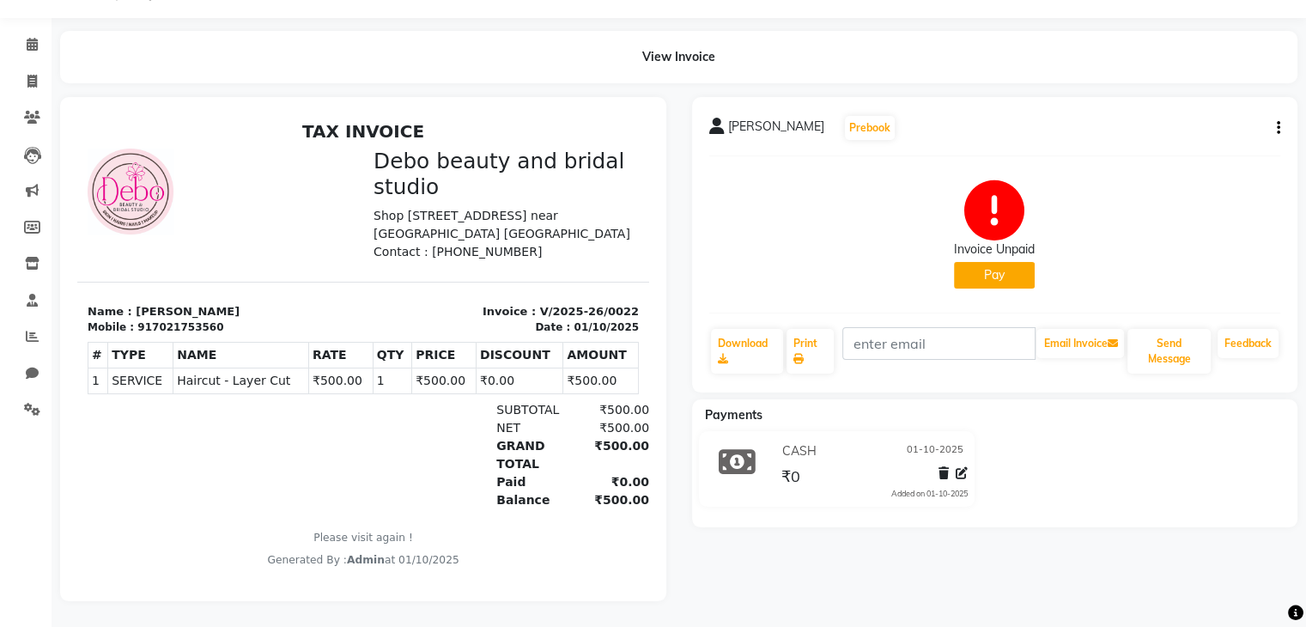
click at [663, 52] on div "View Invoice" at bounding box center [678, 57] width 1237 height 52
click at [667, 50] on div "View Invoice" at bounding box center [678, 57] width 1237 height 52
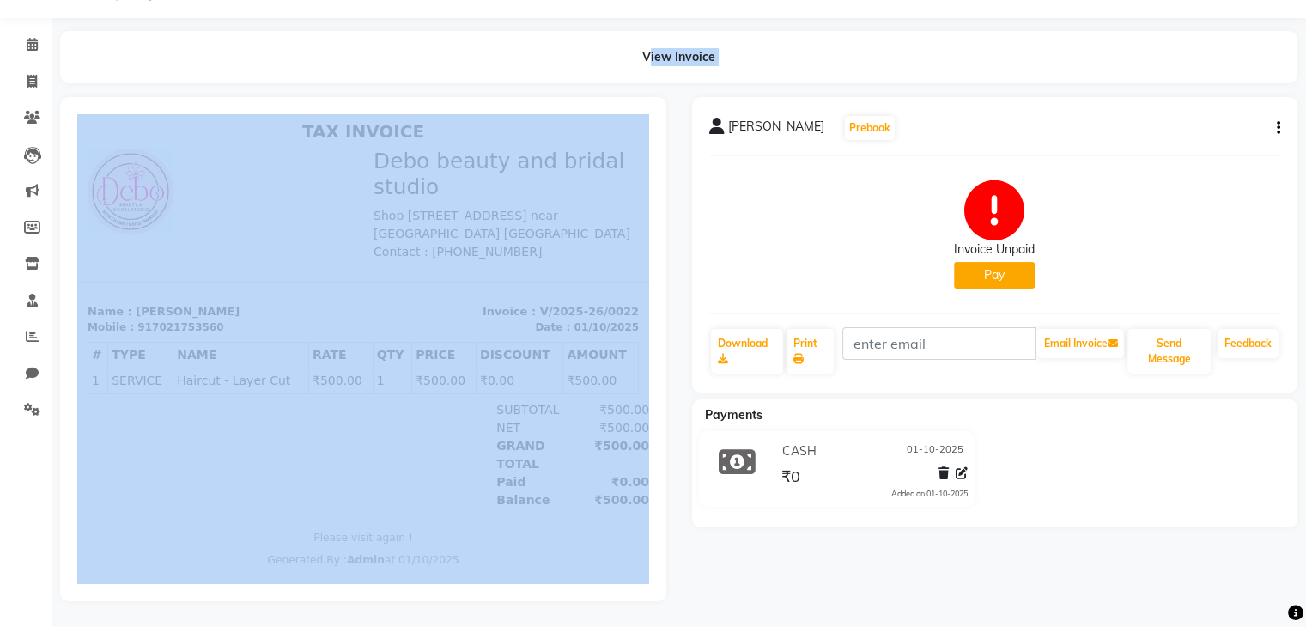
click at [667, 50] on div "View Invoice" at bounding box center [678, 57] width 1237 height 52
click at [27, 75] on icon at bounding box center [31, 81] width 9 height 13
select select "9026"
select select "service"
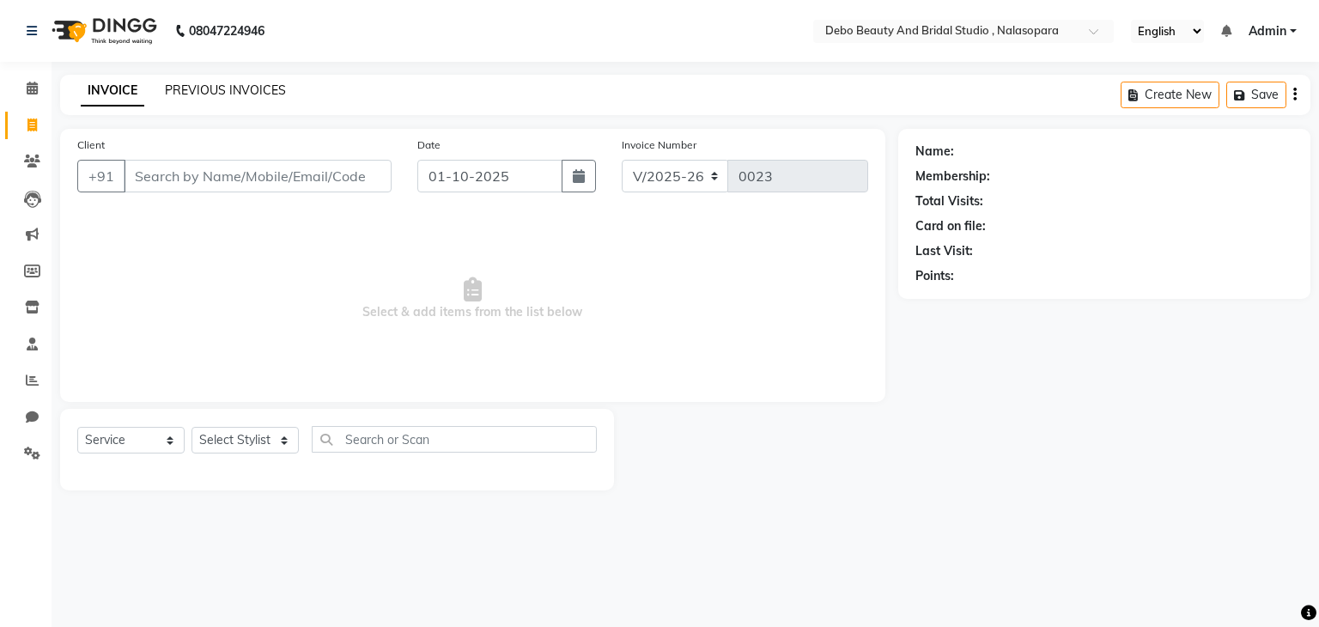
click at [246, 90] on link "PREVIOUS INVOICES" at bounding box center [225, 89] width 121 height 15
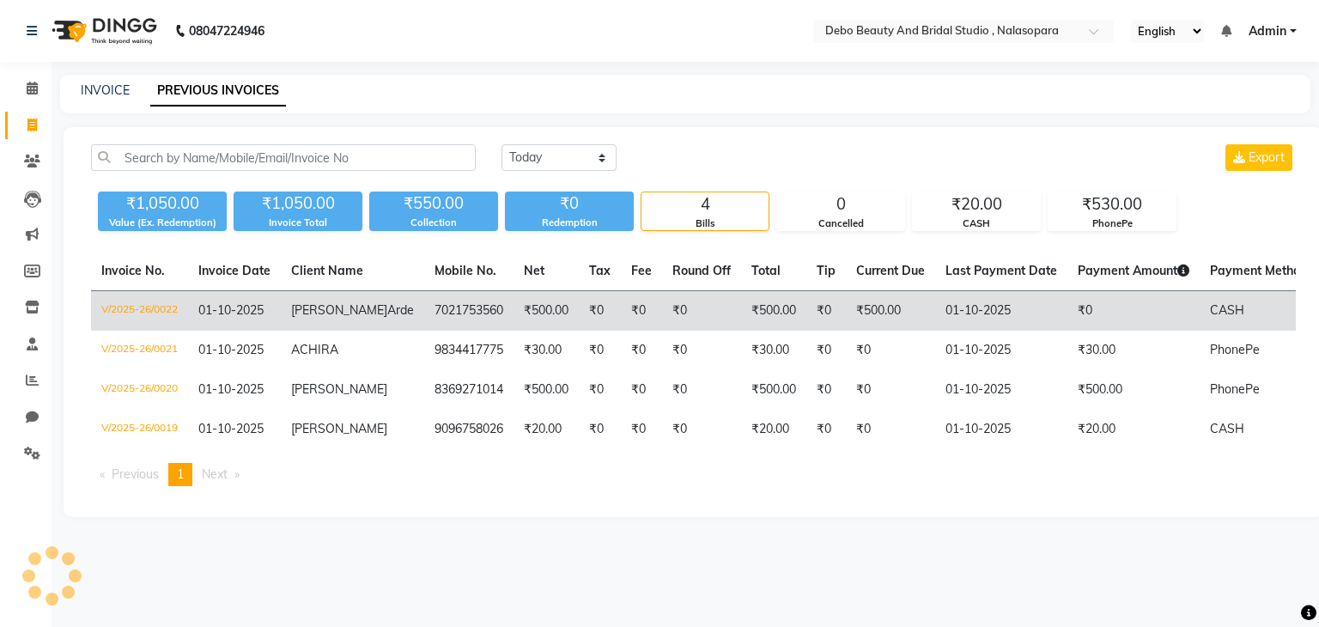
click at [1067, 326] on td "₹0" at bounding box center [1133, 311] width 132 height 40
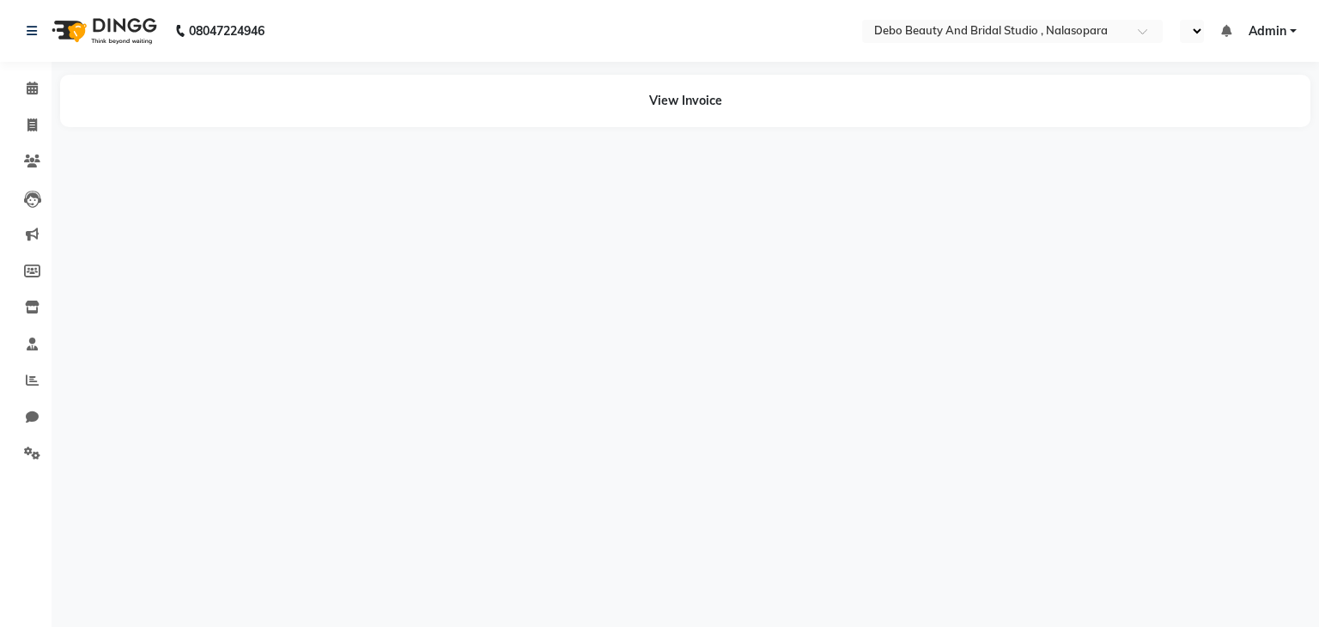
select select "en"
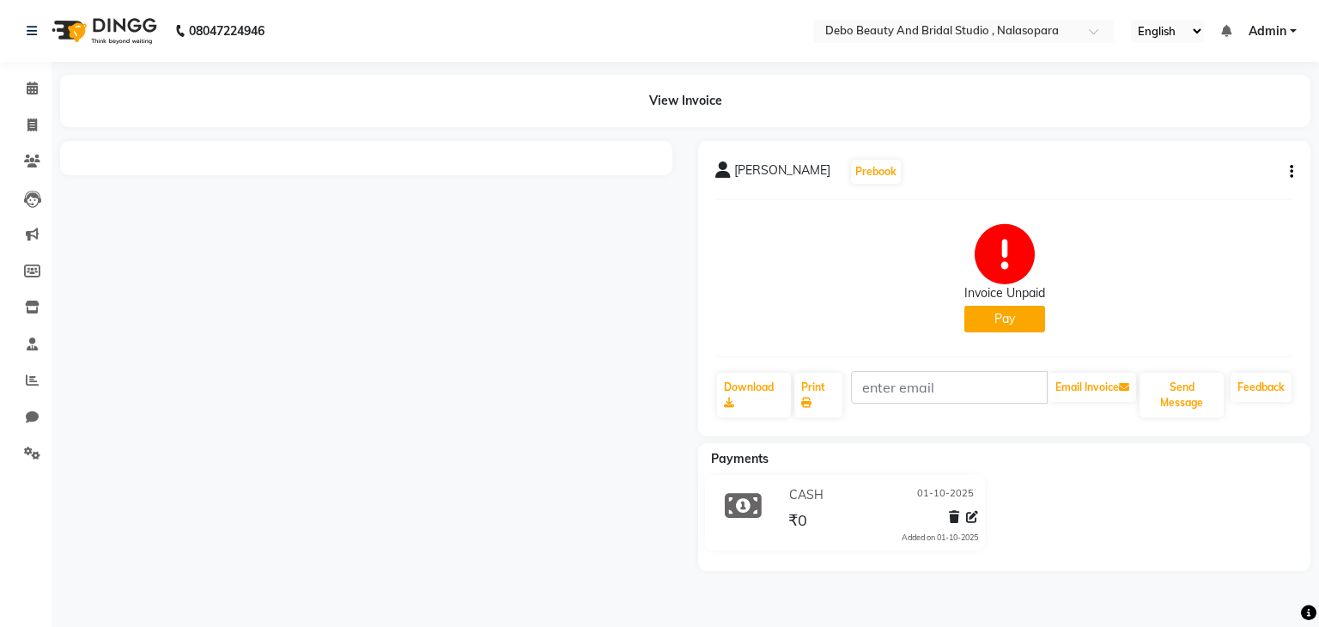
click at [1021, 326] on button "Pay" at bounding box center [1004, 319] width 81 height 27
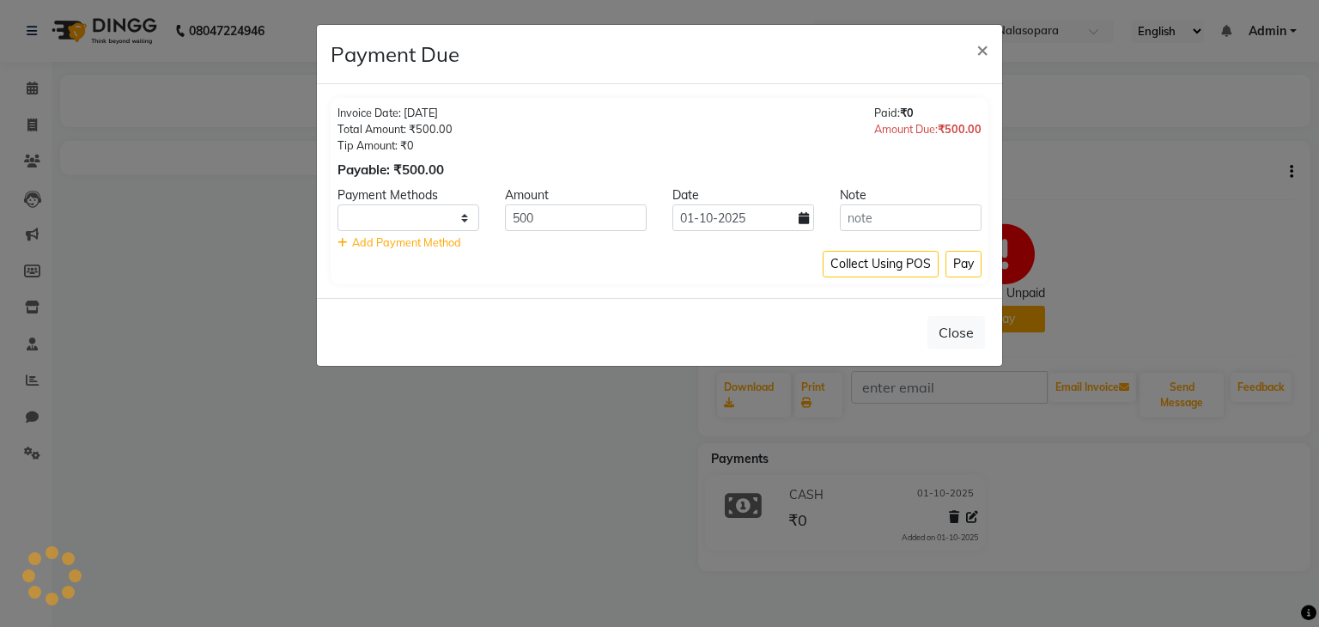
select select "1"
click at [978, 51] on span "×" at bounding box center [982, 49] width 12 height 26
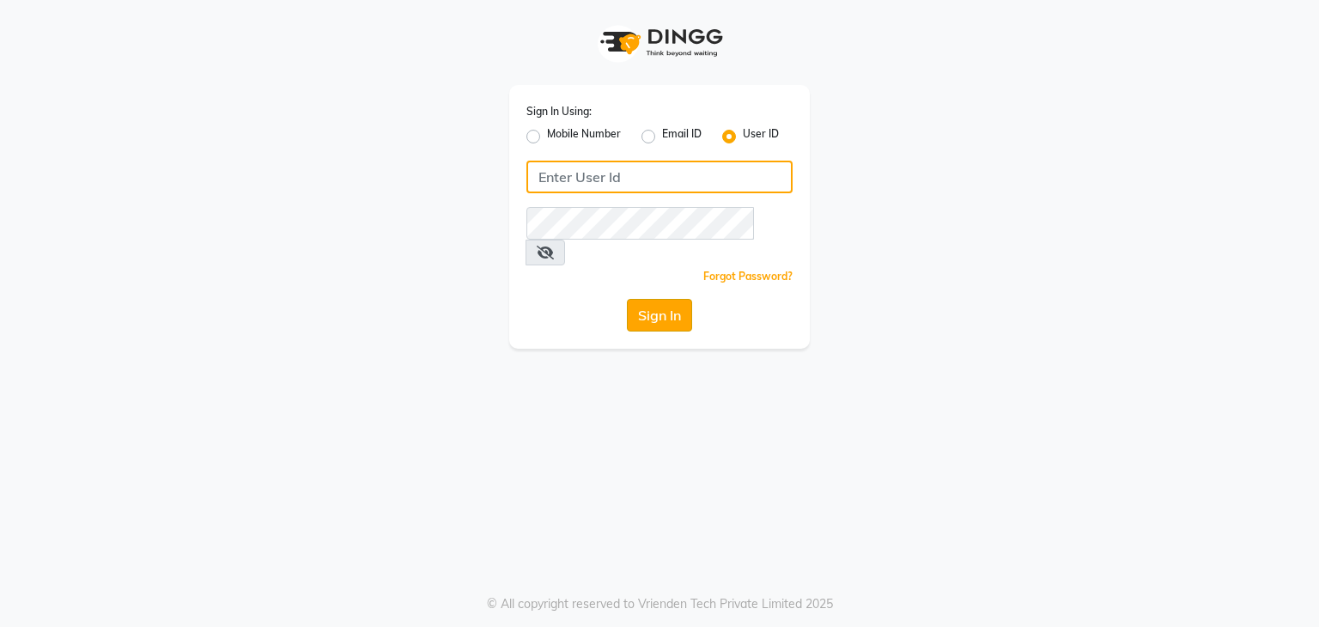
type input "debo beauty"
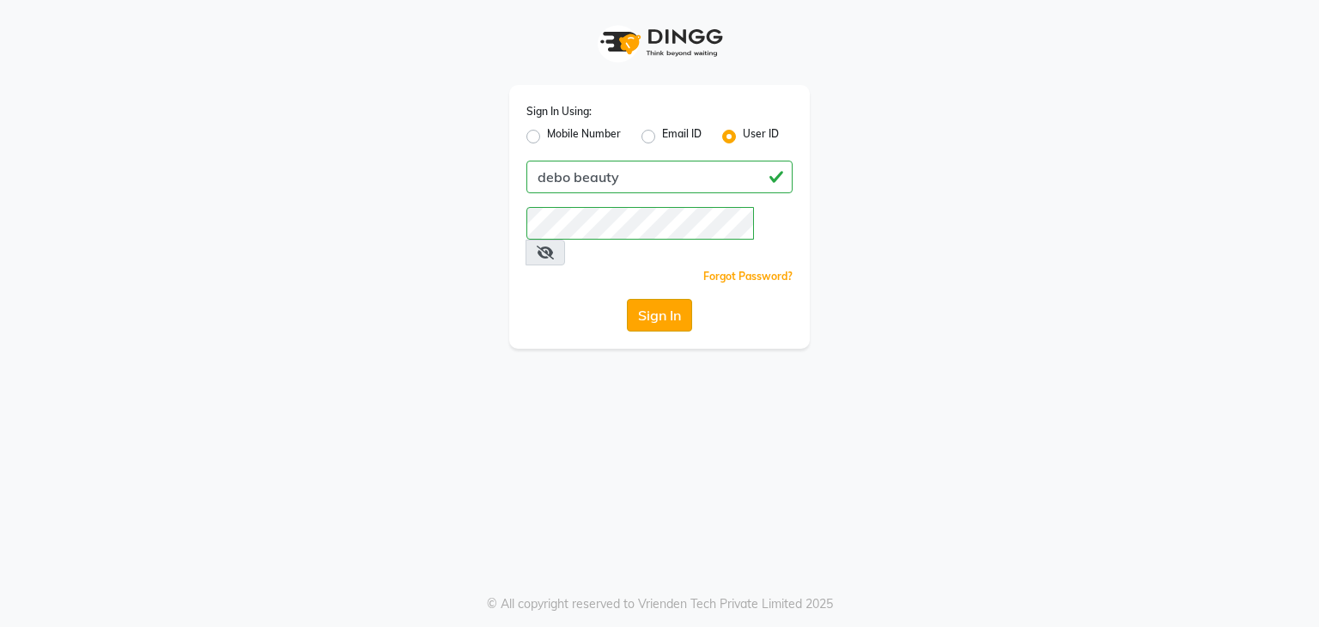
click at [655, 299] on button "Sign In" at bounding box center [659, 315] width 65 height 33
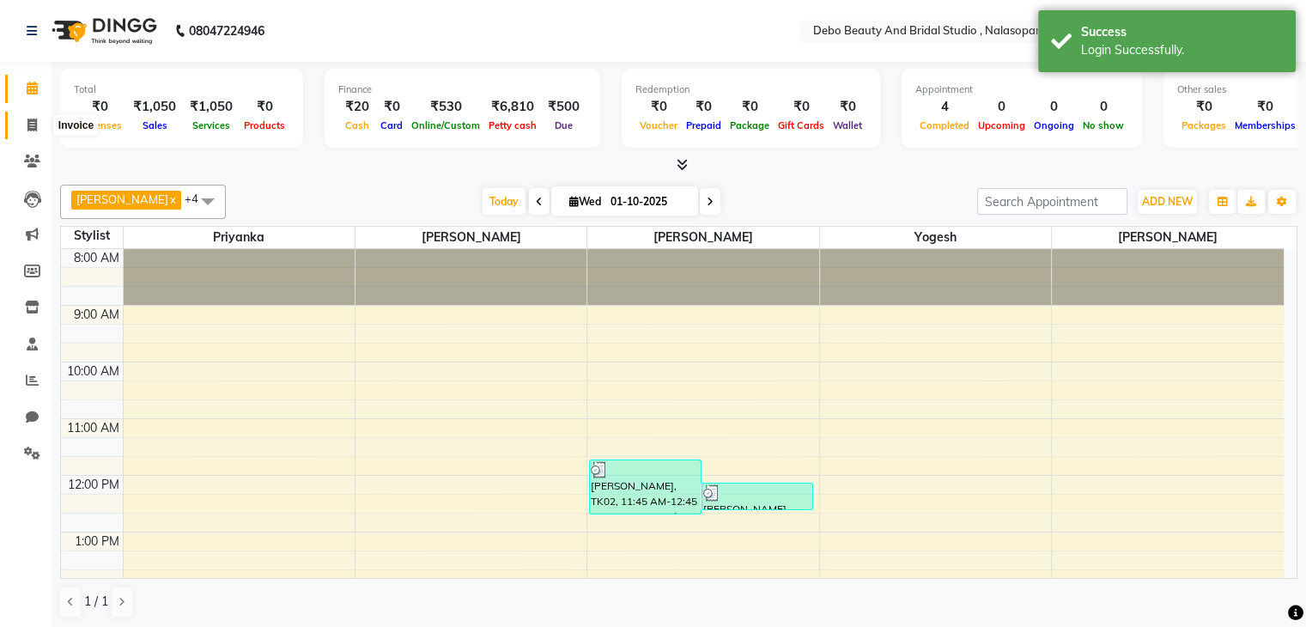
click at [35, 124] on icon at bounding box center [31, 124] width 9 height 13
select select "9026"
select select "service"
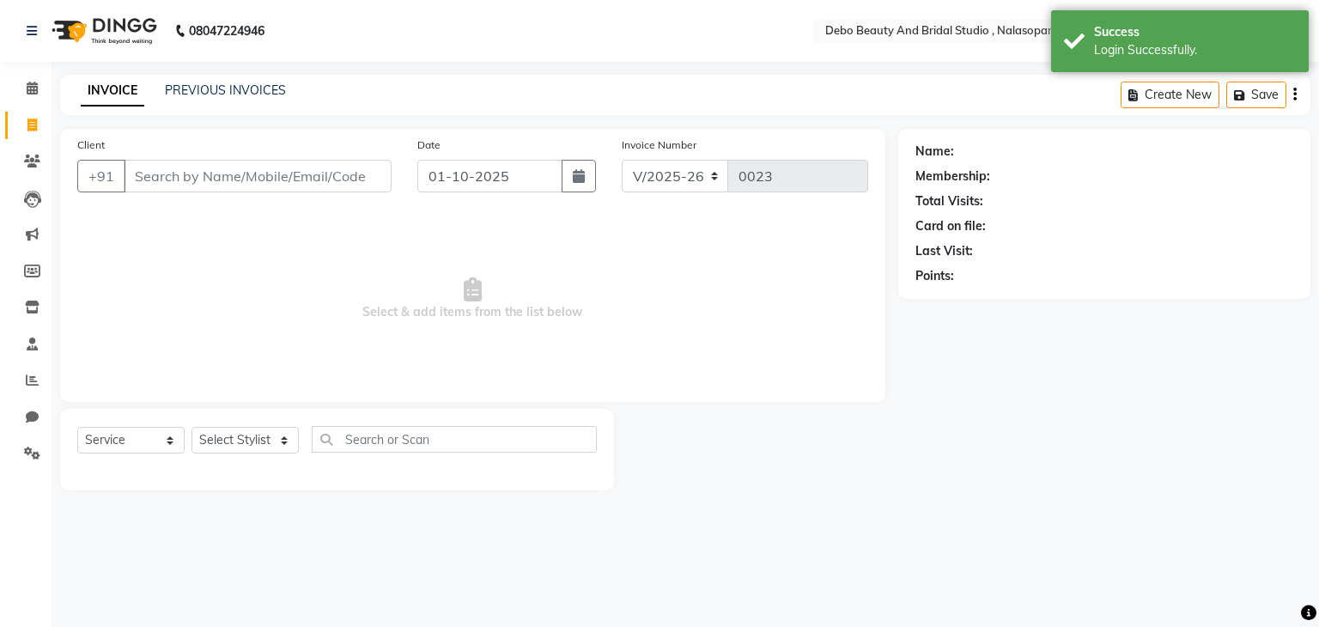
click at [187, 182] on input "Client" at bounding box center [258, 176] width 268 height 33
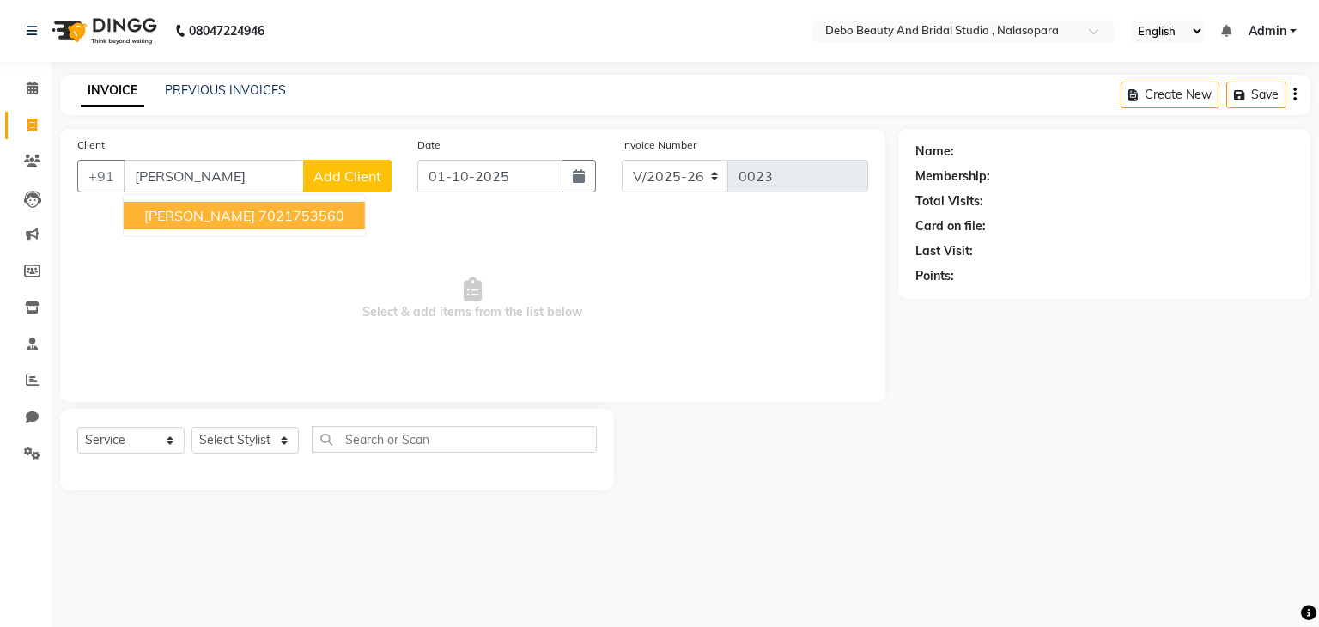
click at [272, 217] on ngb-highlight "7021753560" at bounding box center [301, 215] width 86 height 17
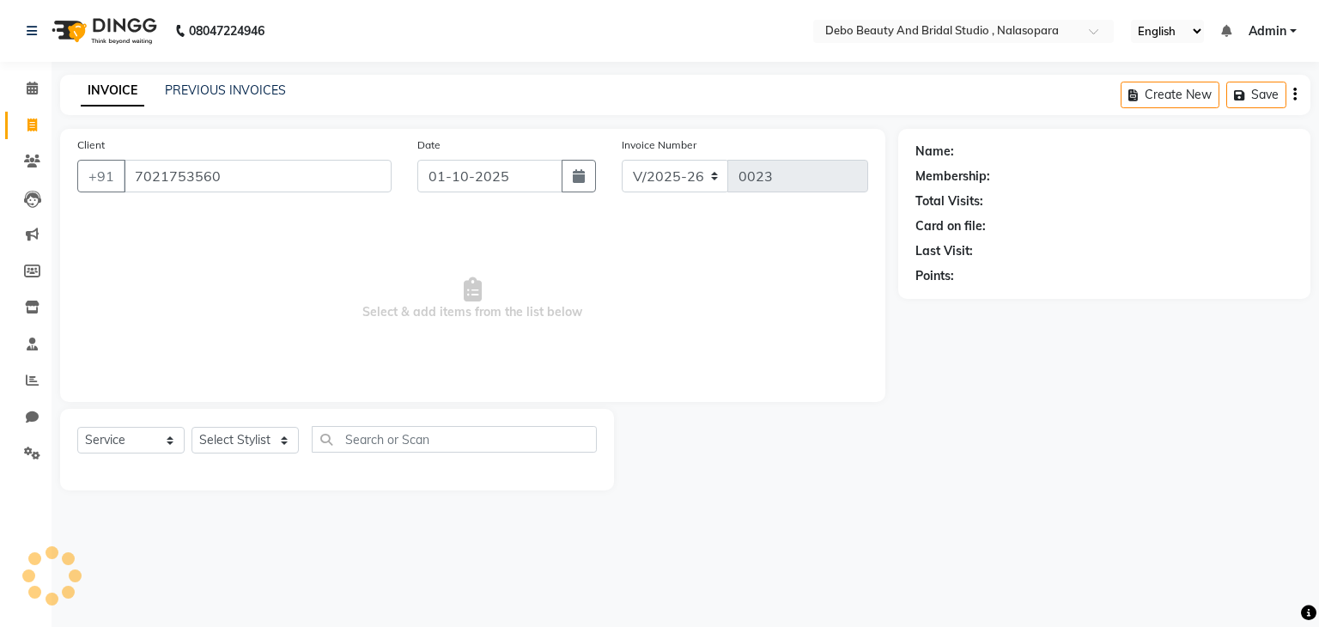
type input "7021753560"
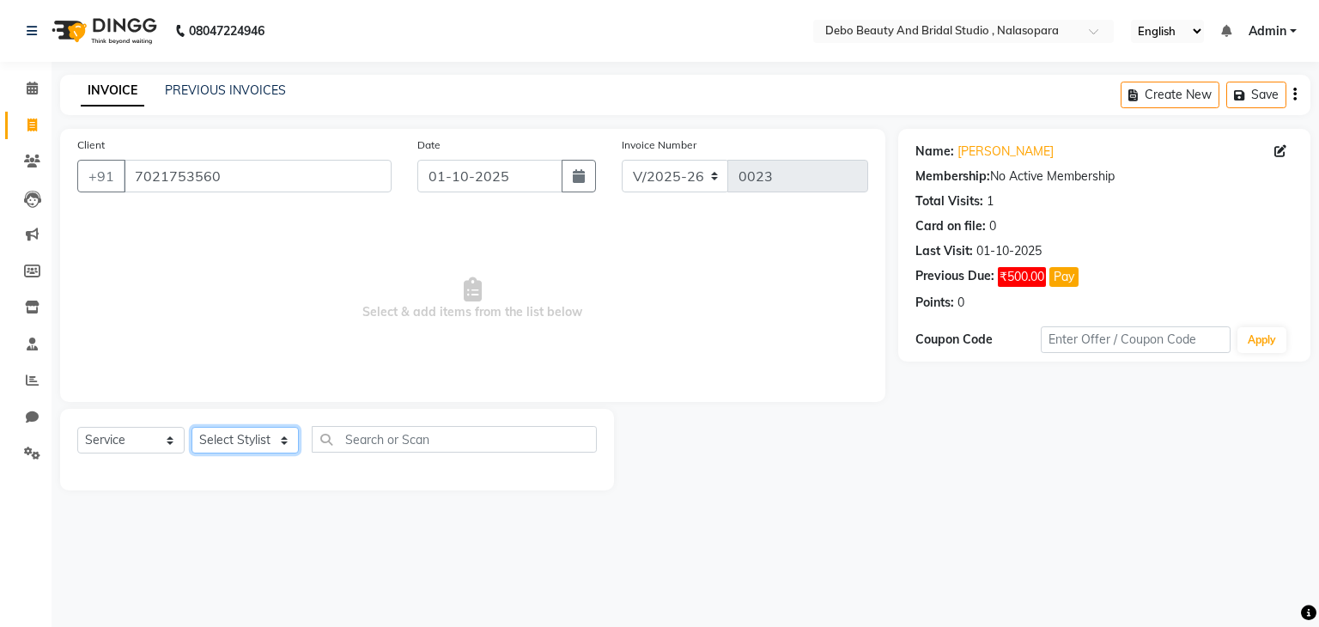
click at [288, 441] on select "Select Stylist chaitrali julie Kanchan priyanka roshni yogesh" at bounding box center [244, 440] width 107 height 27
select select "92962"
click at [191, 428] on select "Select Stylist chaitrali julie Kanchan priyanka roshni yogesh" at bounding box center [244, 440] width 107 height 27
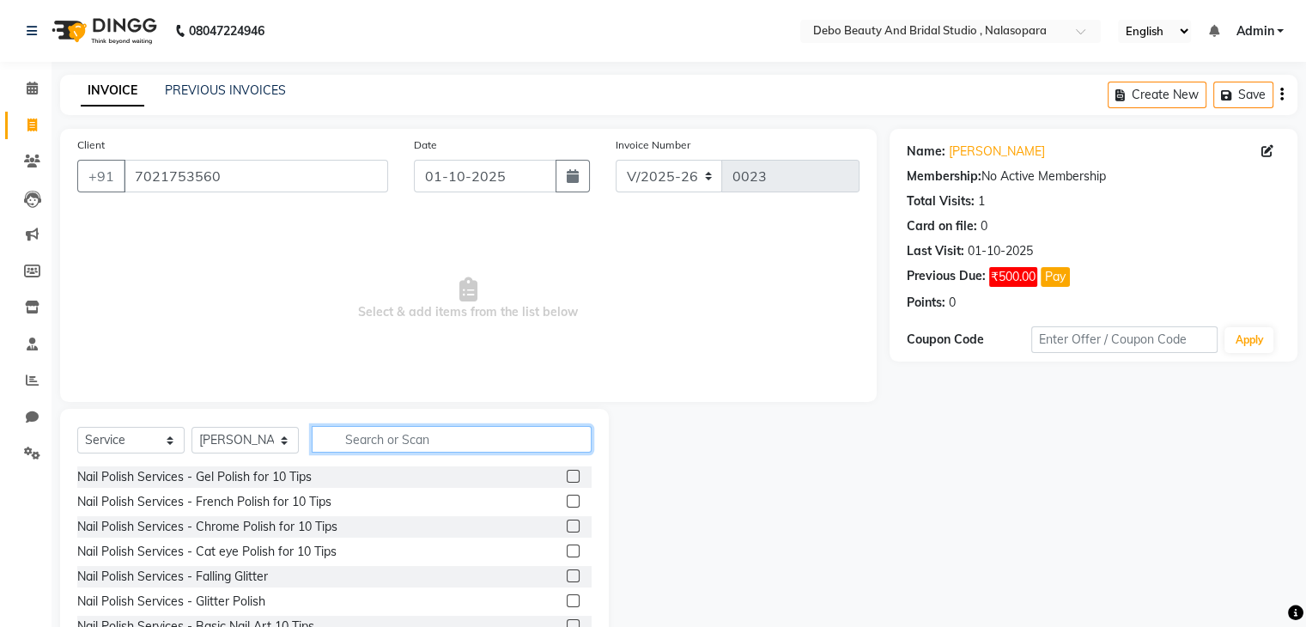
click at [412, 444] on input "text" at bounding box center [452, 439] width 280 height 27
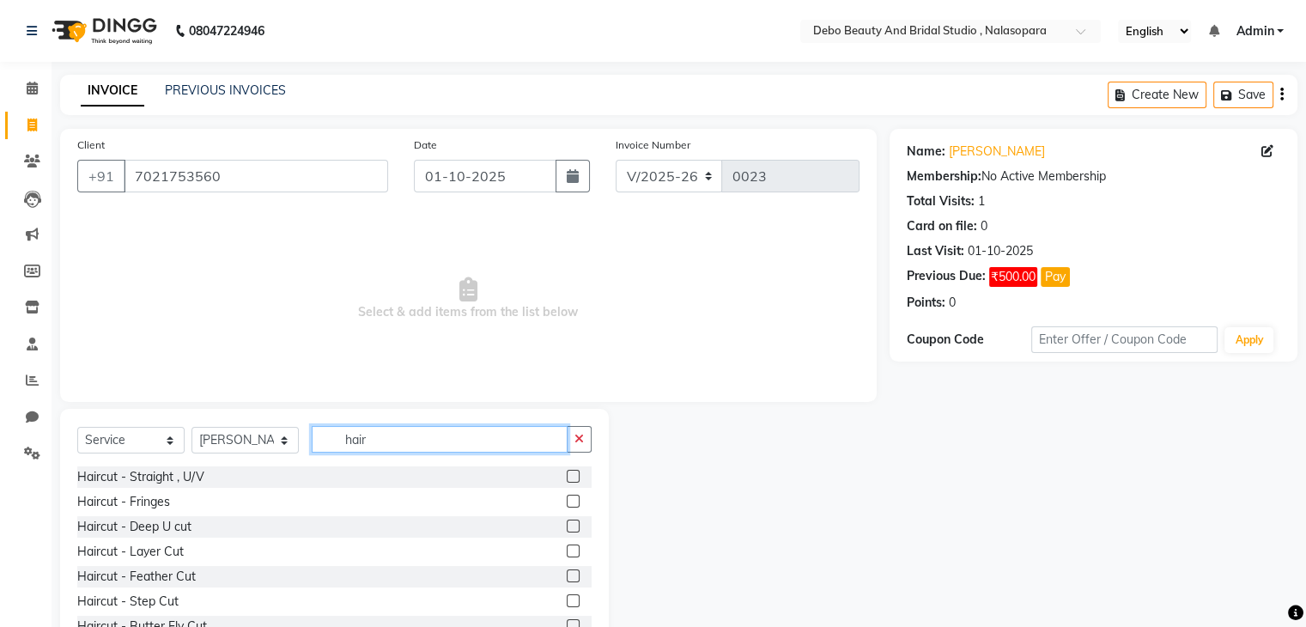
type input "hair"
click at [567, 553] on label at bounding box center [573, 550] width 13 height 13
click at [567, 553] on input "checkbox" at bounding box center [572, 551] width 11 height 11
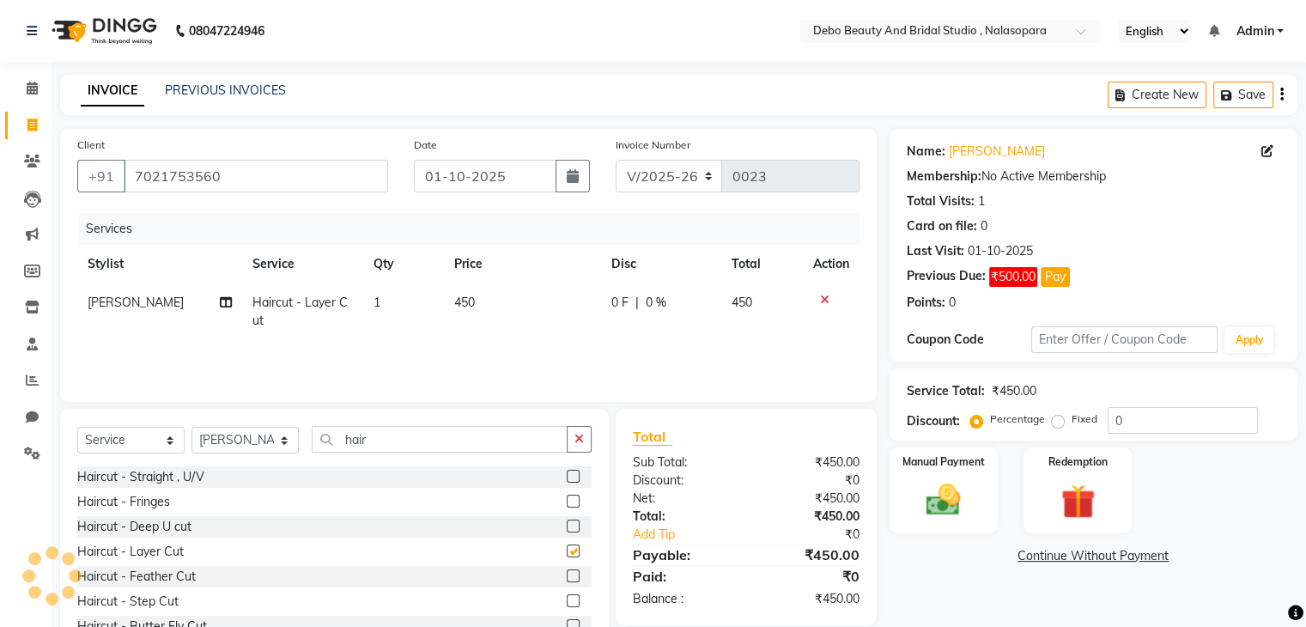
checkbox input "false"
click at [751, 302] on td "450" at bounding box center [762, 311] width 82 height 57
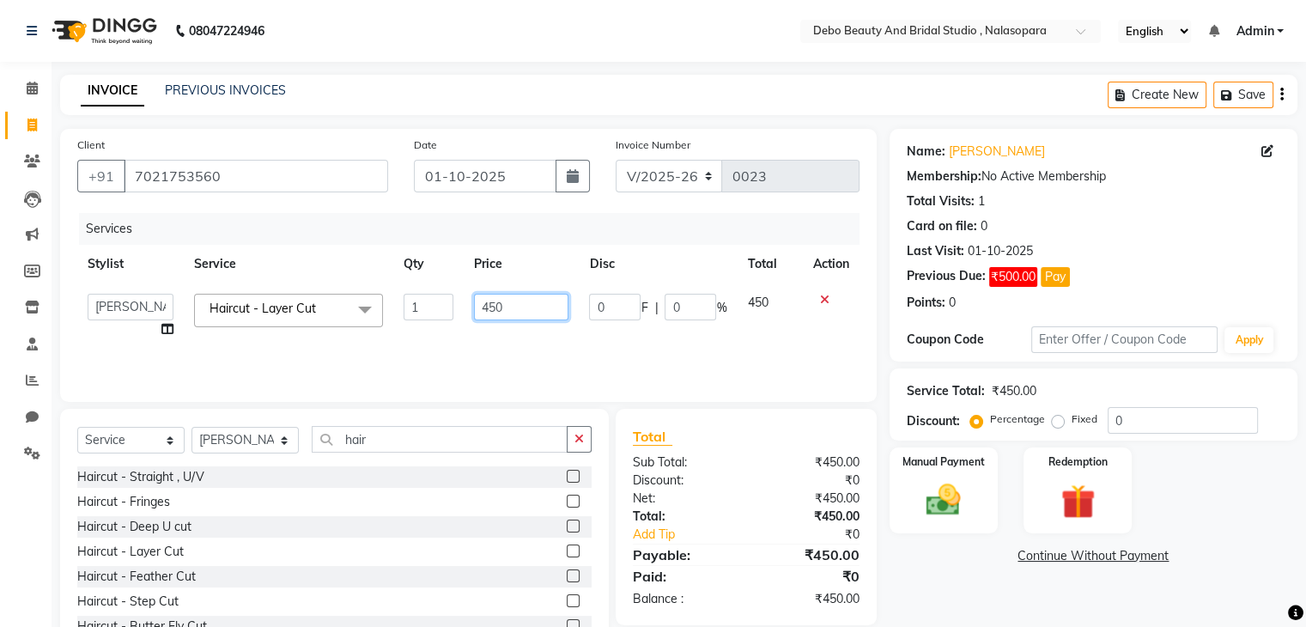
click at [500, 314] on input "450" at bounding box center [521, 307] width 94 height 27
type input "4"
type input "500"
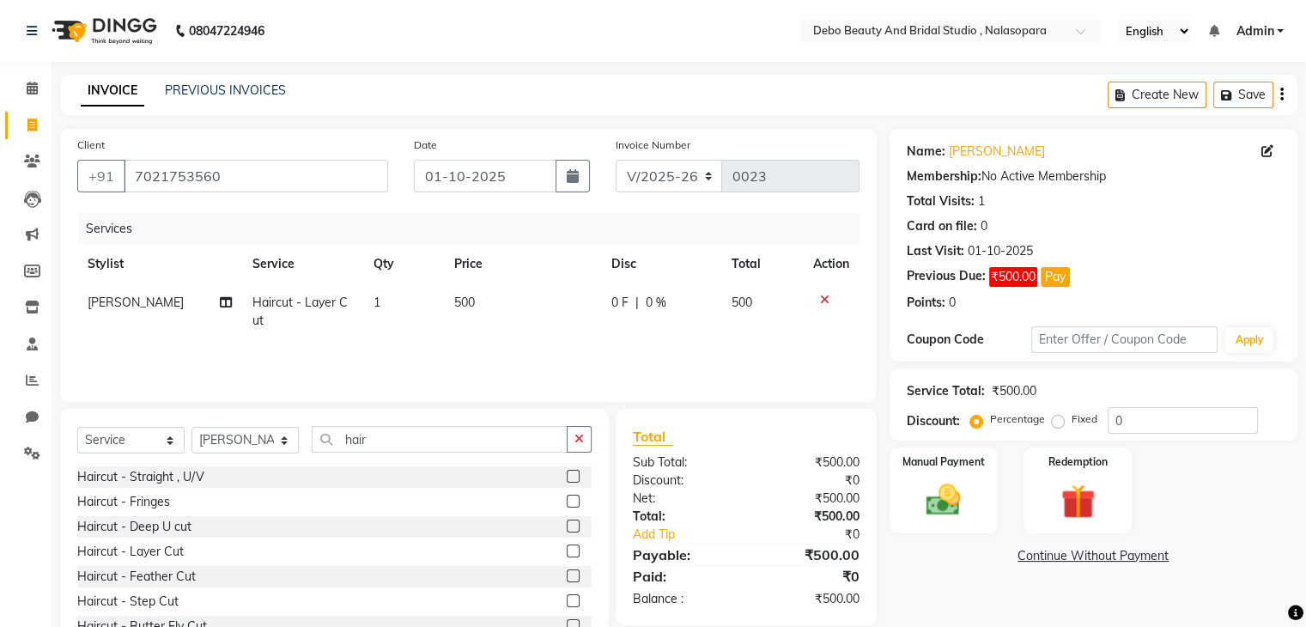
click at [769, 296] on td "500" at bounding box center [762, 311] width 82 height 57
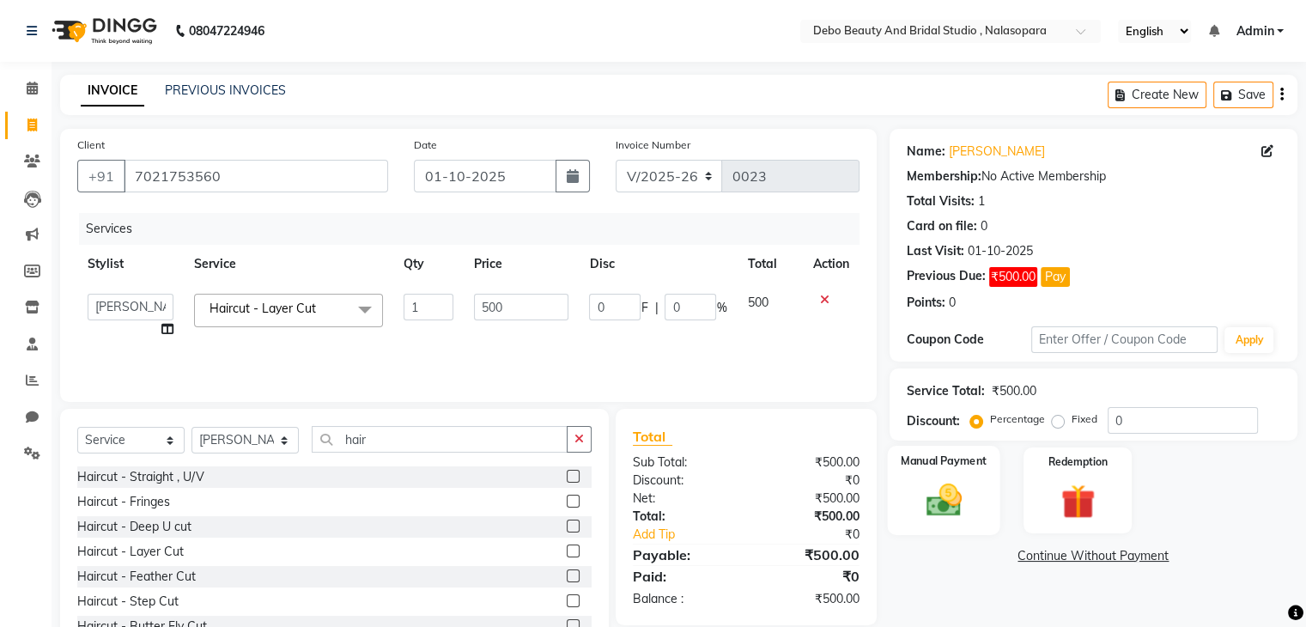
click at [943, 500] on img at bounding box center [943, 500] width 58 height 41
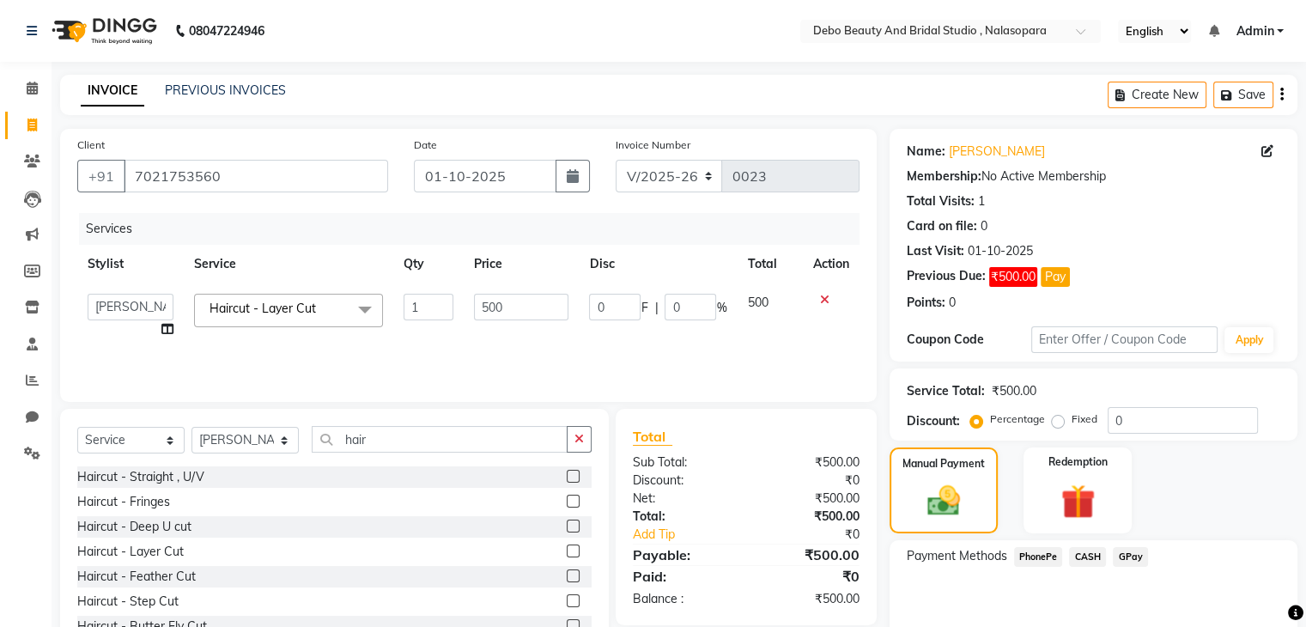
click at [1083, 556] on span "CASH" at bounding box center [1087, 557] width 37 height 20
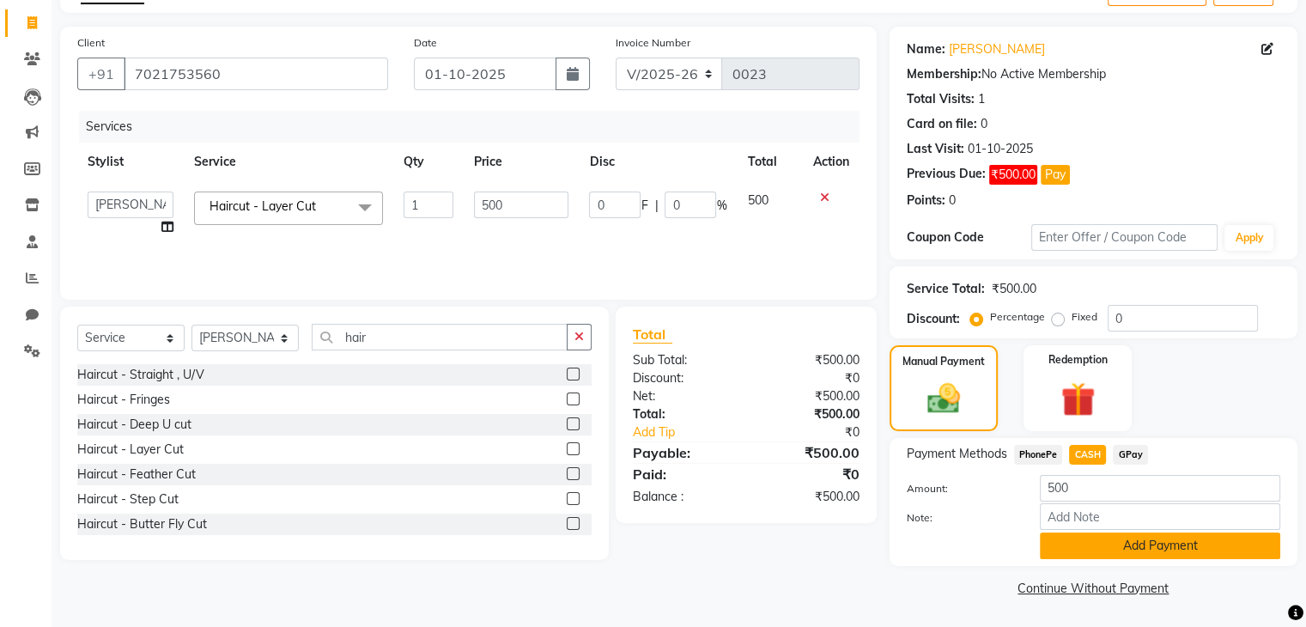
click at [1132, 551] on button "Add Payment" at bounding box center [1160, 545] width 240 height 27
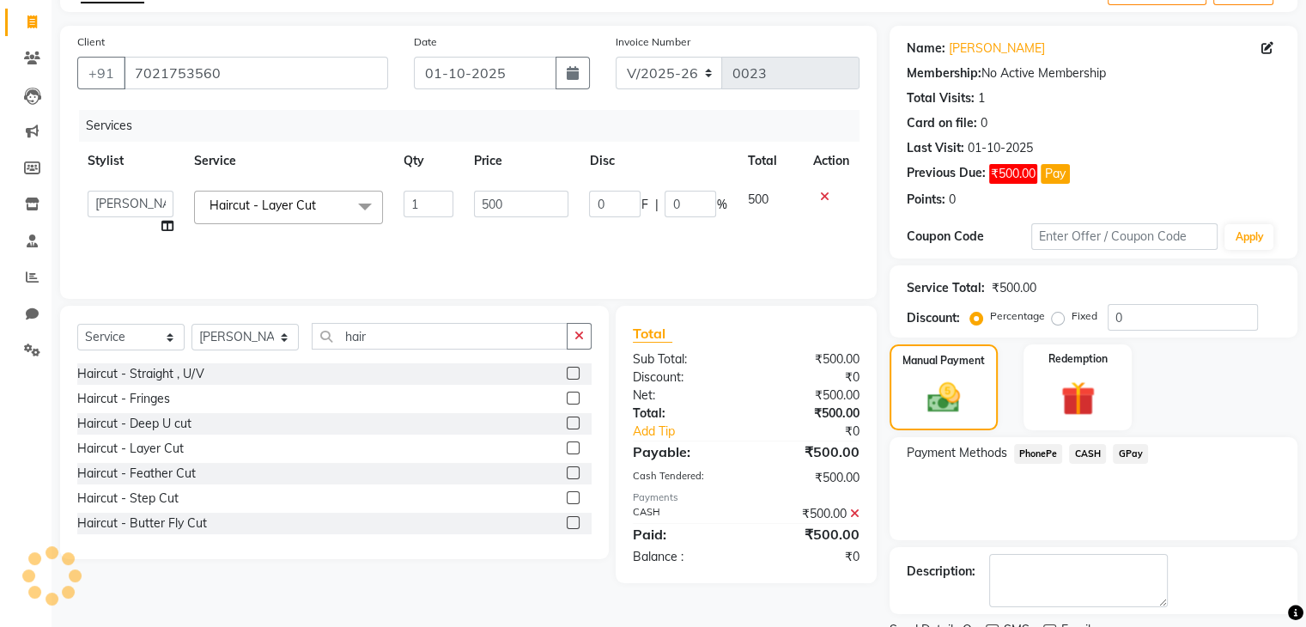
scroll to position [173, 0]
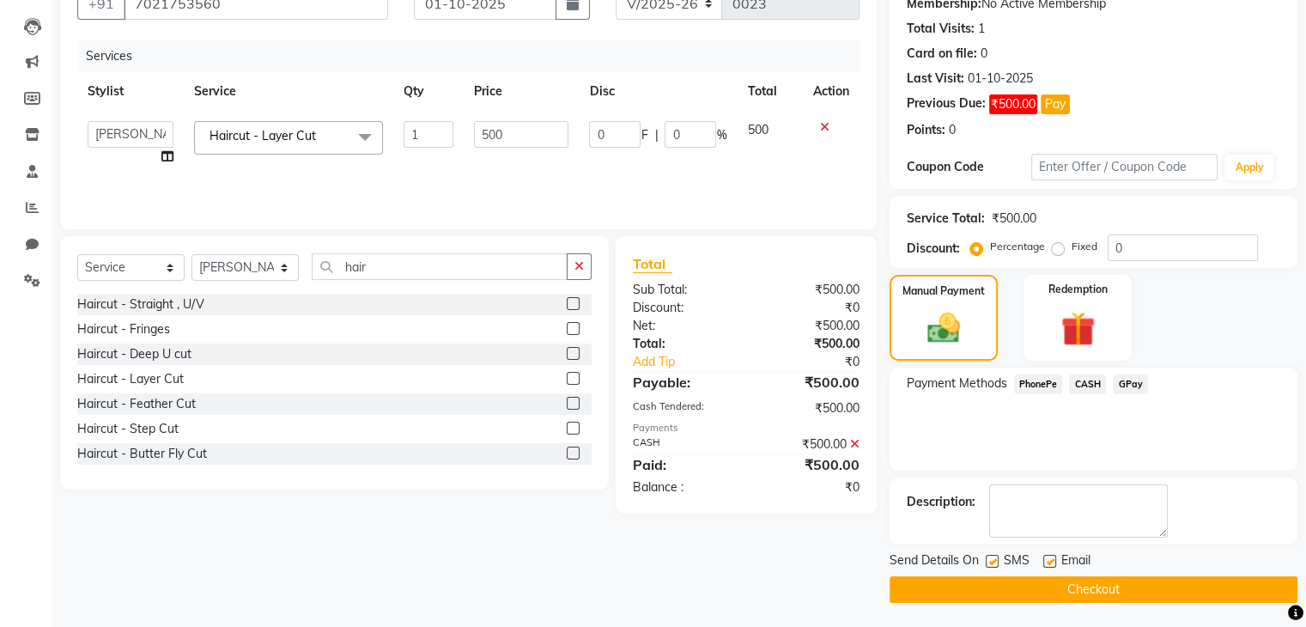
click at [992, 556] on label at bounding box center [992, 561] width 13 height 13
click at [992, 556] on input "checkbox" at bounding box center [991, 561] width 11 height 11
checkbox input "false"
click at [1047, 558] on label at bounding box center [1049, 561] width 13 height 13
click at [1047, 558] on input "checkbox" at bounding box center [1048, 561] width 11 height 11
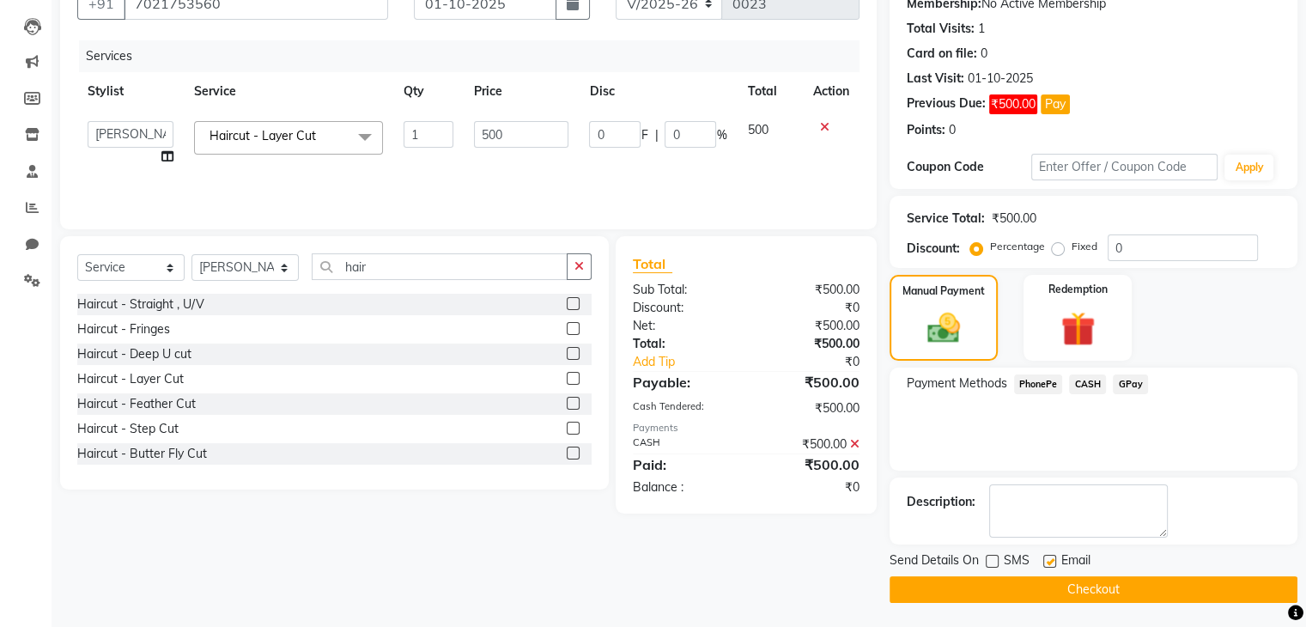
checkbox input "false"
click at [1045, 594] on button "Checkout" at bounding box center [1093, 589] width 408 height 27
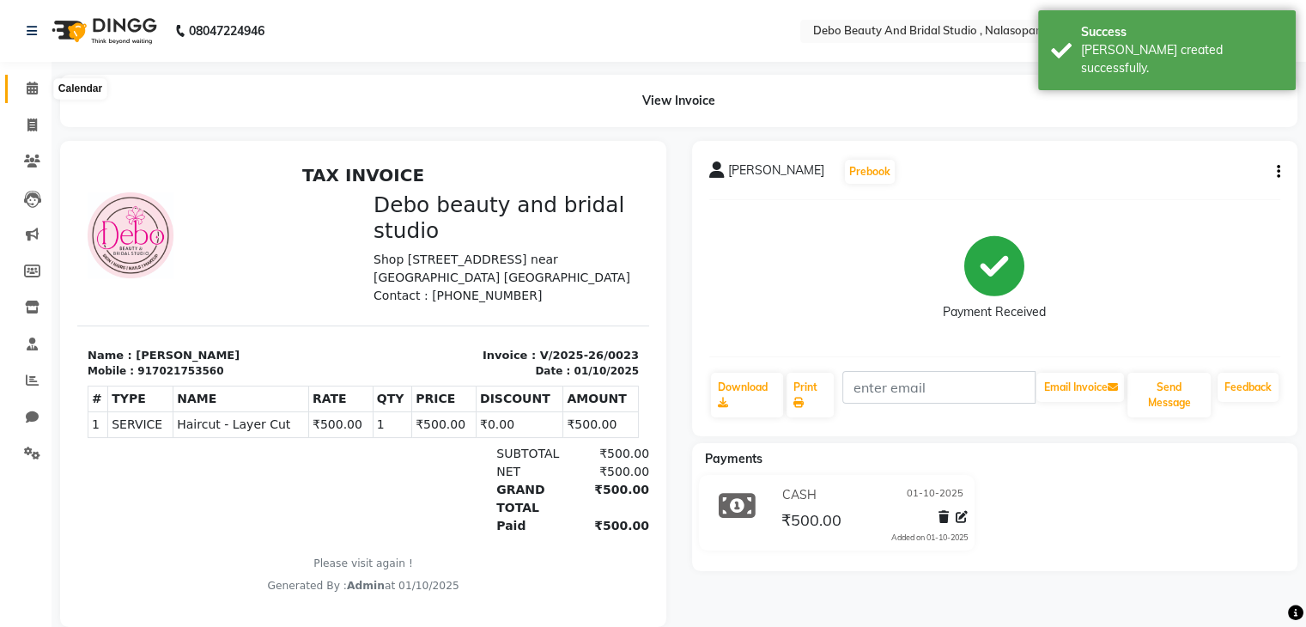
click at [33, 88] on icon at bounding box center [32, 88] width 11 height 13
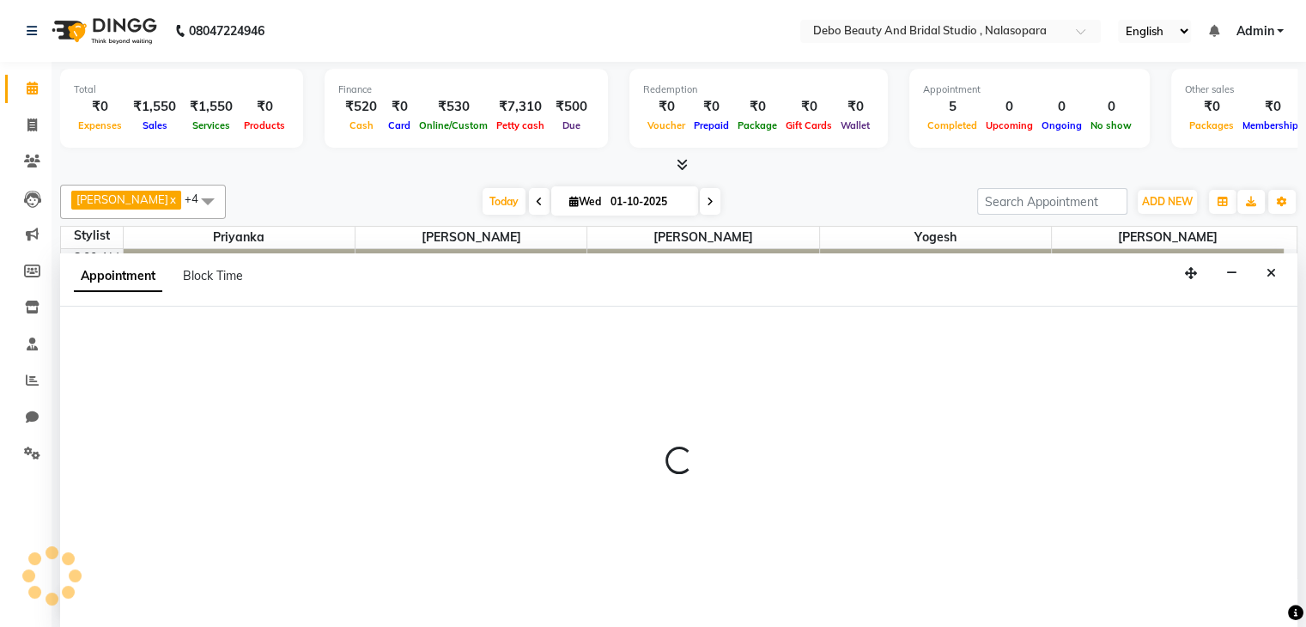
scroll to position [1, 0]
select select "92961"
select select "540"
select select "tentative"
